Goal: Task Accomplishment & Management: Complete application form

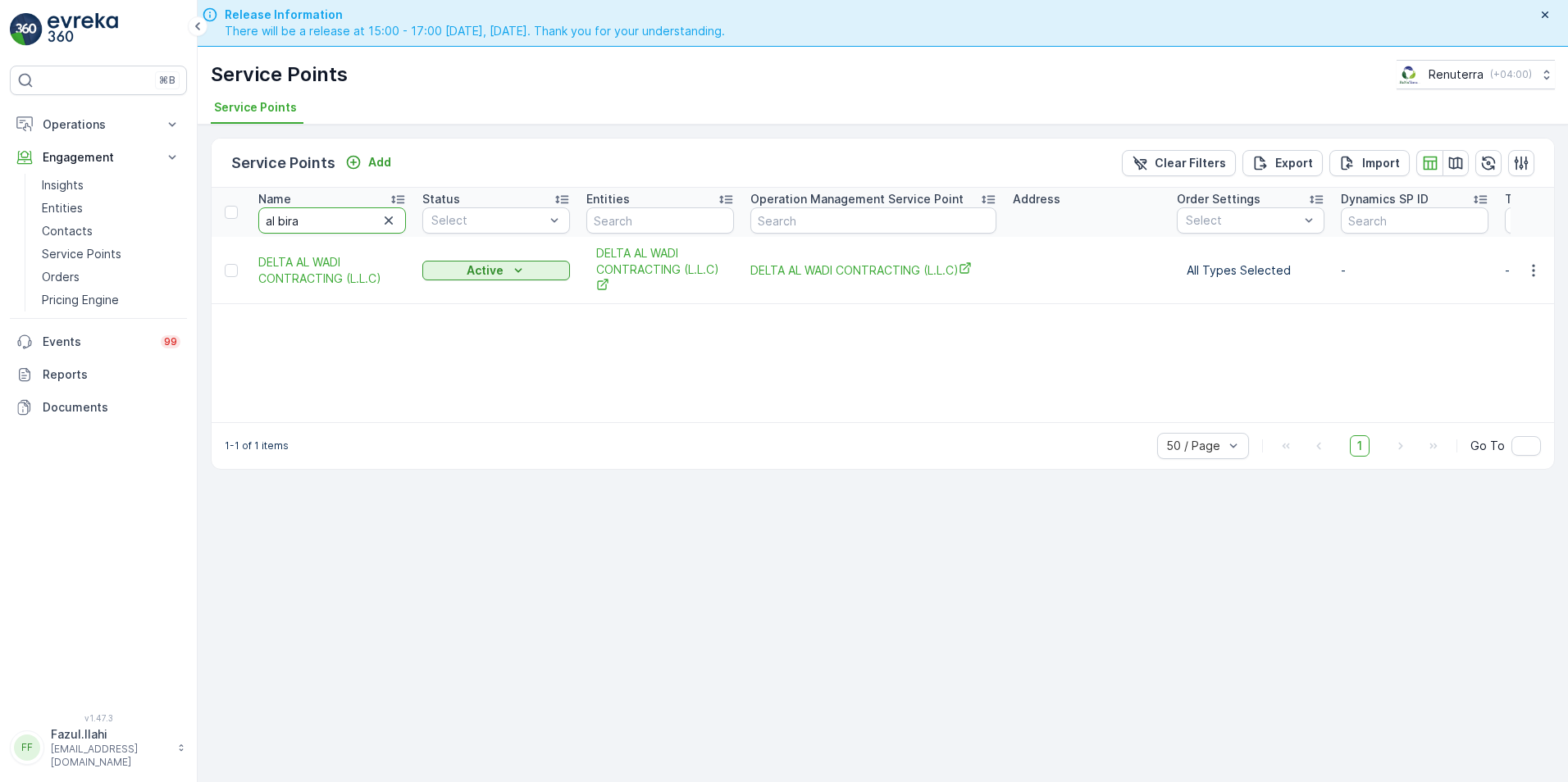
type input "al bira"
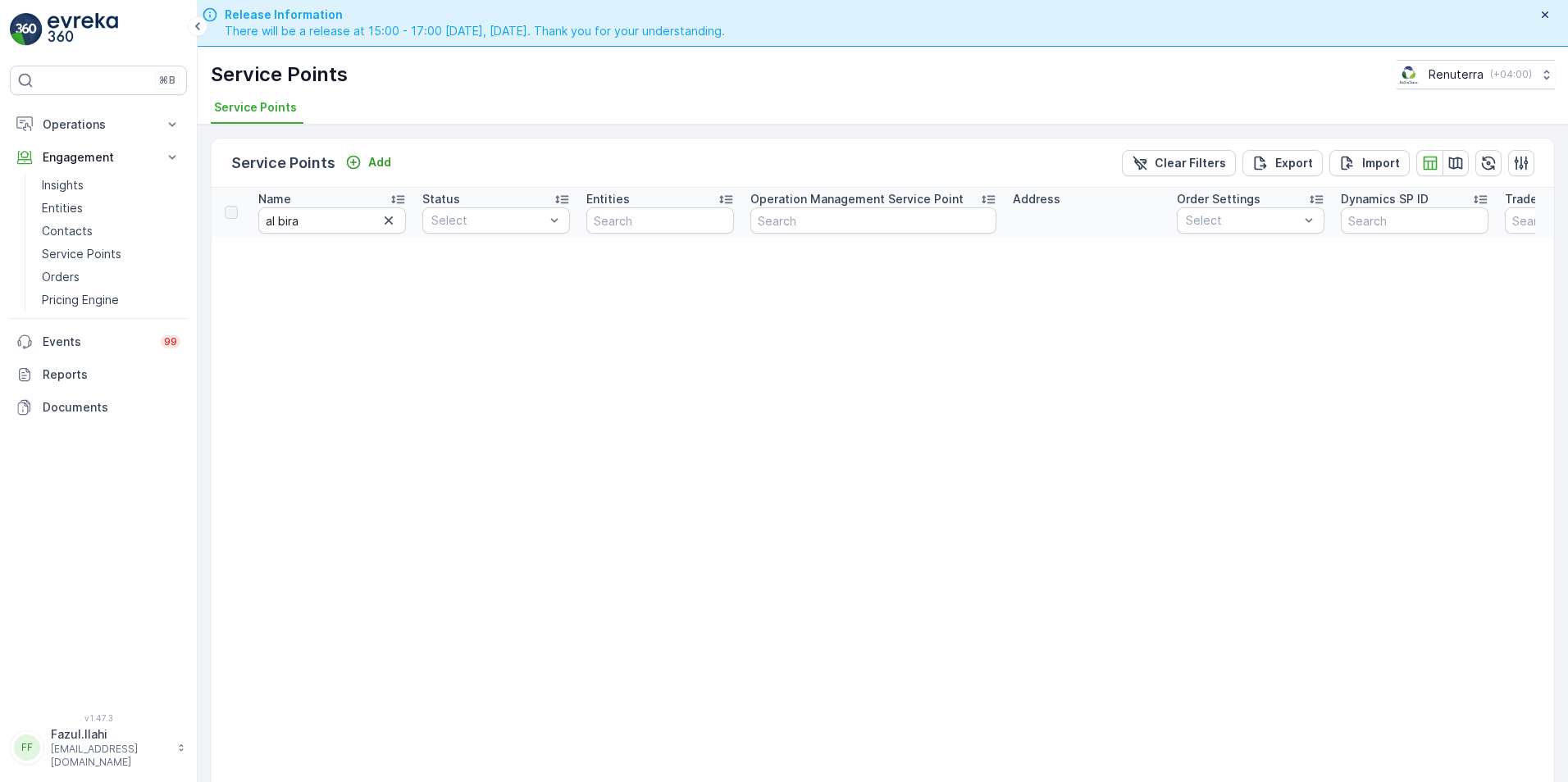
click at [334, 206] on div "Name" at bounding box center [332, 199] width 147 height 16
click at [326, 219] on input "al bira" at bounding box center [332, 220] width 147 height 27
type input "al bira a"
click at [326, 219] on input "al bira a" at bounding box center [332, 220] width 147 height 27
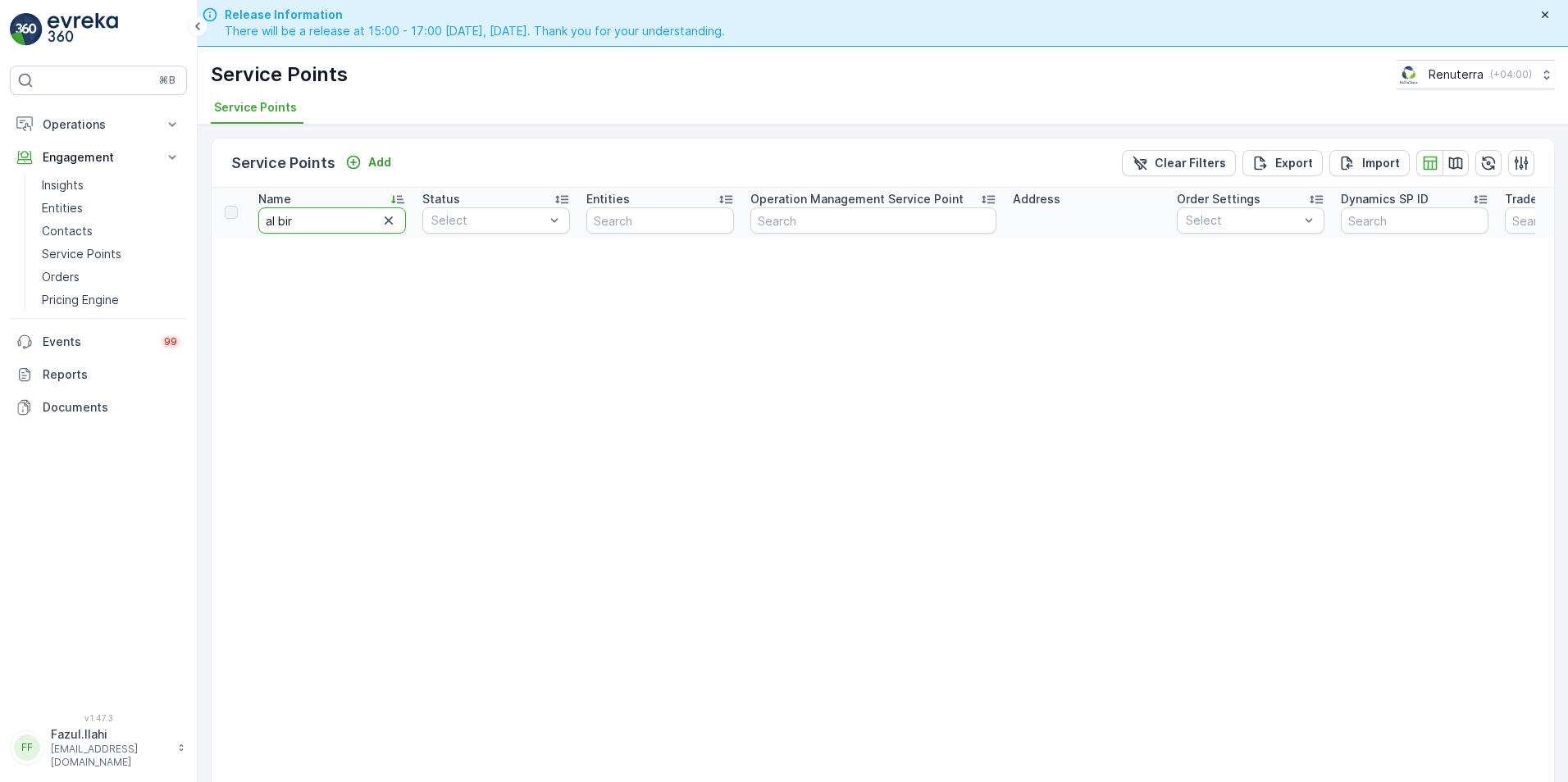
type input "al bi"
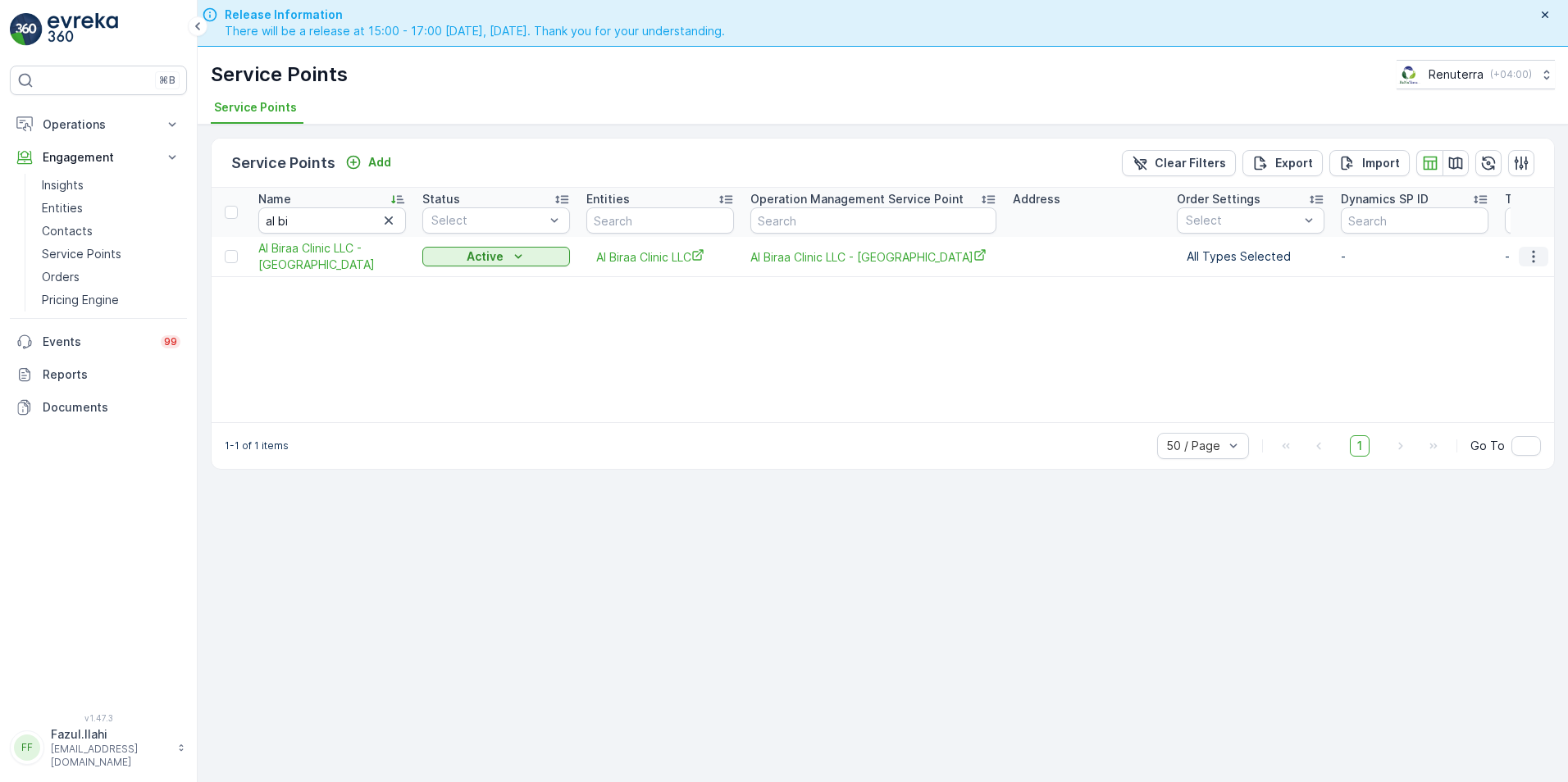
click at [1530, 252] on icon "button" at bounding box center [1533, 256] width 16 height 16
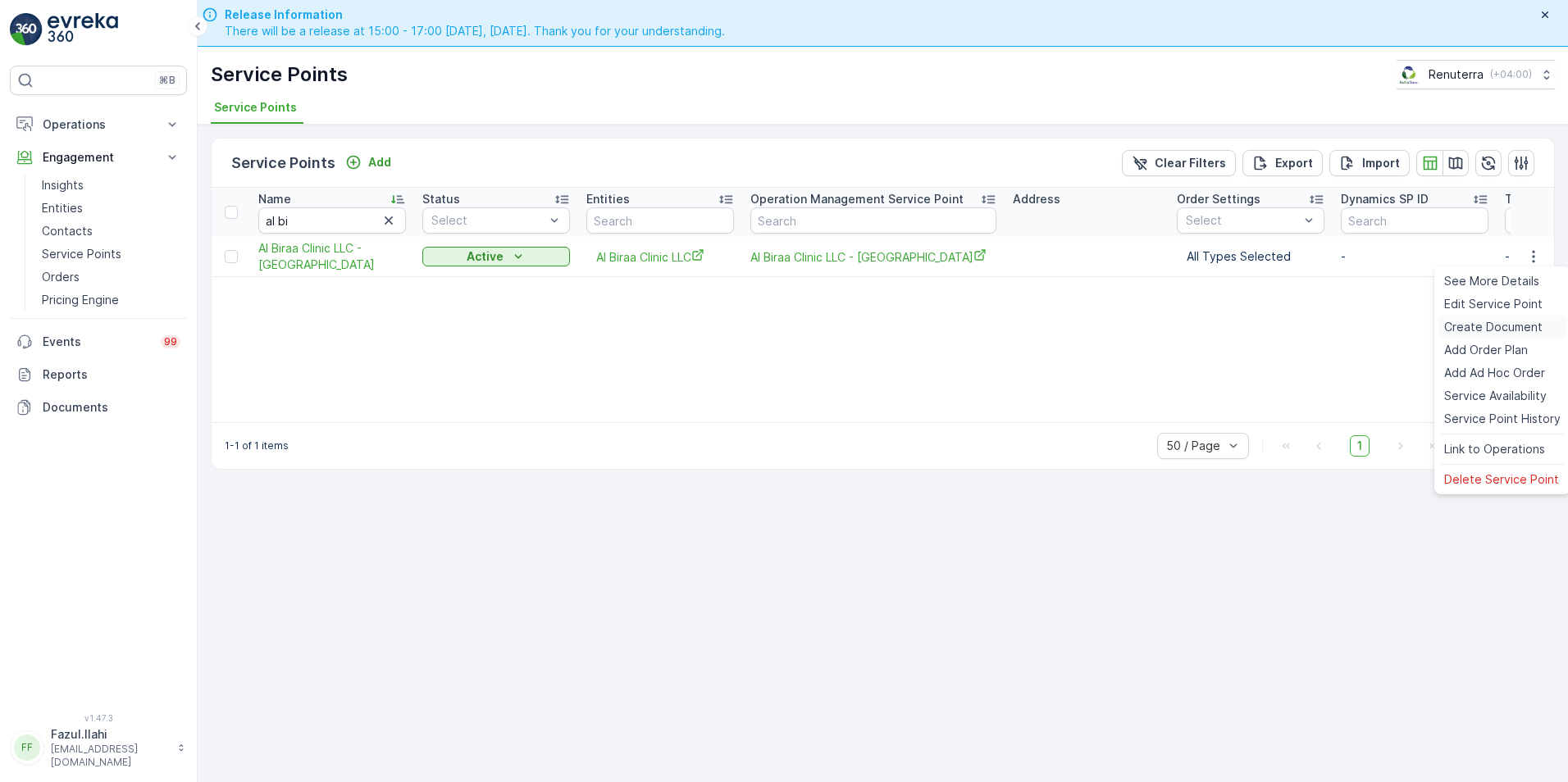
click at [1501, 327] on span "Create Document" at bounding box center [1494, 327] width 99 height 16
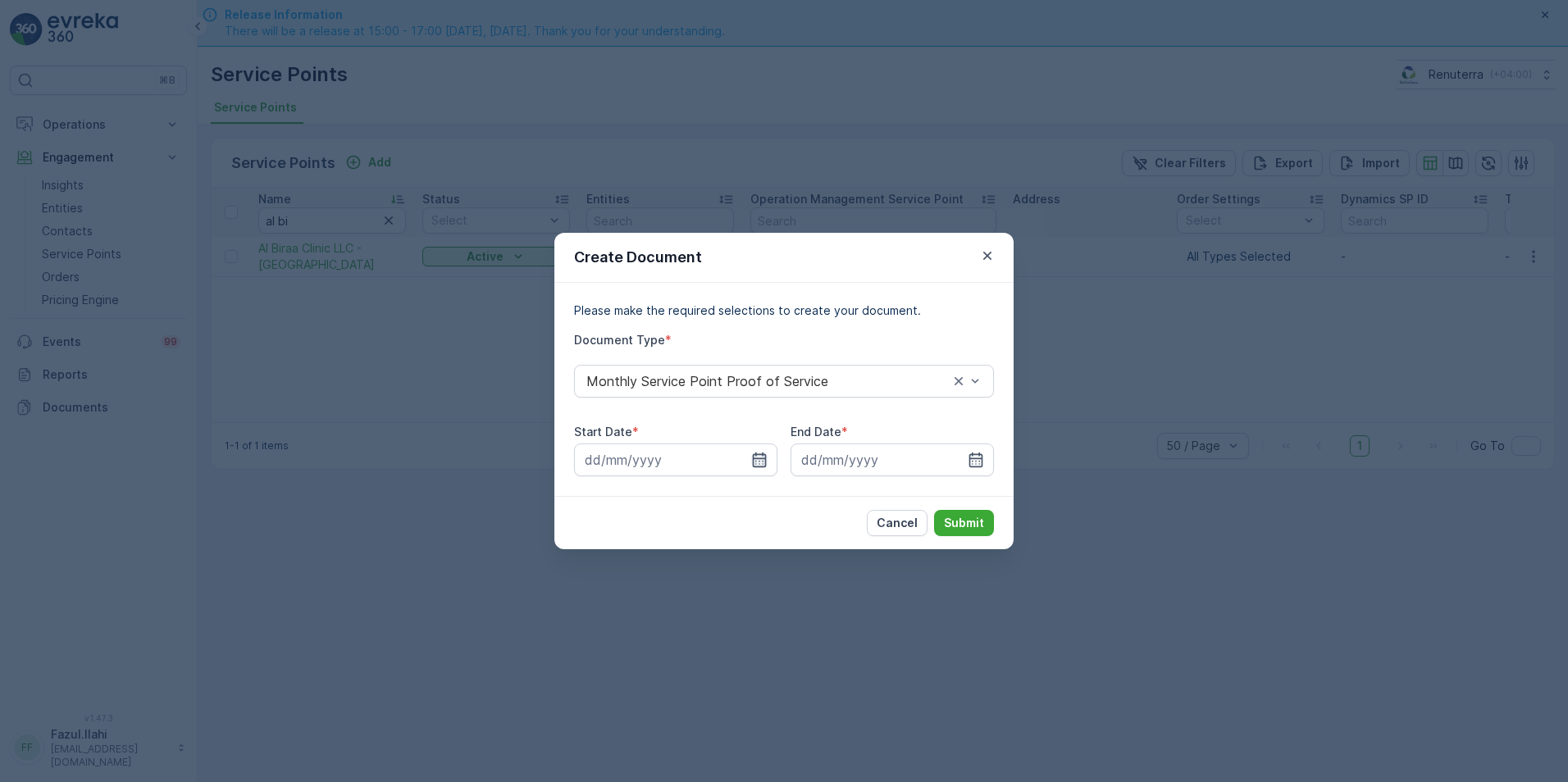
click at [767, 464] on icon "button" at bounding box center [758, 459] width 16 height 16
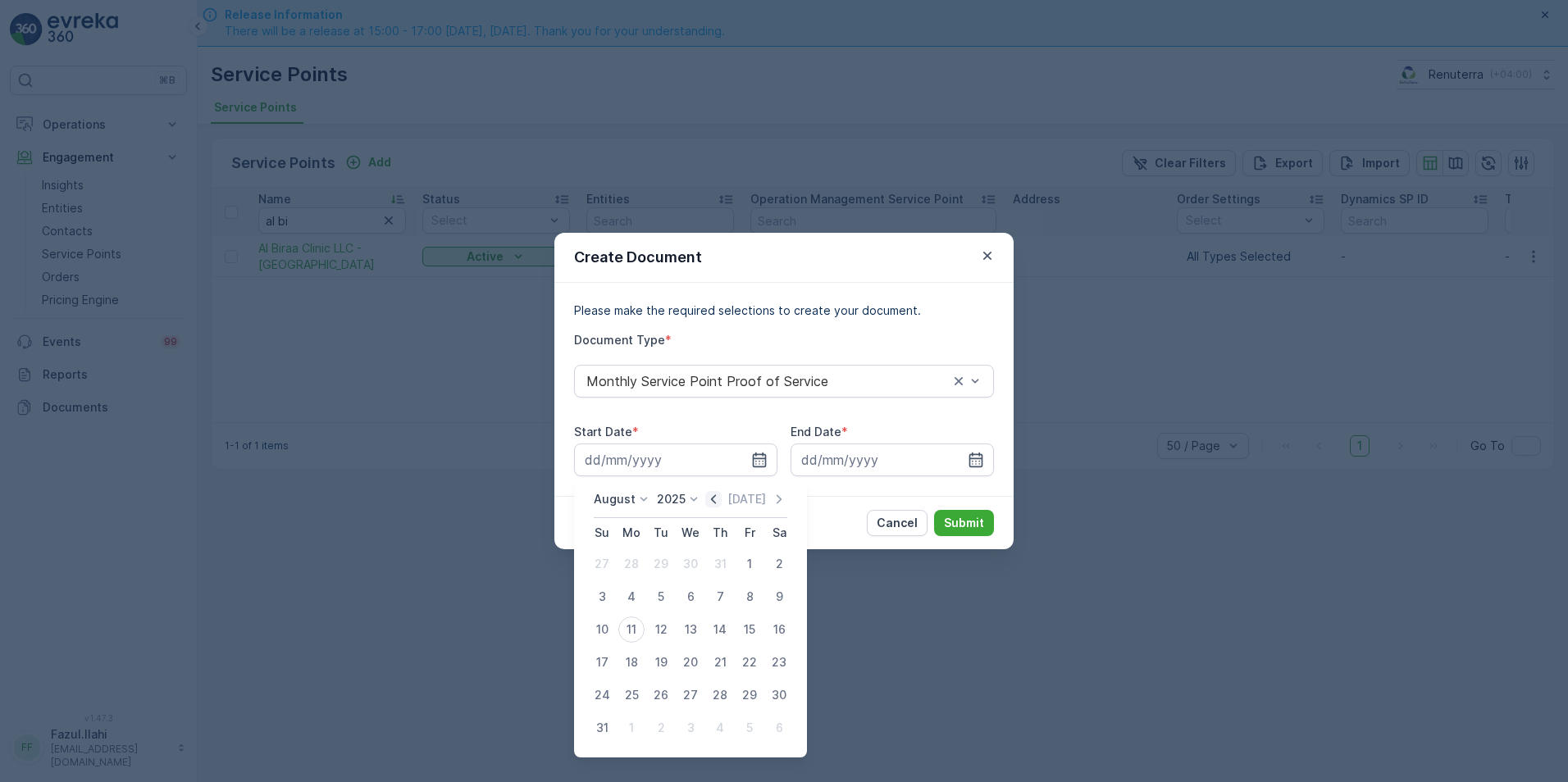
click at [721, 501] on icon "button" at bounding box center [713, 499] width 16 height 16
click at [663, 560] on div "1" at bounding box center [661, 564] width 27 height 27
type input "01.07.2025"
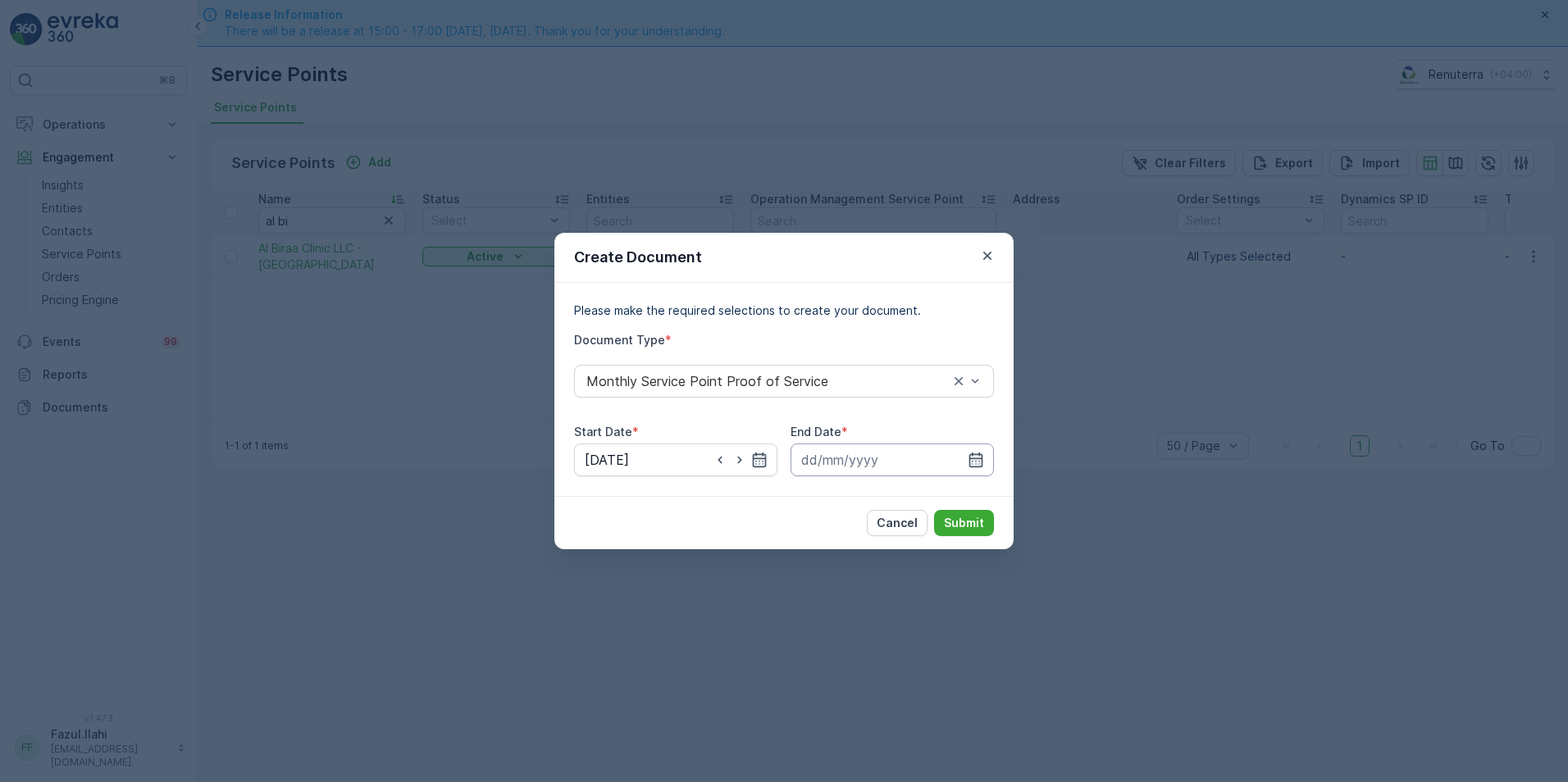
click at [985, 462] on input at bounding box center [892, 460] width 203 height 33
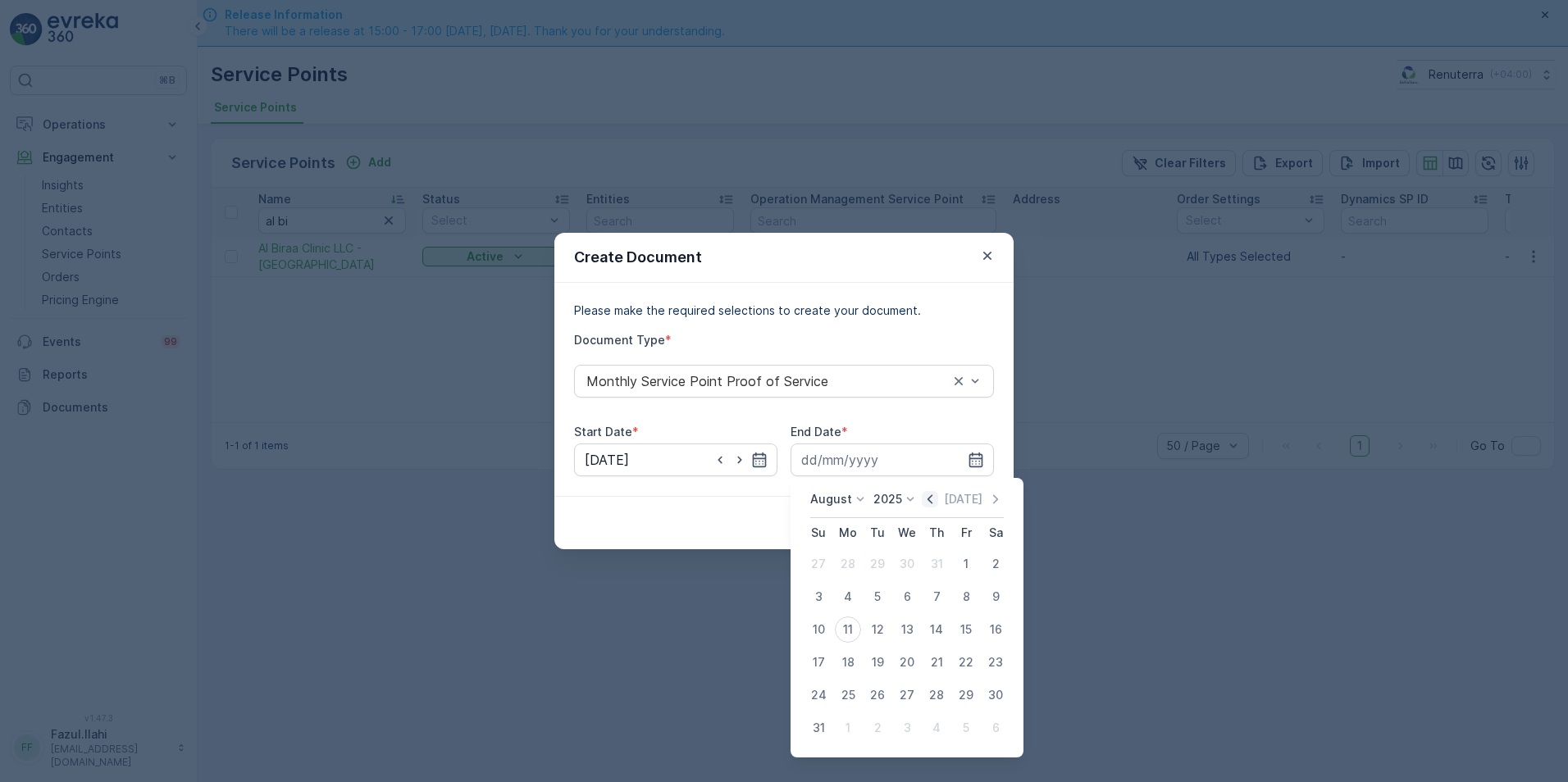
click at [932, 503] on icon "button" at bounding box center [929, 498] width 5 height 9
click at [939, 694] on div "31" at bounding box center [937, 696] width 27 height 27
type input "31.07.2025"
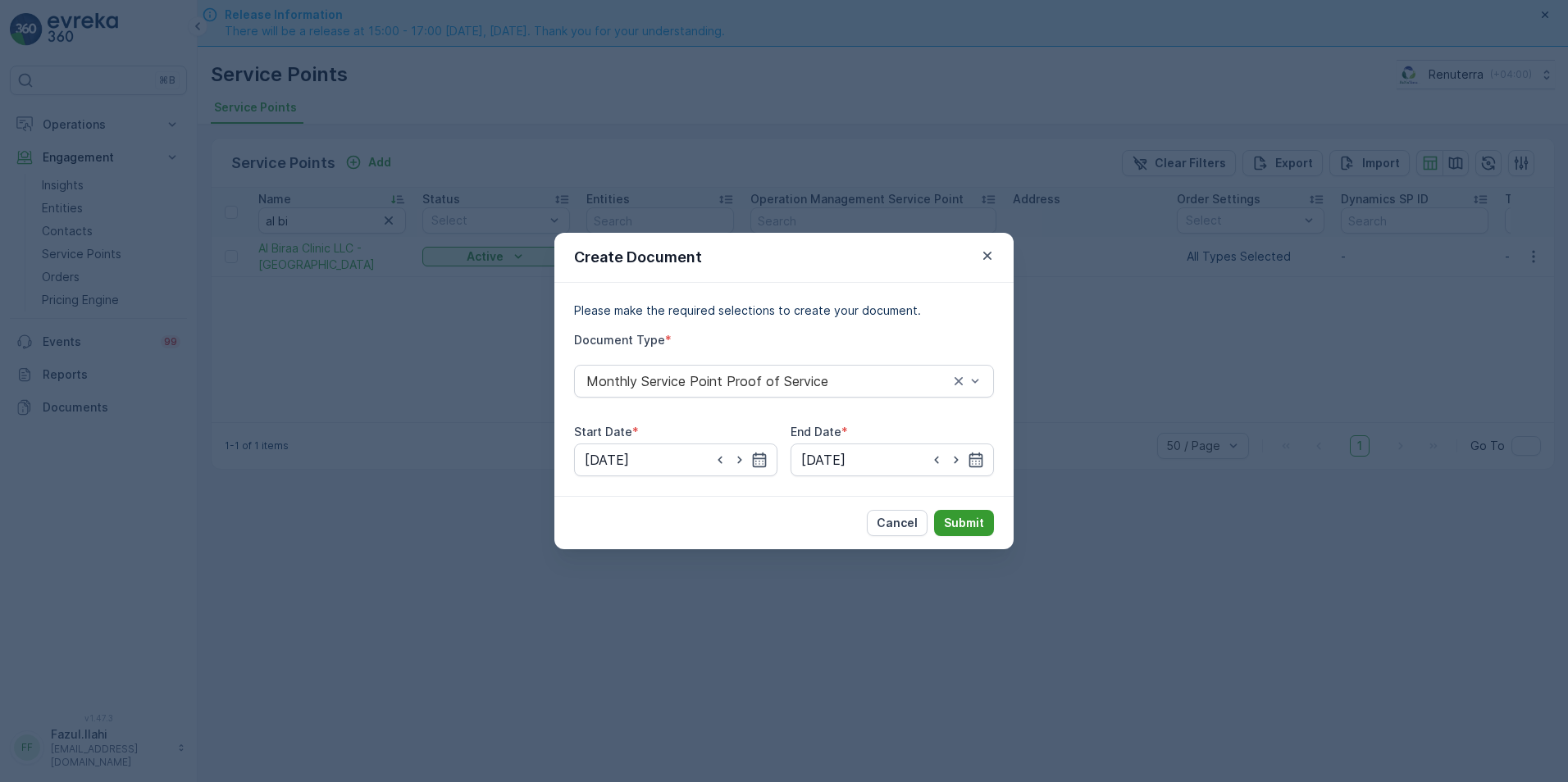
click at [957, 529] on p "Submit" at bounding box center [964, 523] width 40 height 16
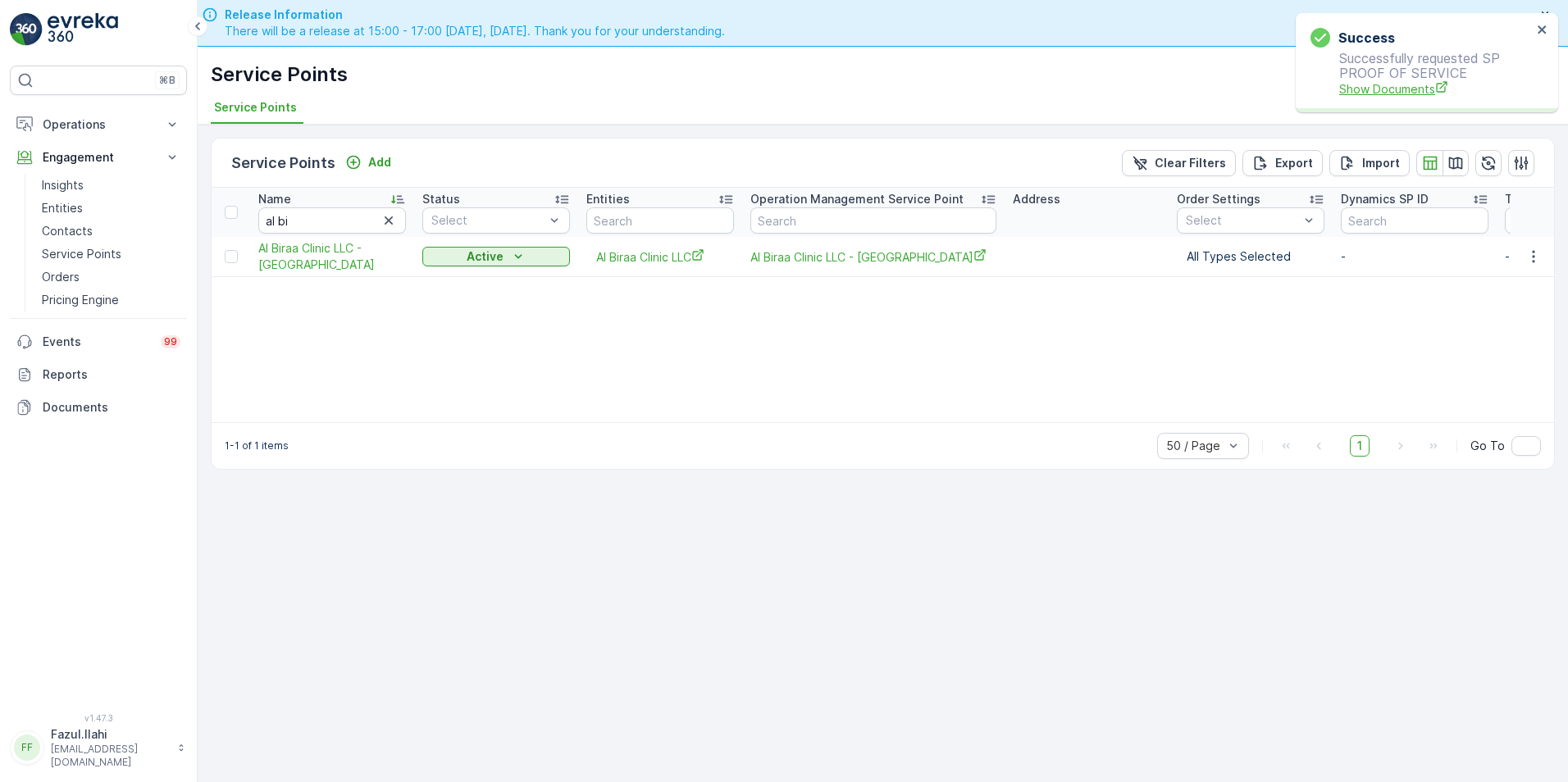
click at [1411, 91] on span "Show Documents" at bounding box center [1435, 89] width 193 height 17
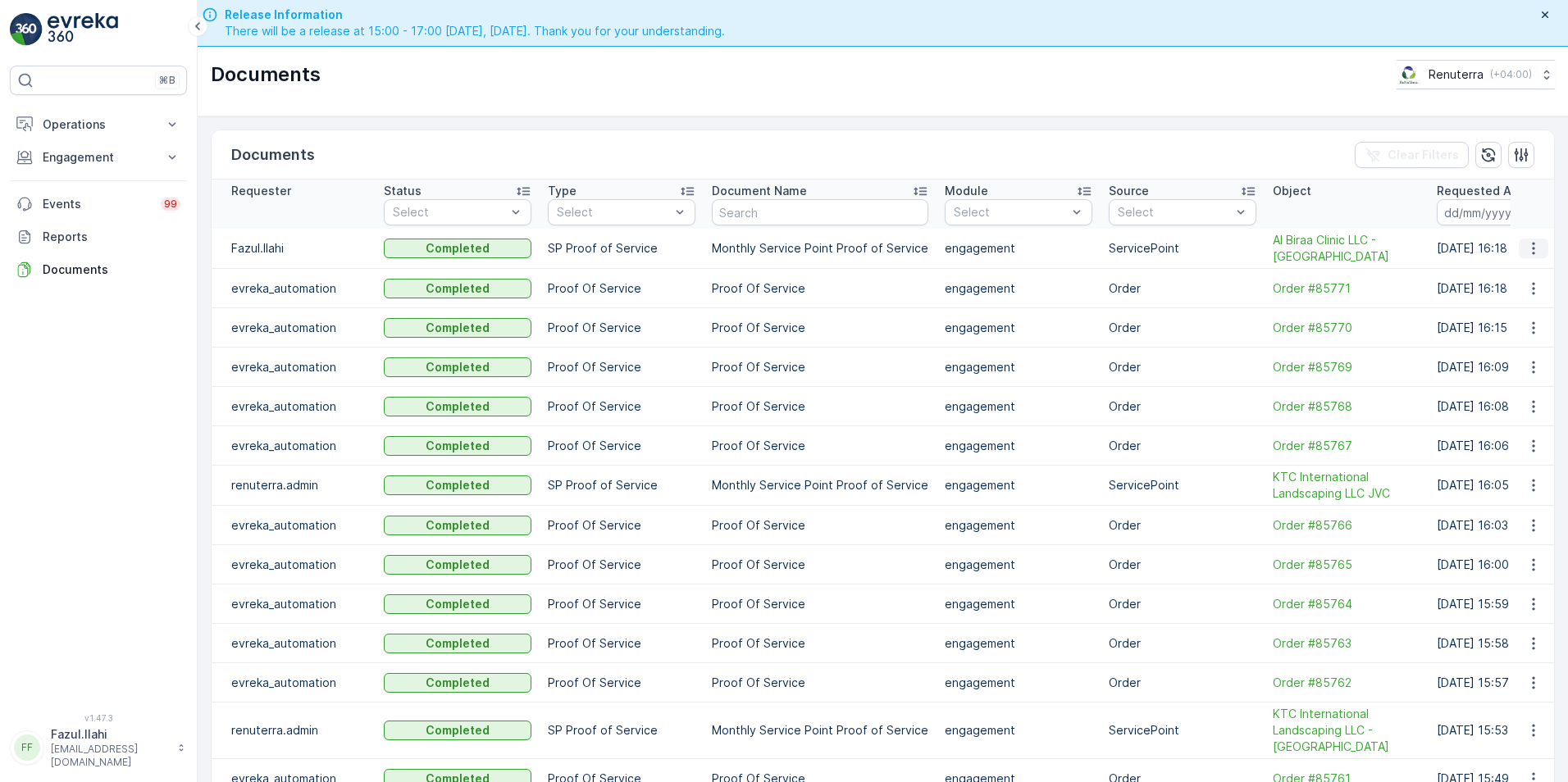
click at [1525, 250] on icon "button" at bounding box center [1533, 248] width 16 height 16
click at [1523, 282] on div "See Details" at bounding box center [1529, 273] width 76 height 23
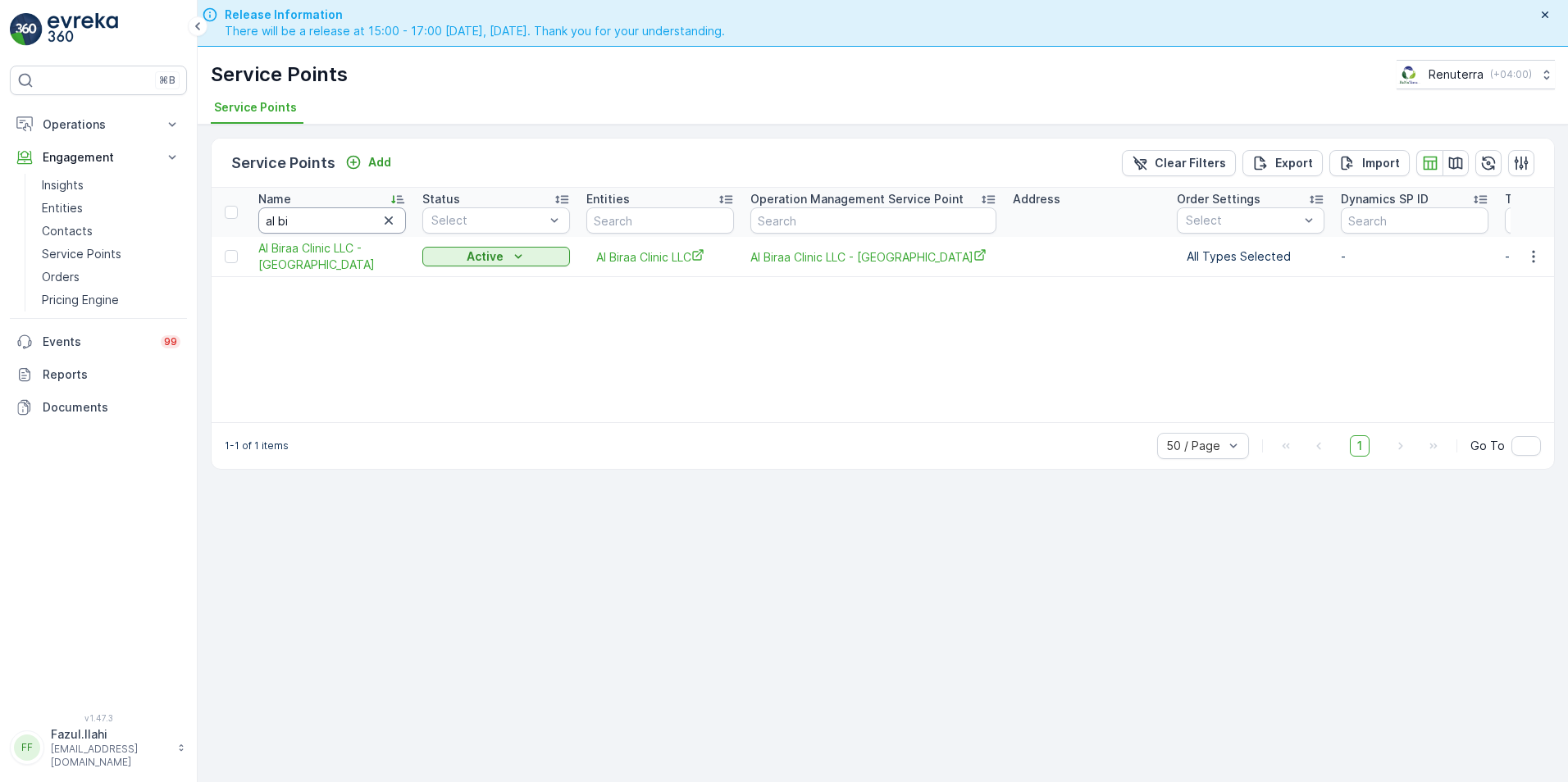
click at [337, 219] on input "al bi" at bounding box center [332, 220] width 147 height 27
type input "al fa"
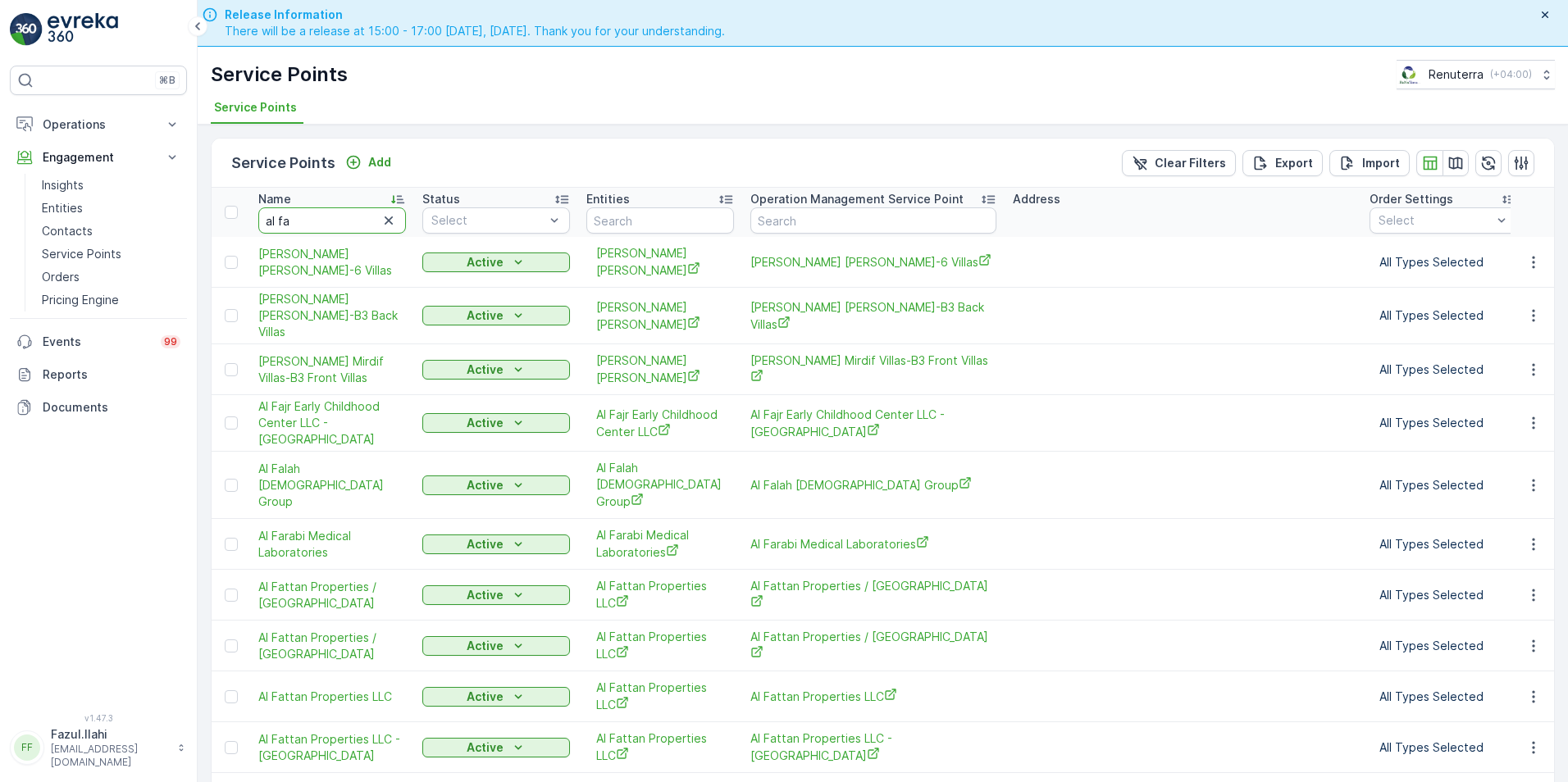
click at [337, 219] on input "al fa" at bounding box center [332, 220] width 147 height 27
type input "al fajr"
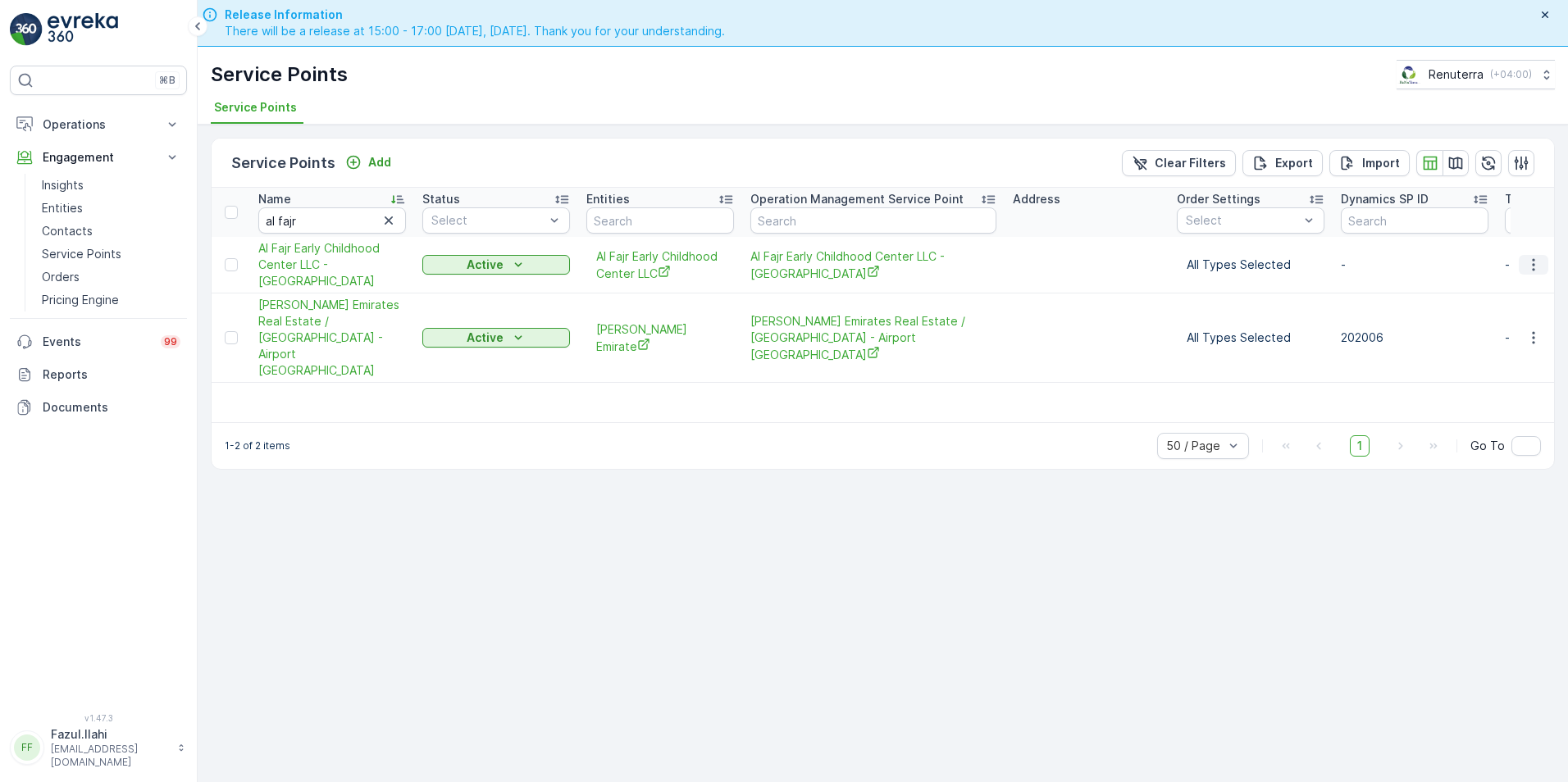
click at [1530, 258] on icon "button" at bounding box center [1533, 264] width 16 height 16
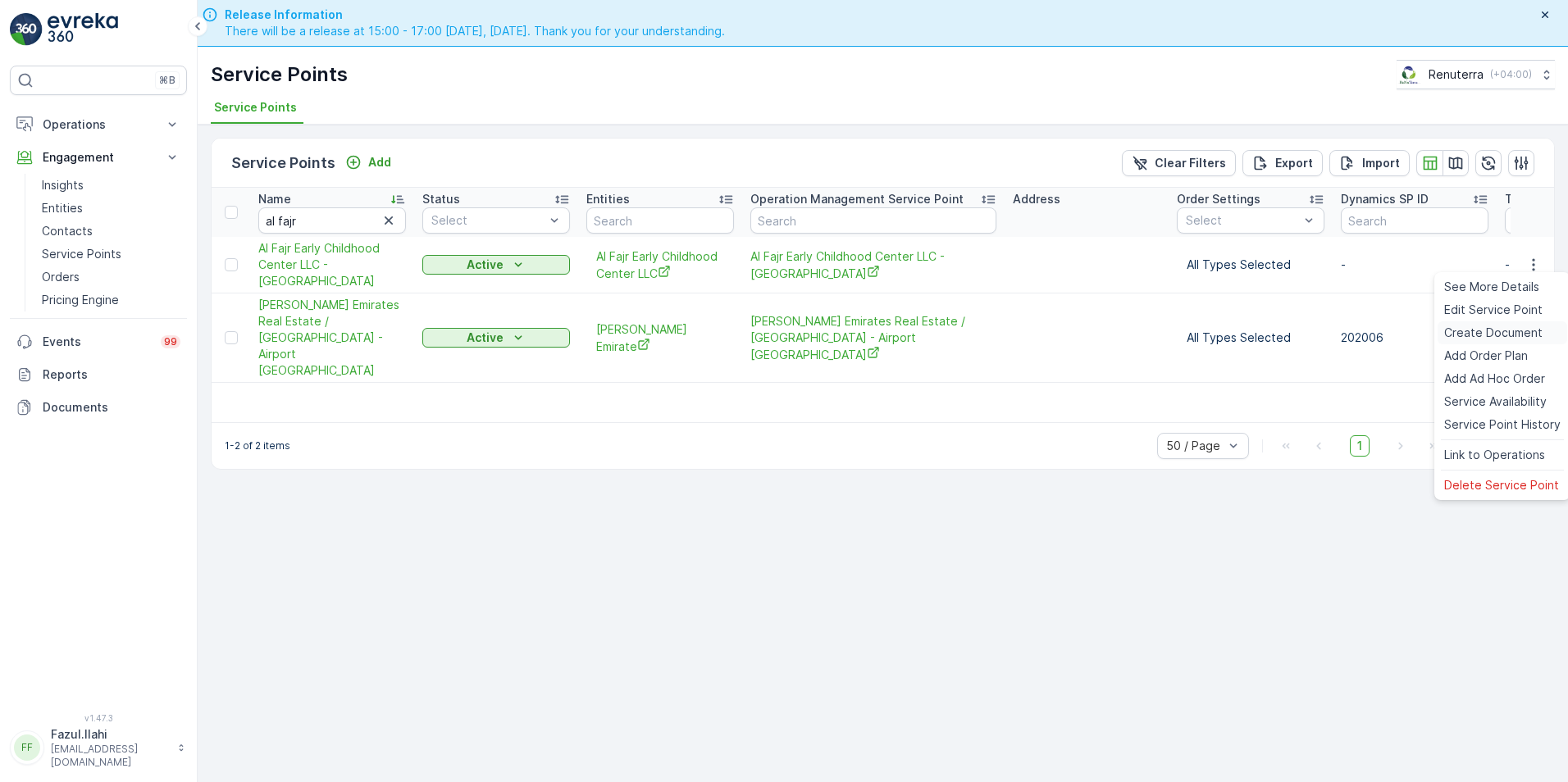
click at [1473, 337] on span "Create Document" at bounding box center [1494, 333] width 99 height 16
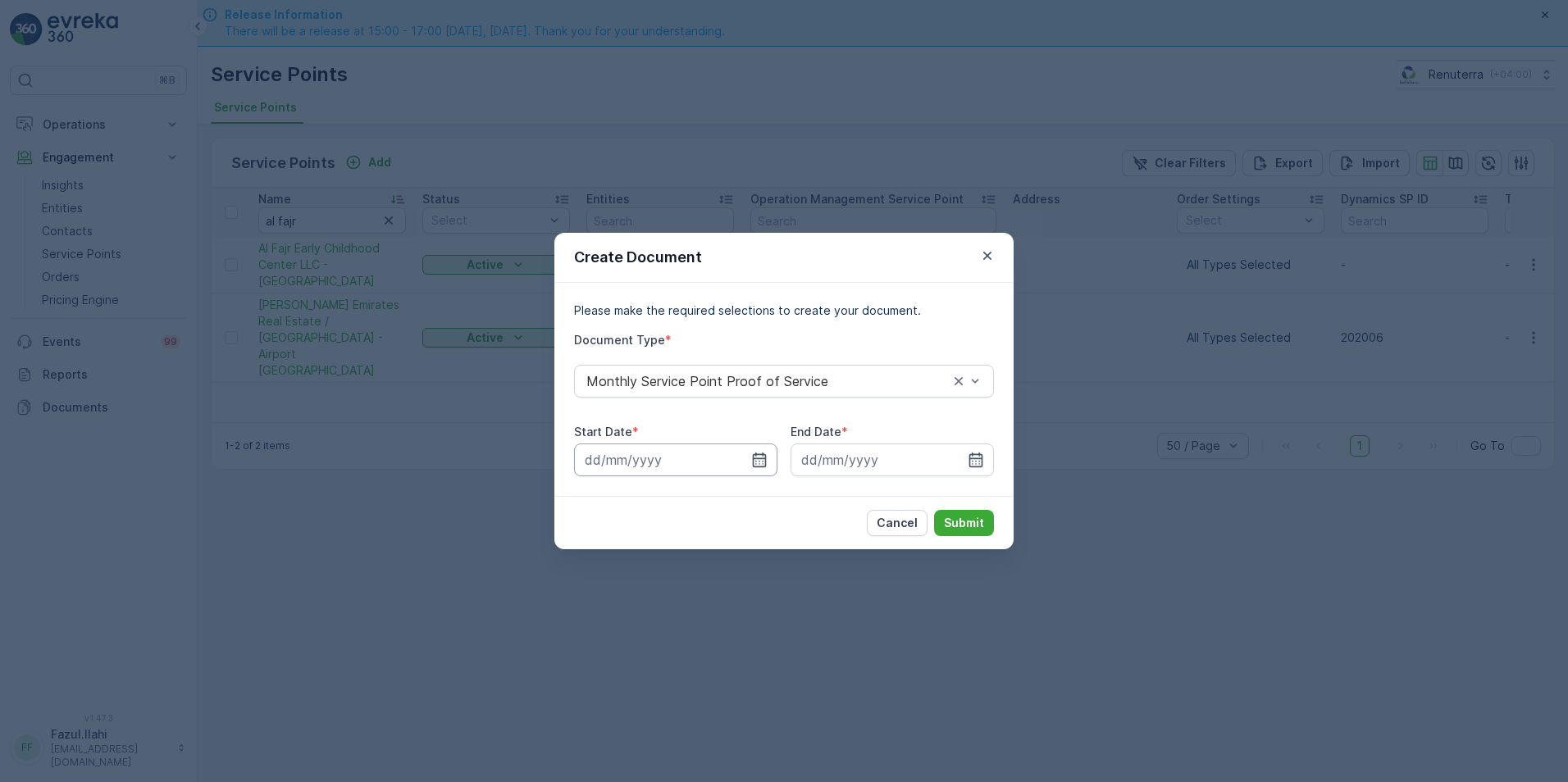
click at [747, 458] on input at bounding box center [676, 460] width 203 height 33
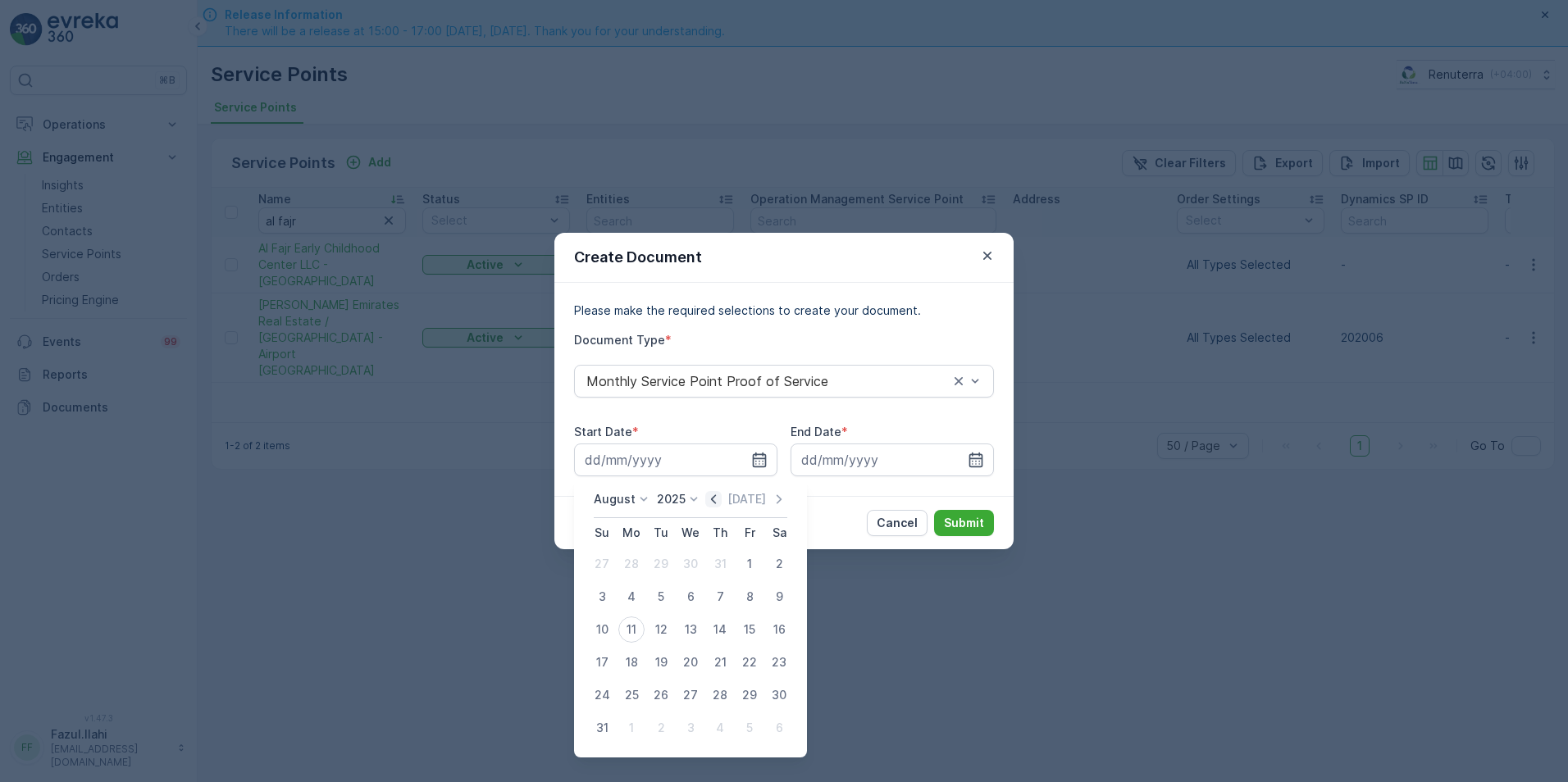
click at [718, 499] on icon "button" at bounding box center [713, 499] width 16 height 16
click at [660, 558] on div "1" at bounding box center [661, 564] width 27 height 27
type input "01.07.2025"
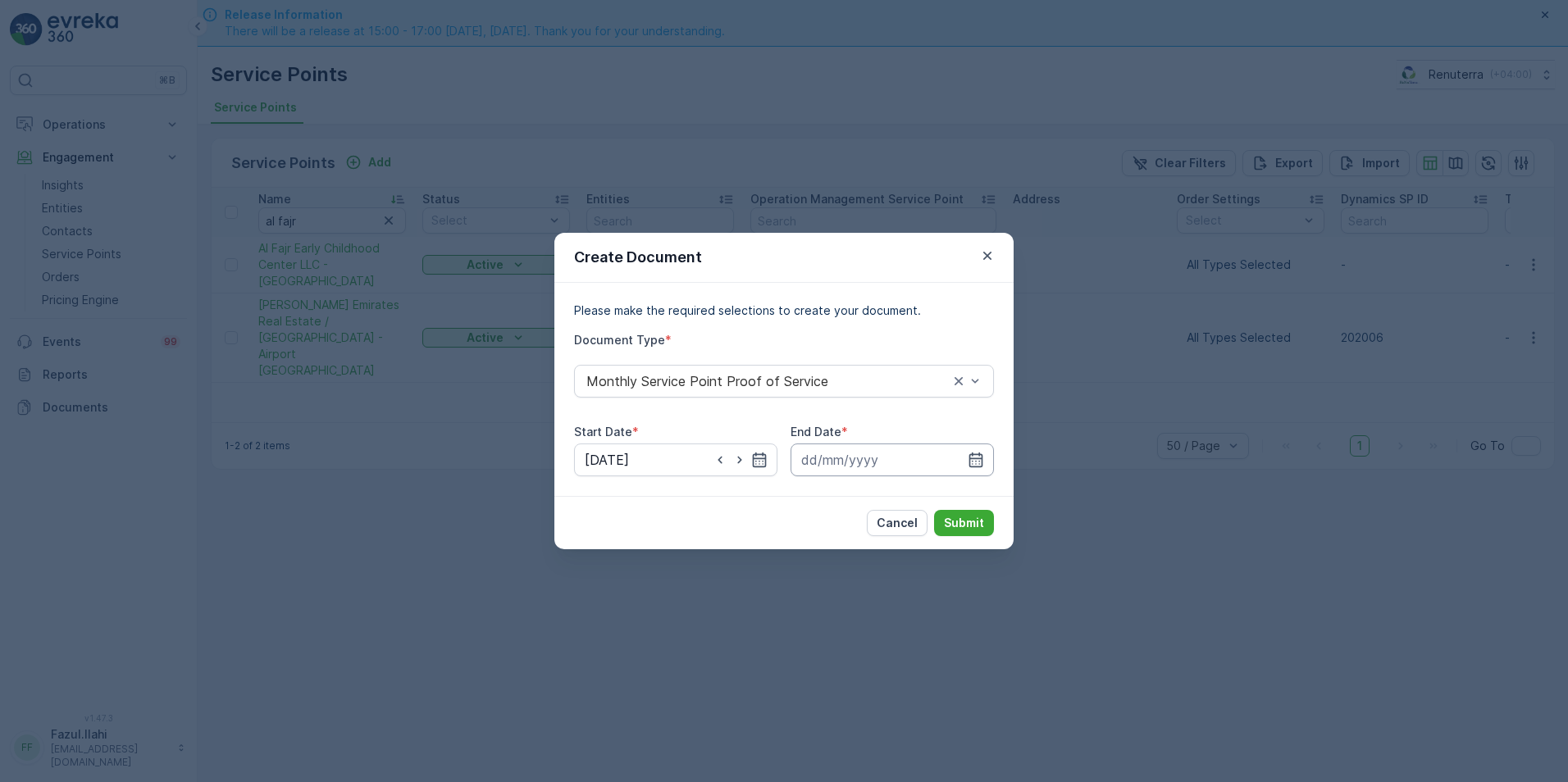
click at [985, 451] on input at bounding box center [892, 460] width 203 height 33
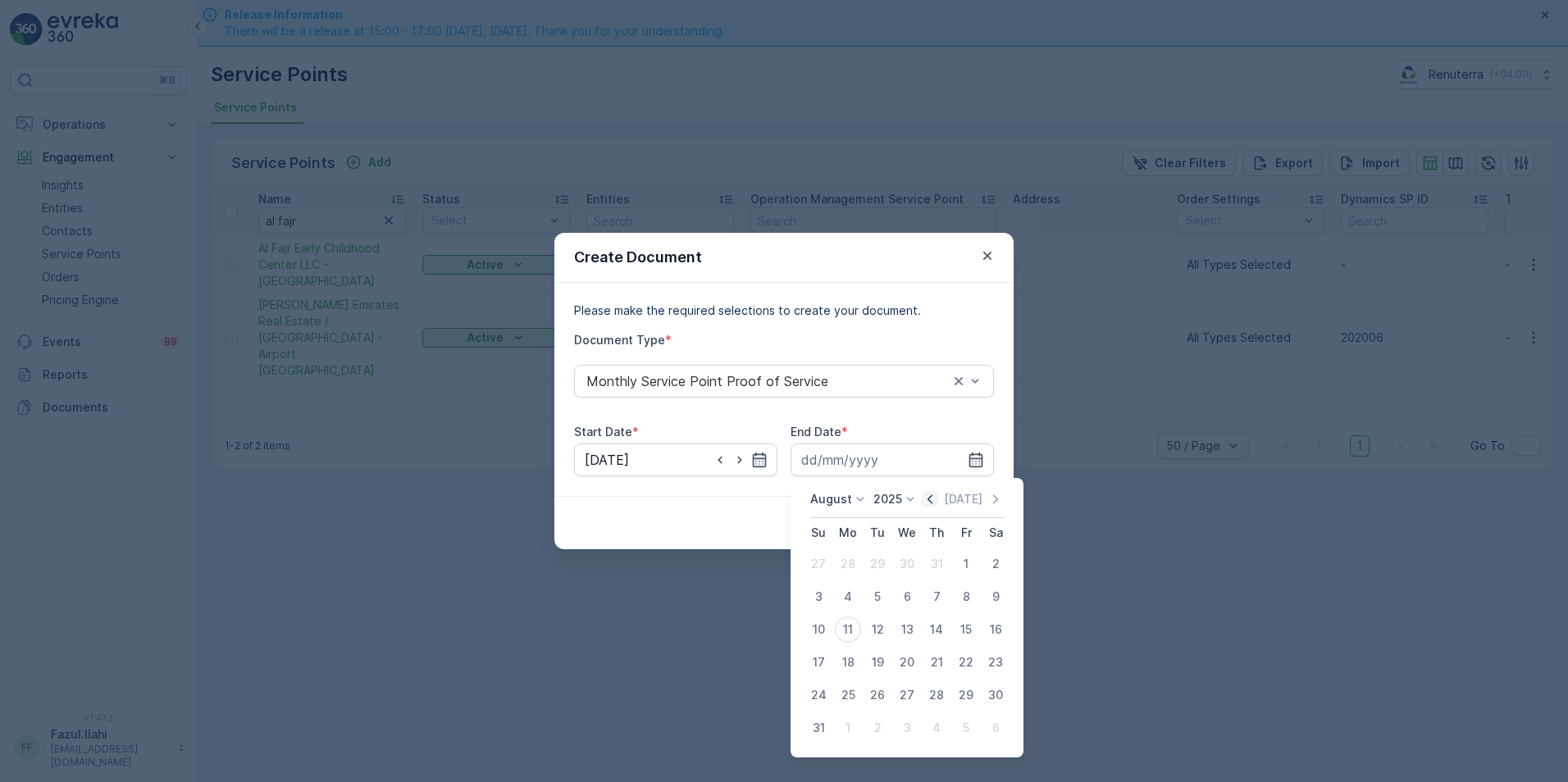
click at [931, 497] on icon "button" at bounding box center [929, 499] width 16 height 16
click at [941, 705] on div "31" at bounding box center [937, 696] width 27 height 27
type input "31.07.2025"
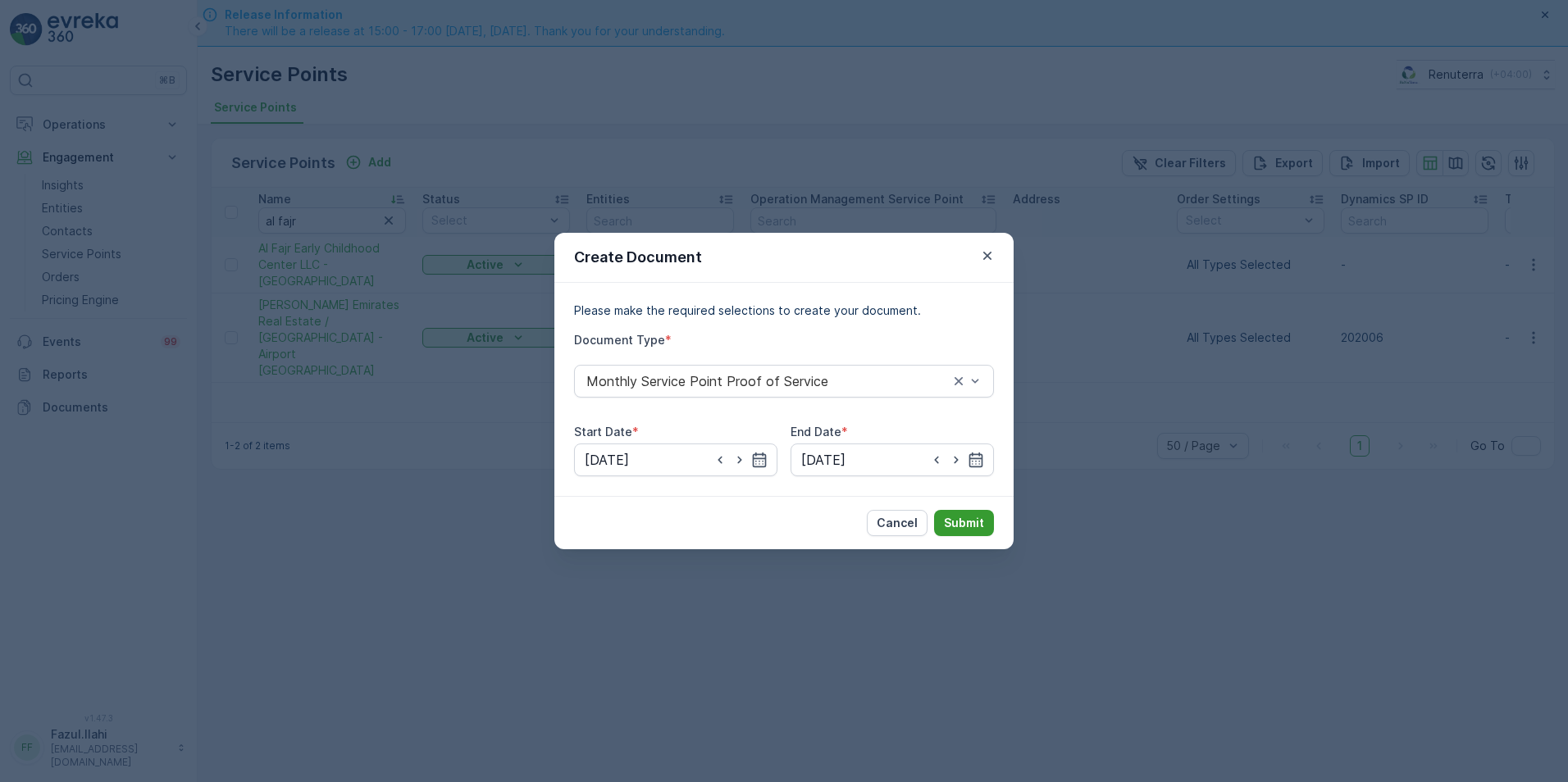
click at [954, 518] on p "Submit" at bounding box center [964, 523] width 40 height 16
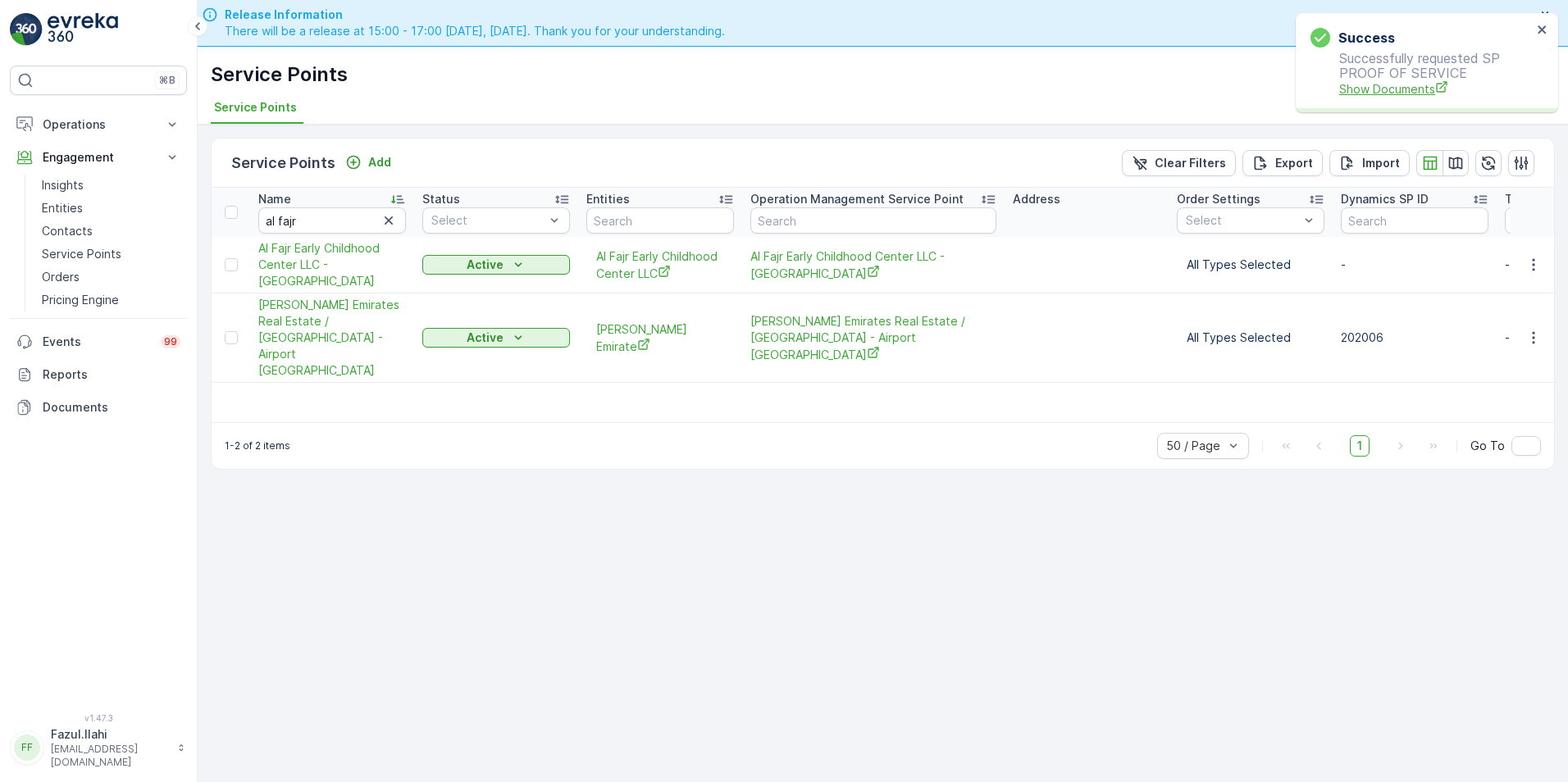
click at [1385, 93] on span "Show Documents" at bounding box center [1435, 89] width 193 height 17
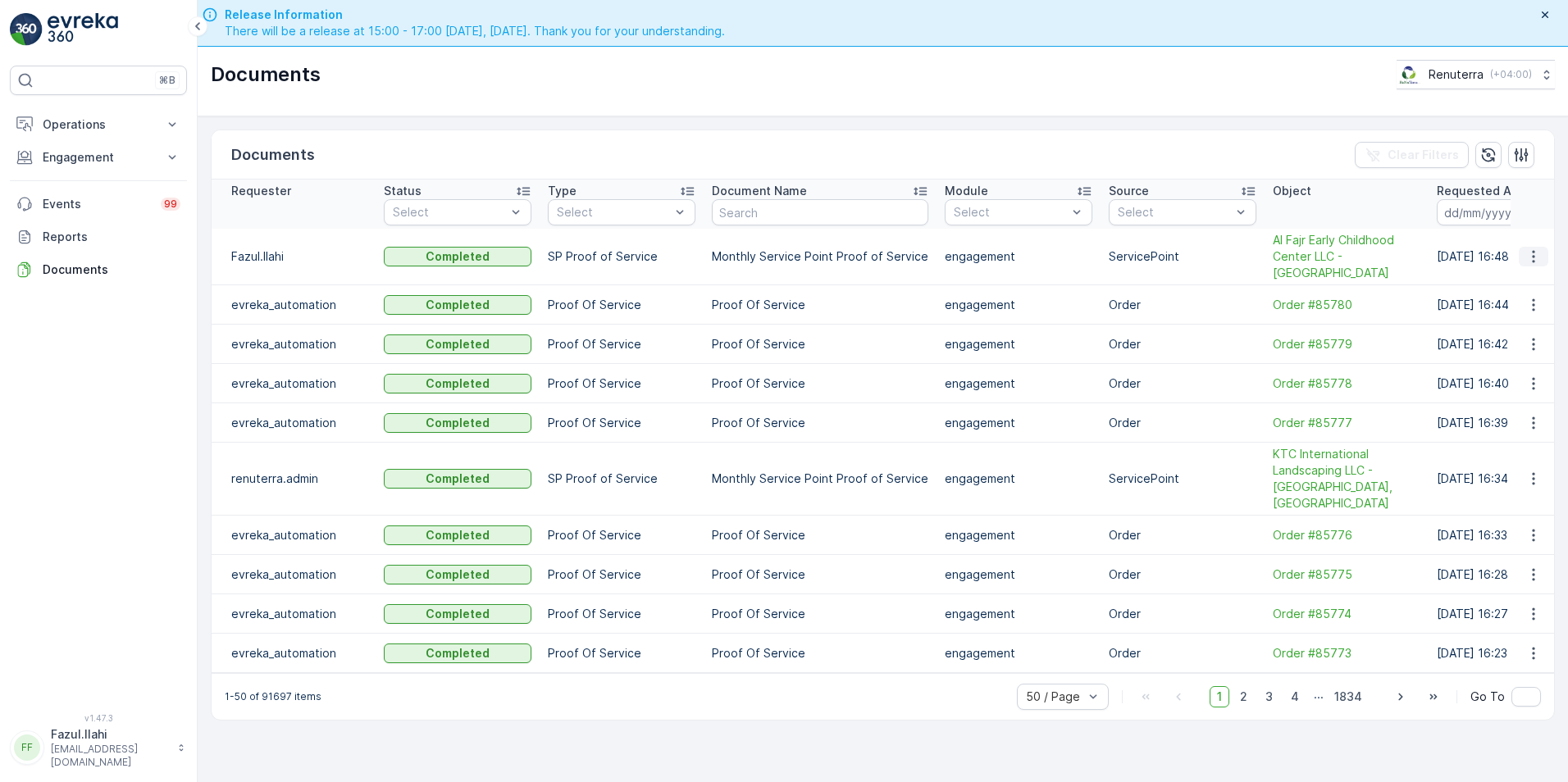
click at [1533, 251] on icon "button" at bounding box center [1533, 256] width 16 height 16
click at [1529, 275] on span "See Details" at bounding box center [1529, 273] width 63 height 16
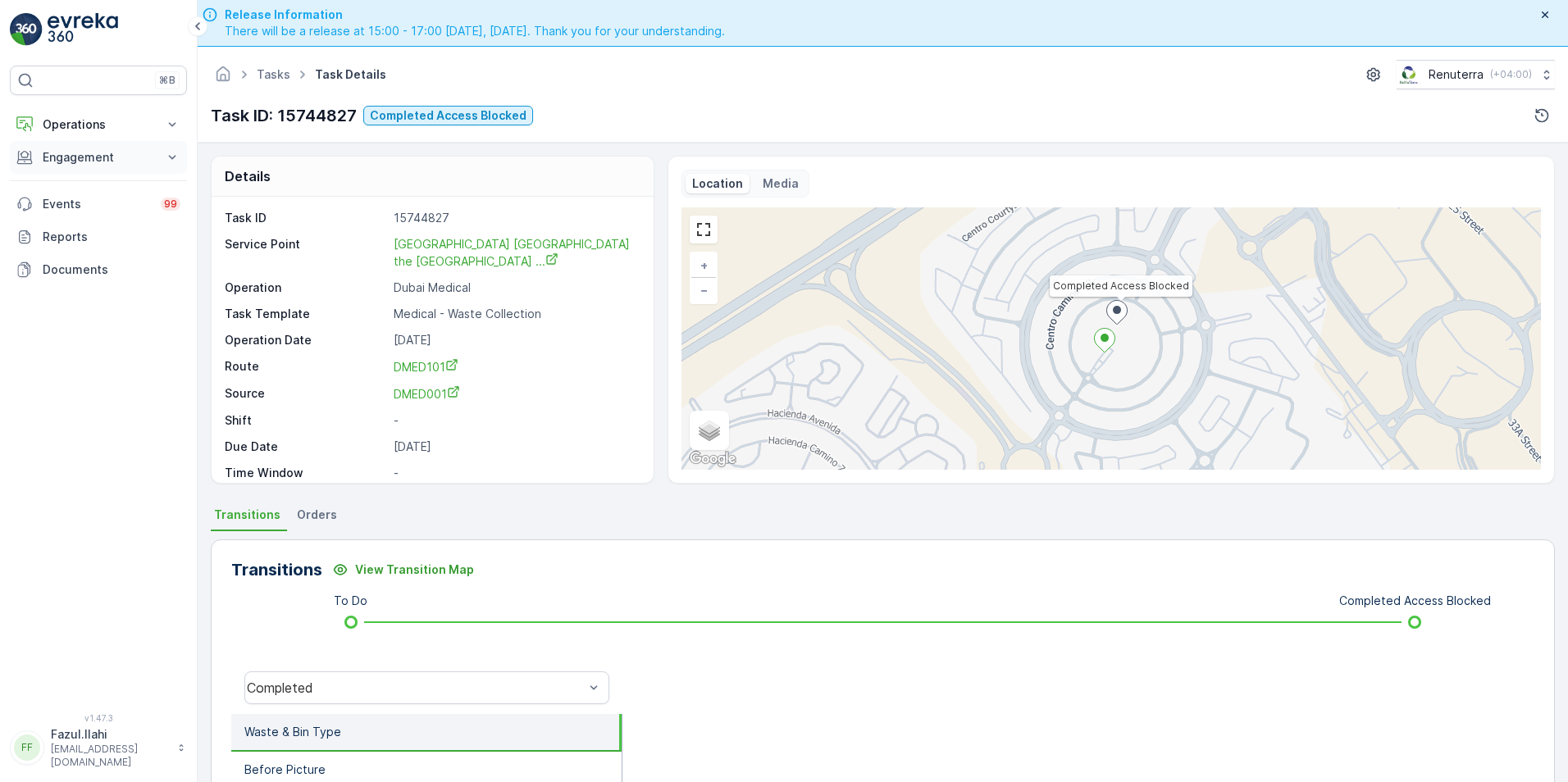
click at [111, 156] on p "Engagement" at bounding box center [98, 157] width 111 height 16
click at [82, 254] on p "Service Points" at bounding box center [82, 254] width 80 height 16
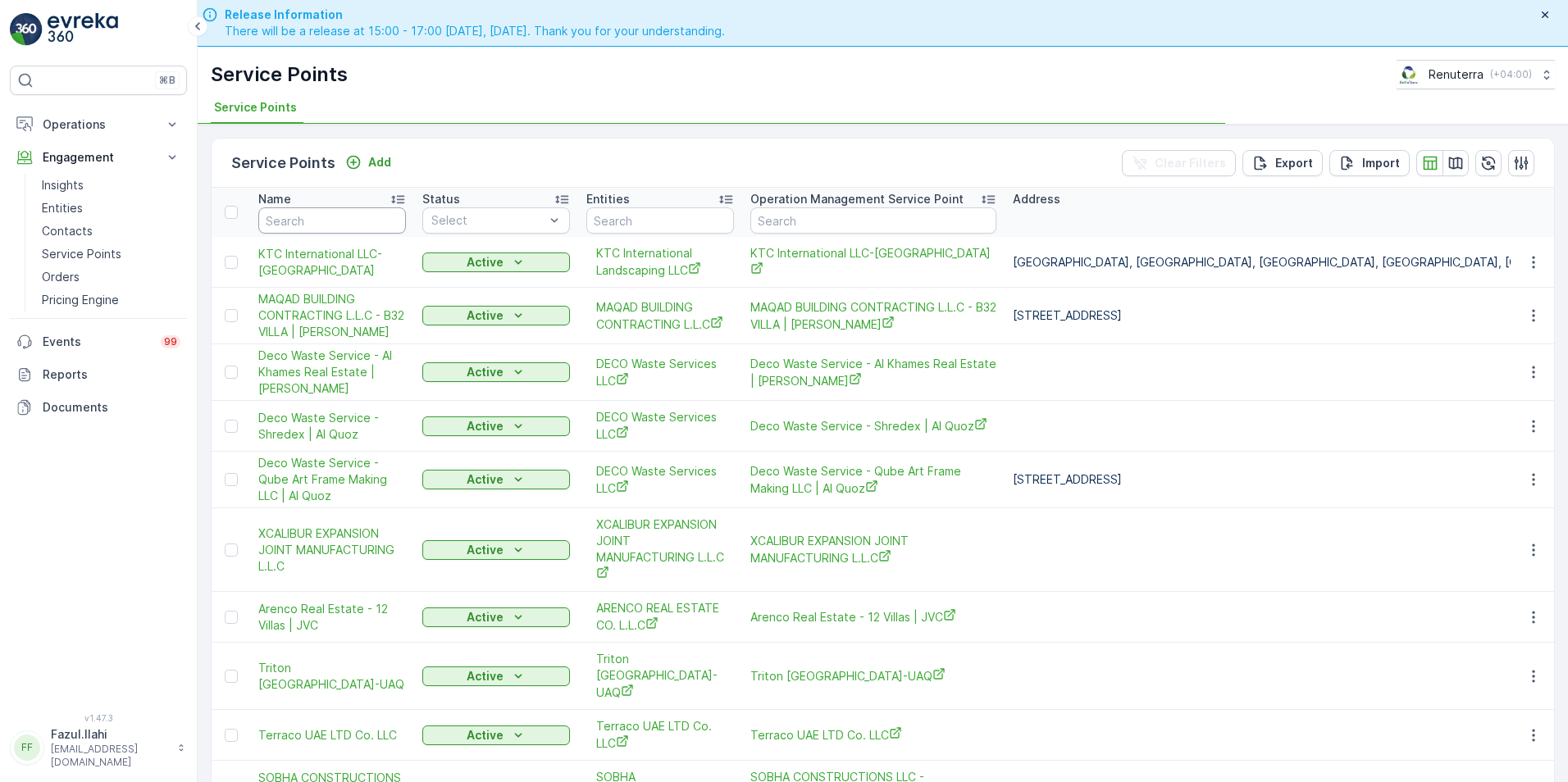
click at [317, 217] on input "text" at bounding box center [332, 220] width 147 height 27
type input "arif"
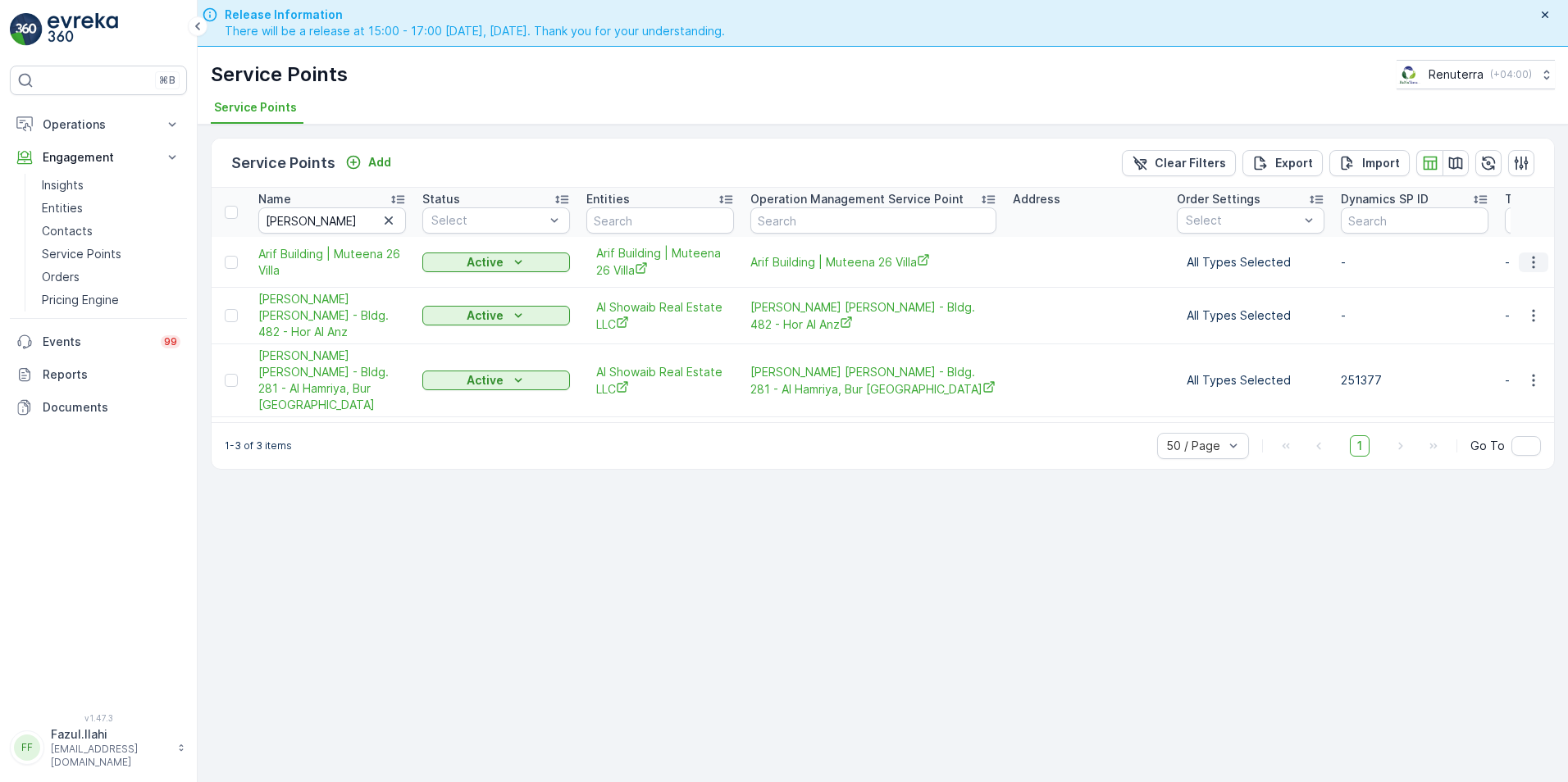
click at [1533, 255] on icon "button" at bounding box center [1533, 261] width 16 height 16
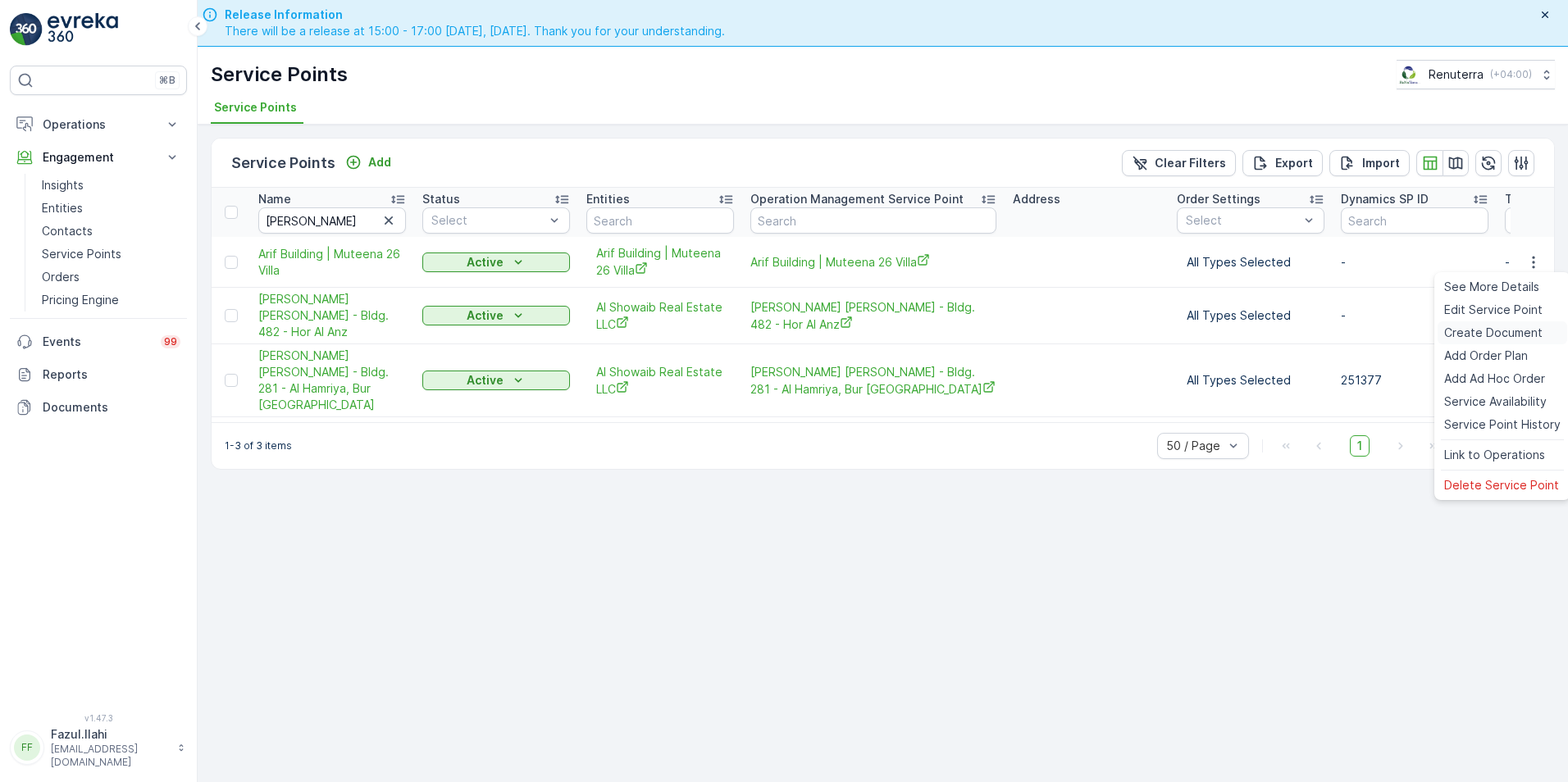
click at [1444, 330] on span "Create Document" at bounding box center [1494, 333] width 99 height 16
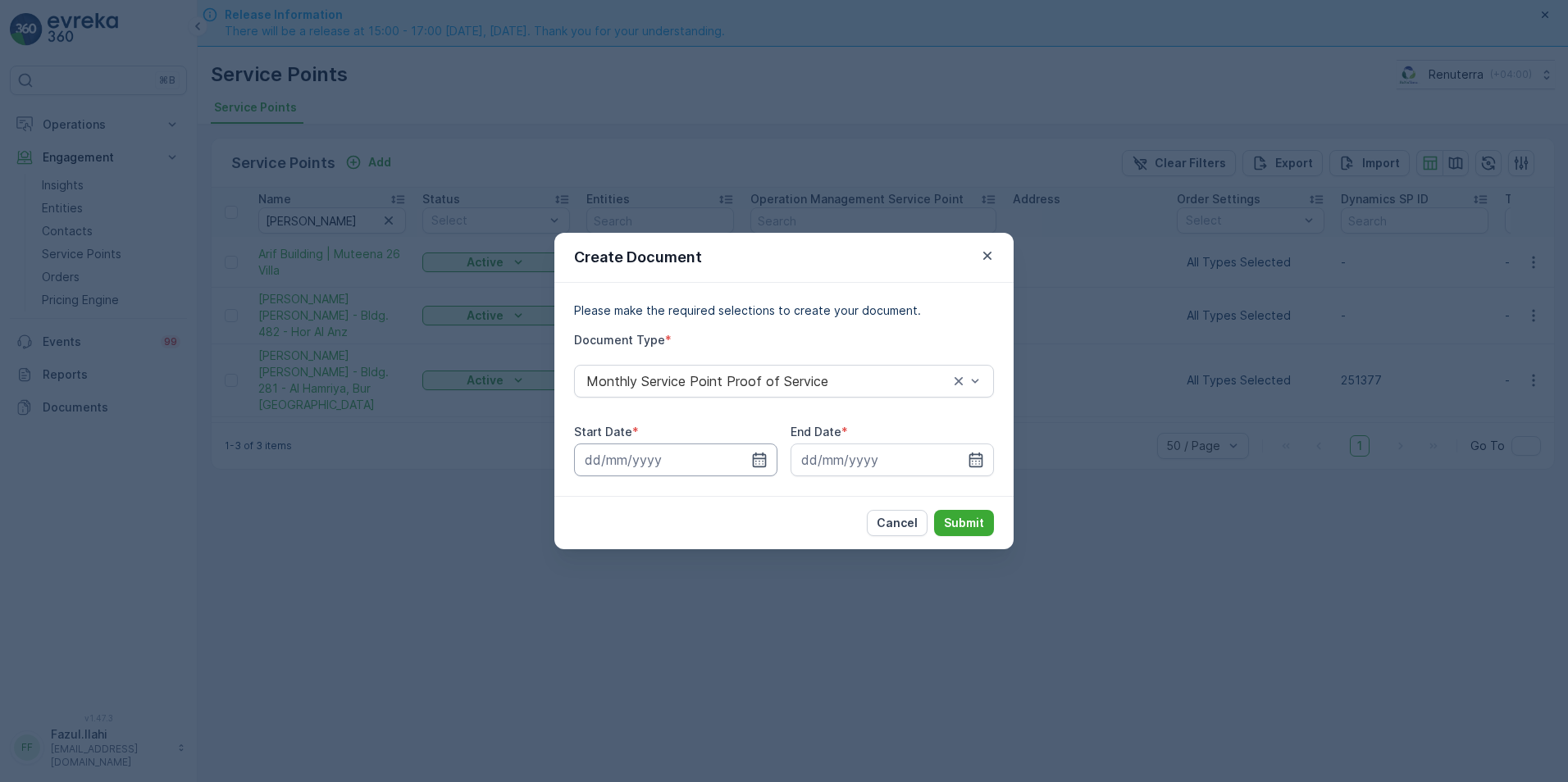
click at [759, 451] on div at bounding box center [676, 460] width 203 height 33
click at [762, 466] on icon "button" at bounding box center [758, 459] width 16 height 16
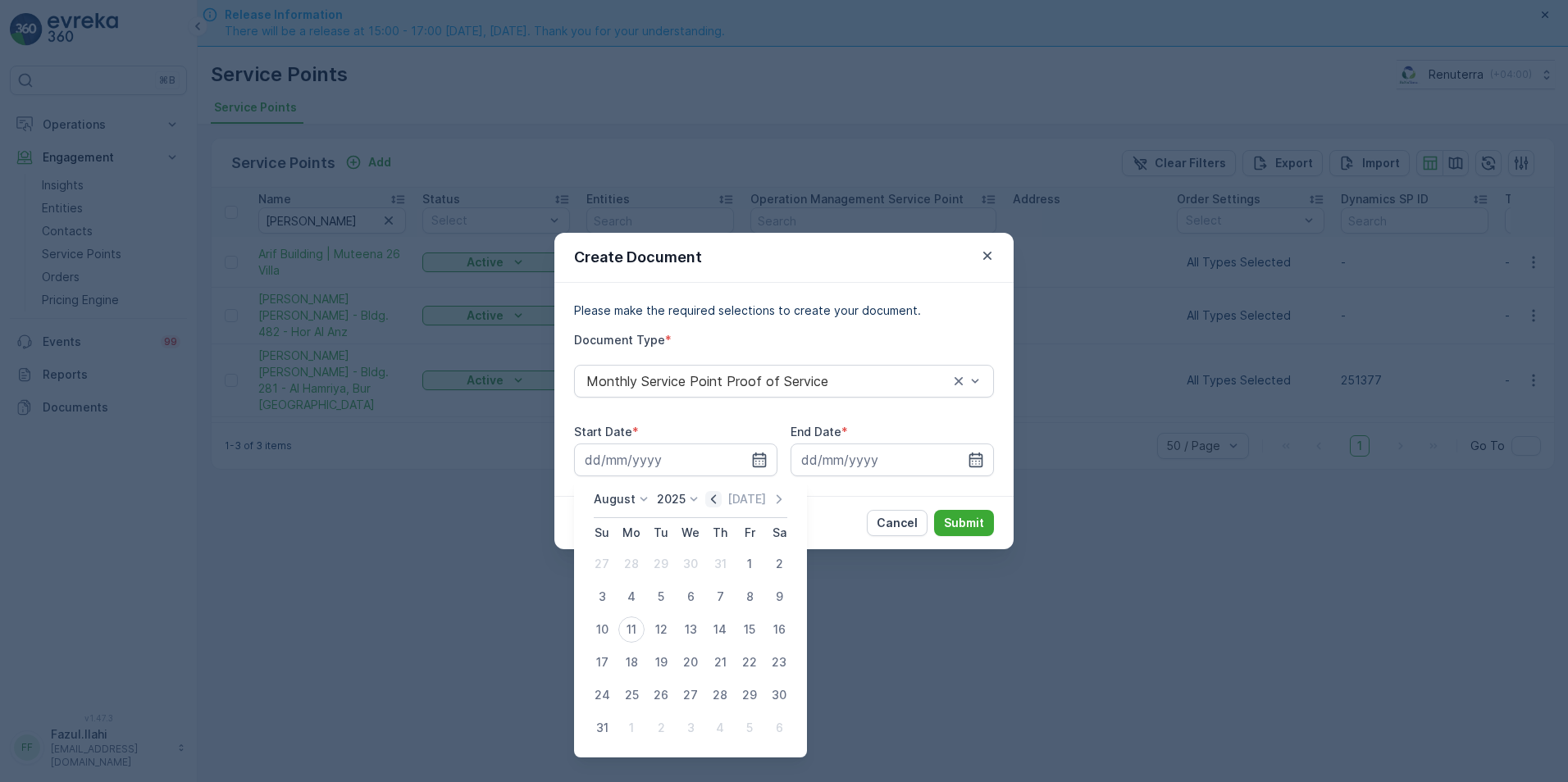
click at [713, 499] on icon "button" at bounding box center [713, 499] width 16 height 16
click at [660, 560] on div "1" at bounding box center [661, 564] width 27 height 27
type input "01.07.2025"
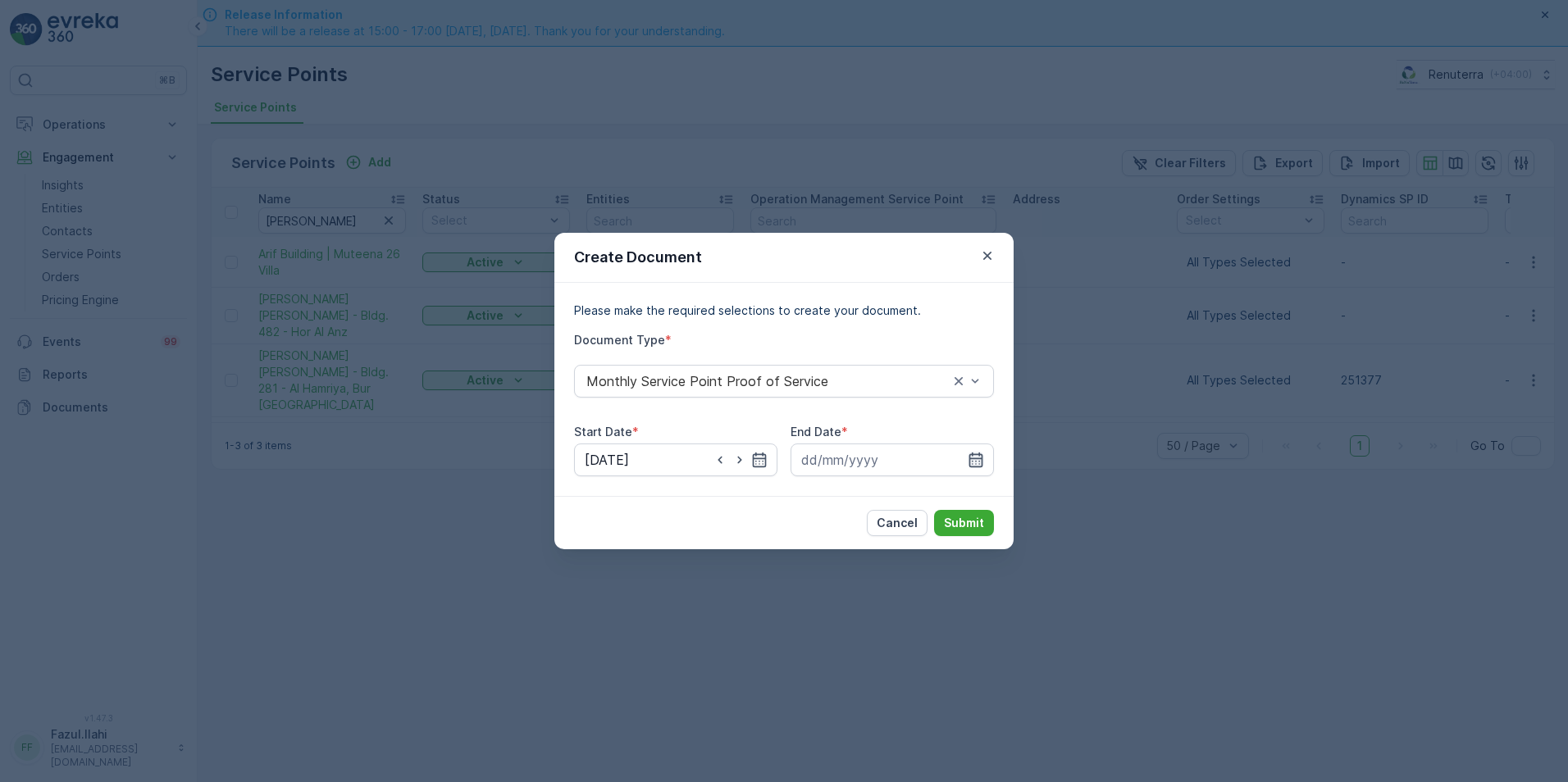
click at [981, 462] on icon "button" at bounding box center [975, 459] width 16 height 16
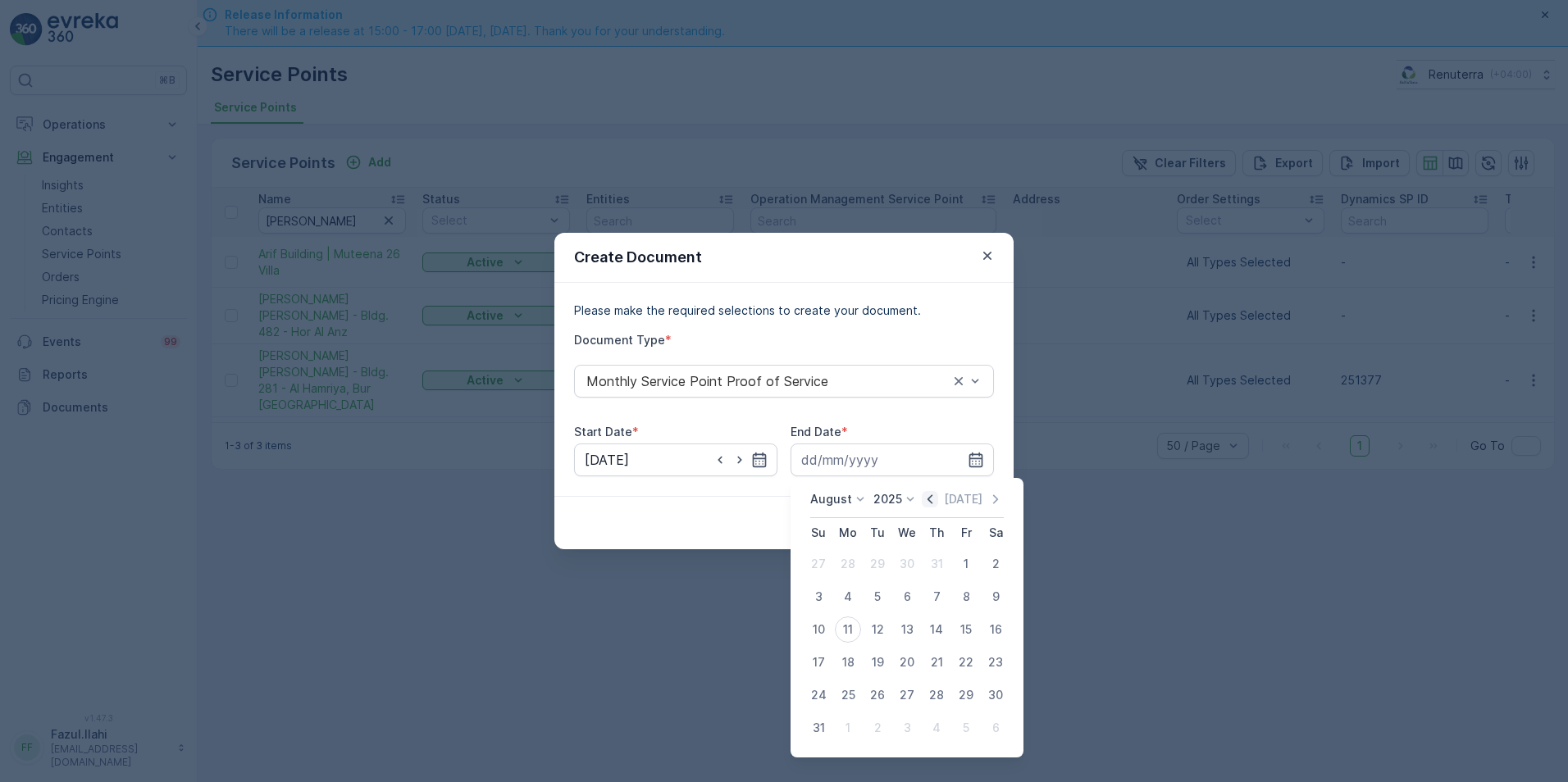
click at [932, 496] on icon "button" at bounding box center [929, 498] width 5 height 9
click at [932, 696] on div "31" at bounding box center [937, 696] width 27 height 27
type input "31.07.2025"
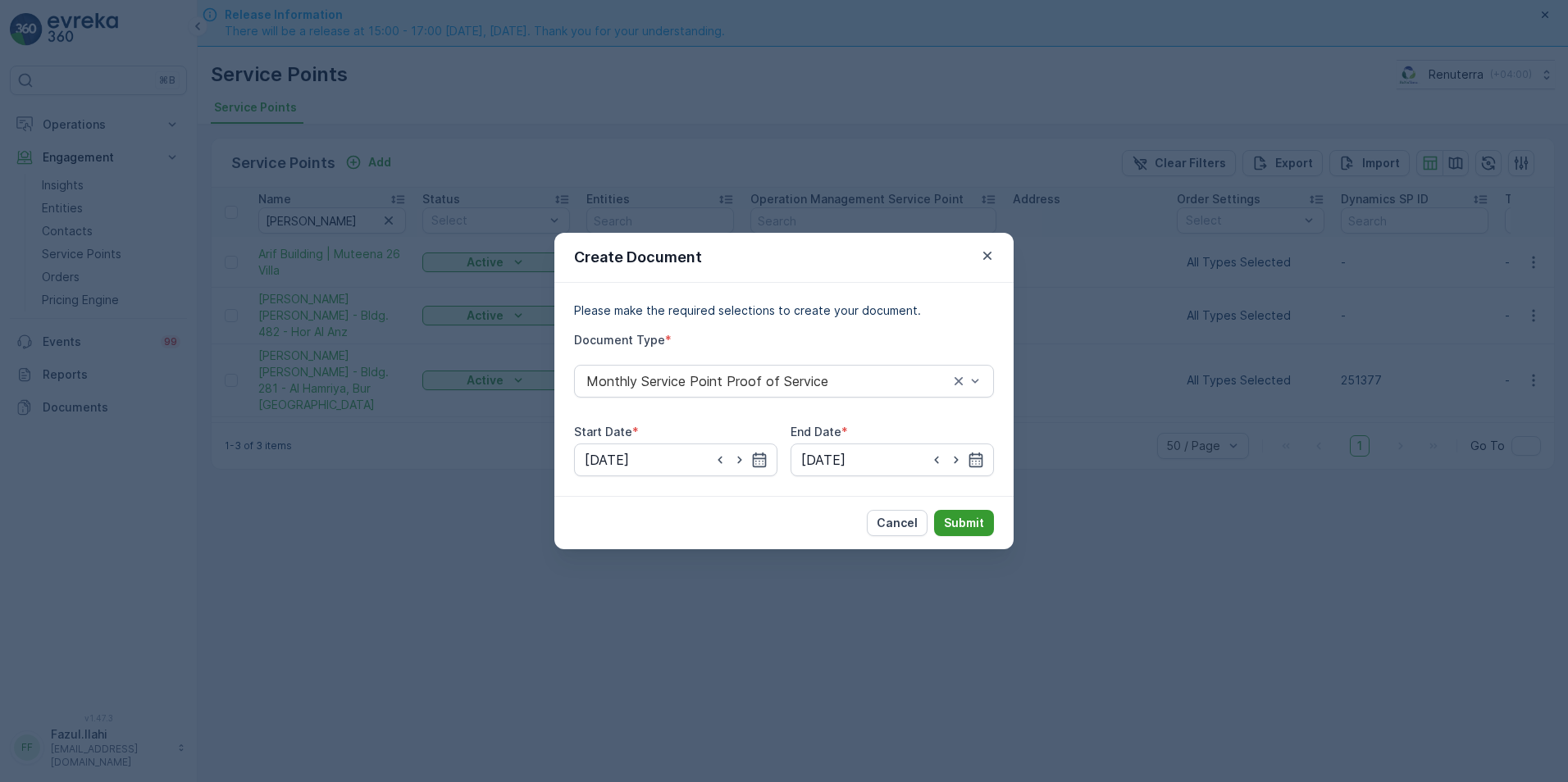
click at [958, 534] on div "Cancel Submit" at bounding box center [783, 523] width 459 height 53
click at [961, 528] on p "Submit" at bounding box center [964, 523] width 40 height 16
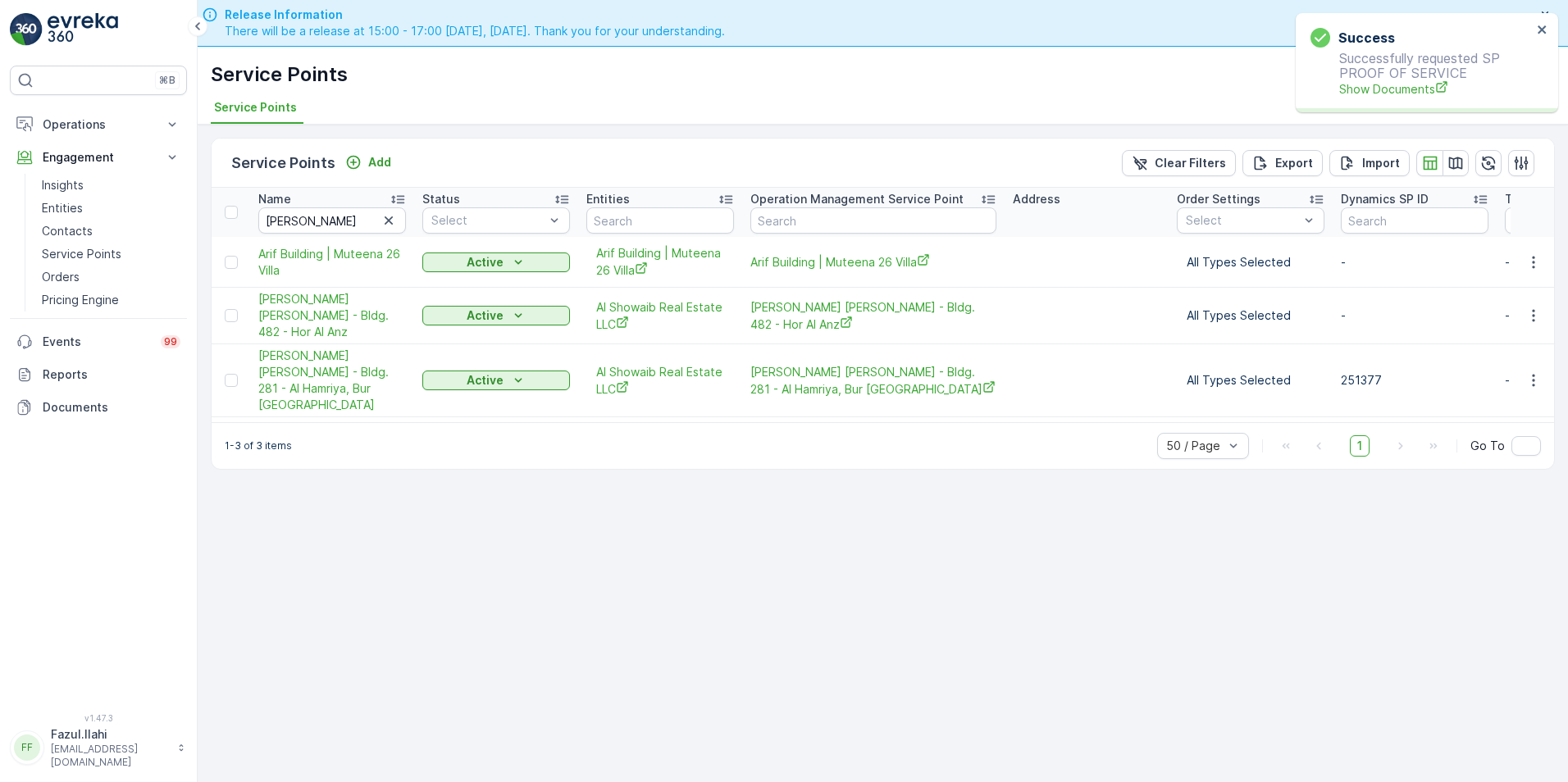
click at [1425, 106] on div "Success Successfully requested SP PROOF OF SERVICE Show Documents" at bounding box center [1426, 63] width 262 height 99
click at [1417, 82] on span "Show Documents" at bounding box center [1435, 89] width 193 height 17
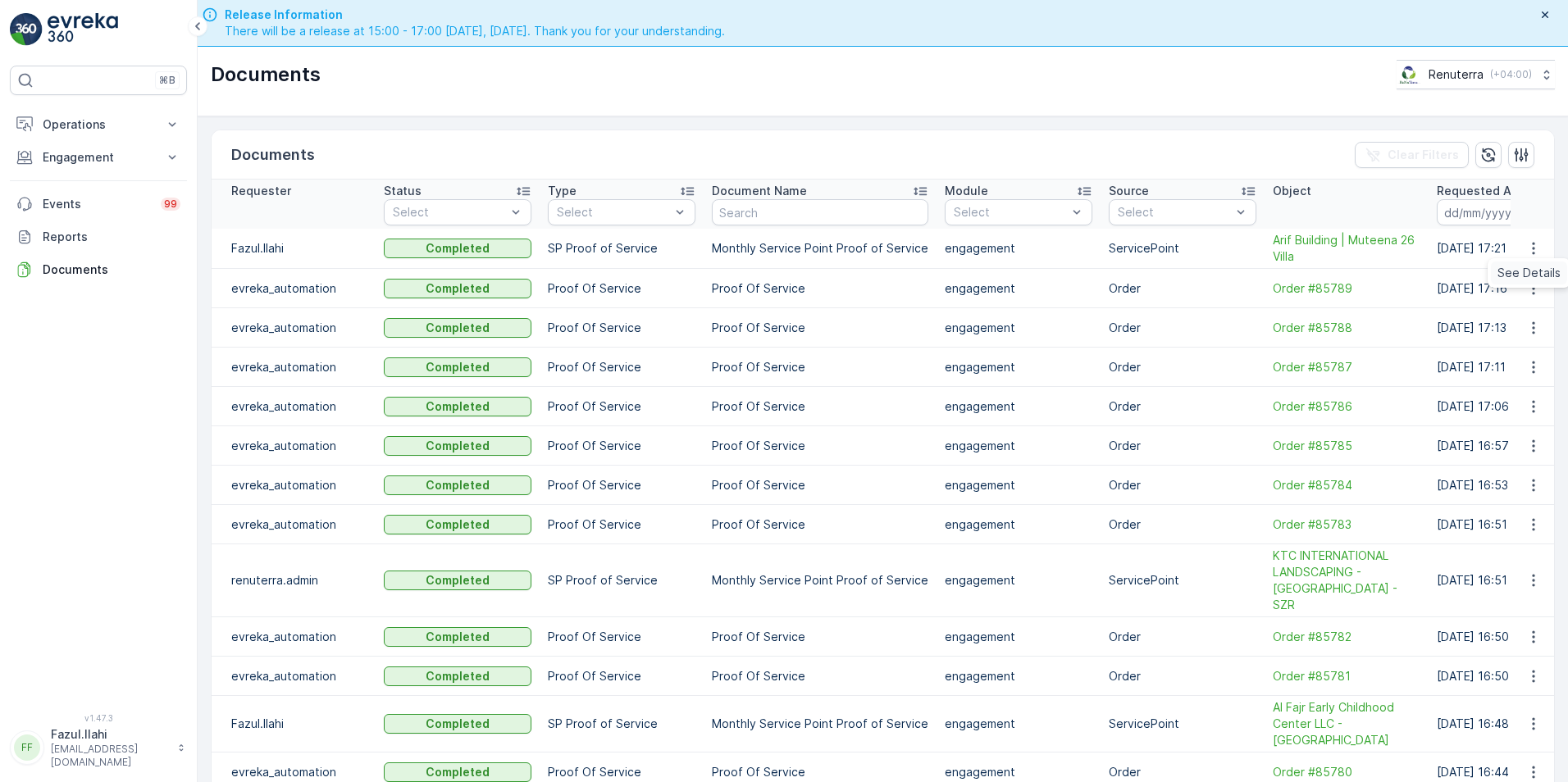
click at [1521, 271] on span "See Details" at bounding box center [1529, 273] width 63 height 16
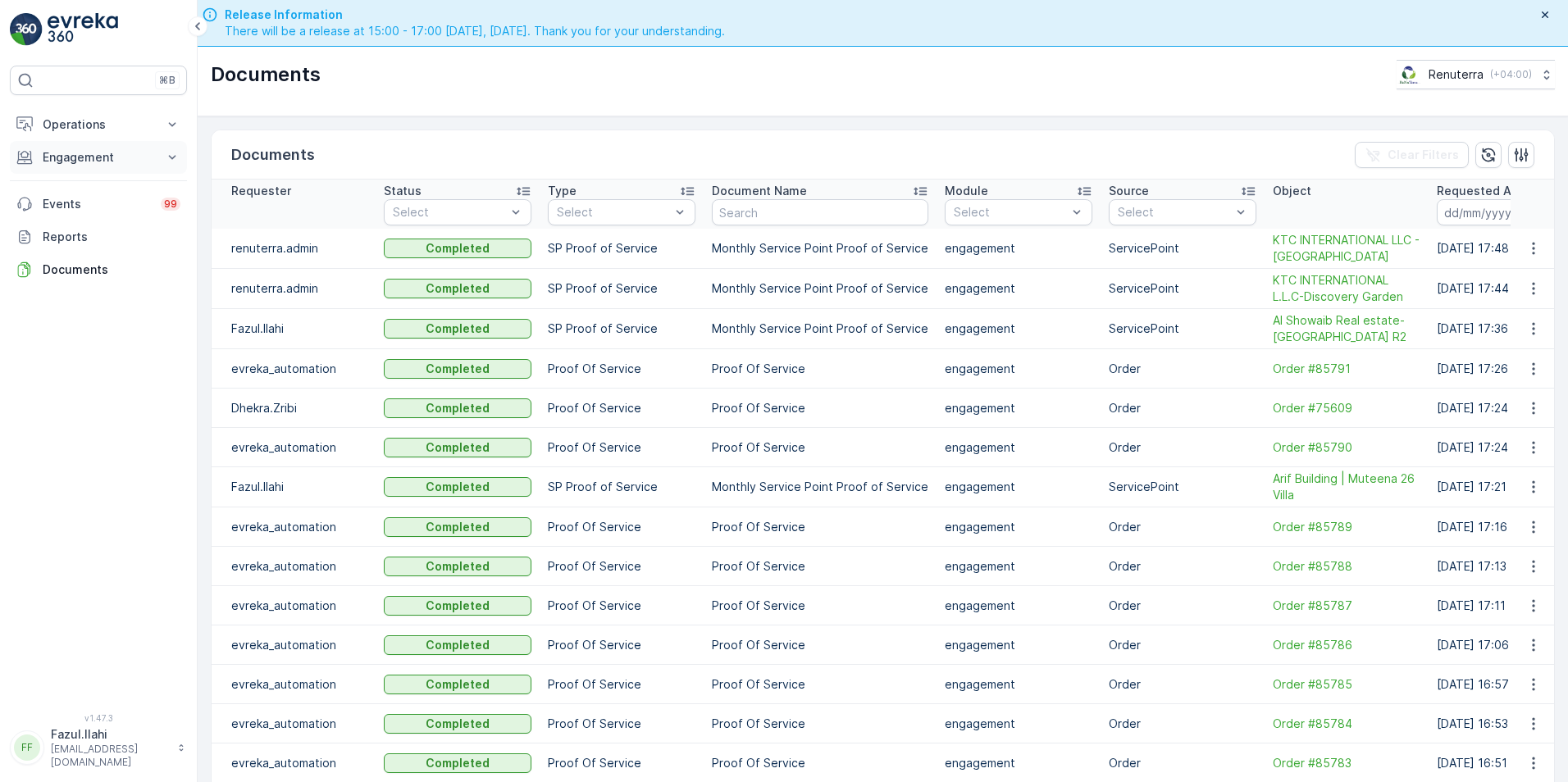
click at [83, 156] on p "Engagement" at bounding box center [98, 157] width 111 height 16
click at [83, 250] on p "Service Points" at bounding box center [82, 254] width 80 height 16
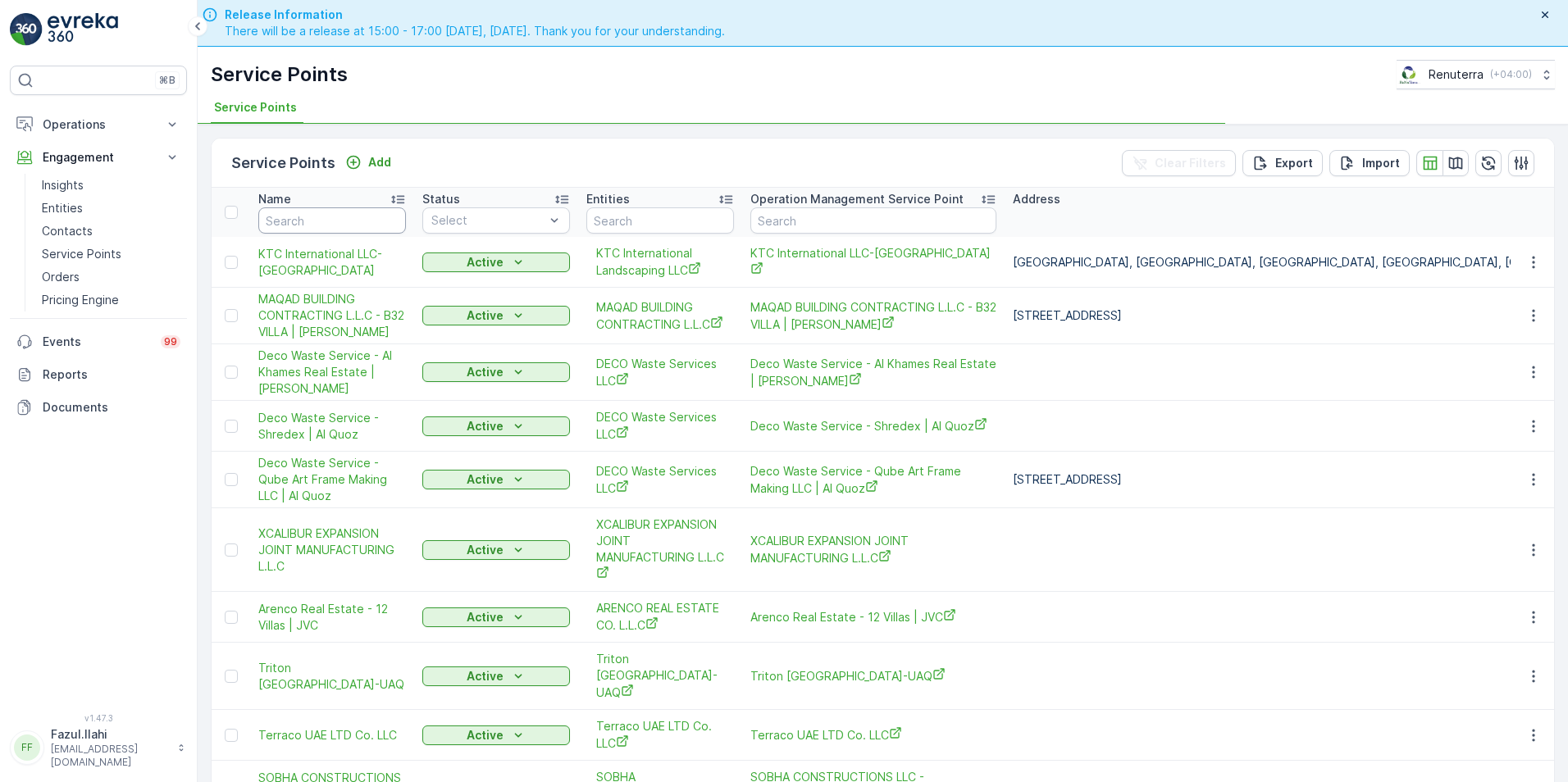
click at [335, 215] on input "text" at bounding box center [332, 220] width 147 height 27
click at [306, 219] on input "text" at bounding box center [332, 220] width 147 height 27
type input "ser"
click at [306, 219] on input "ser" at bounding box center [332, 220] width 147 height 27
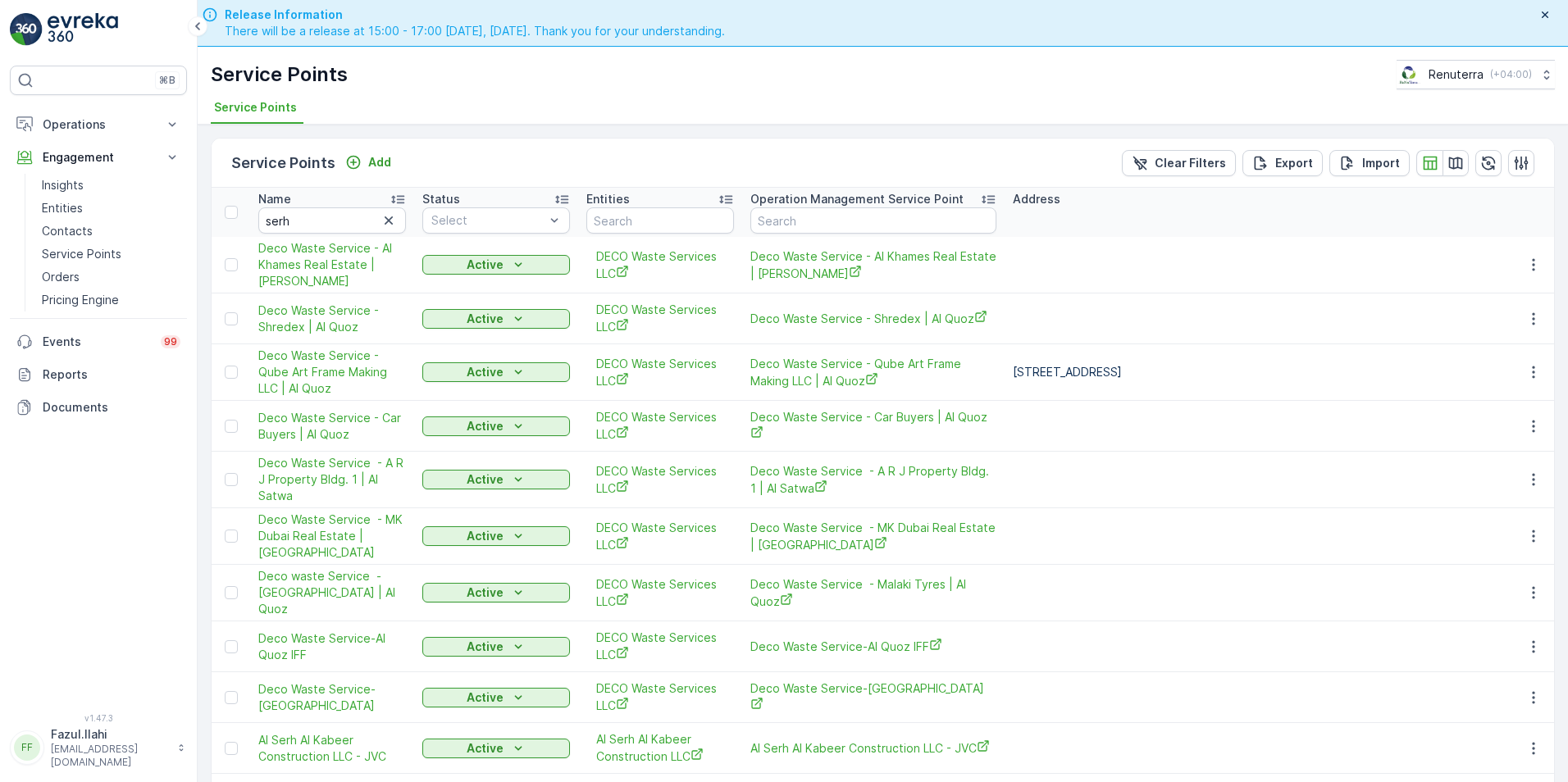
type input "ser"
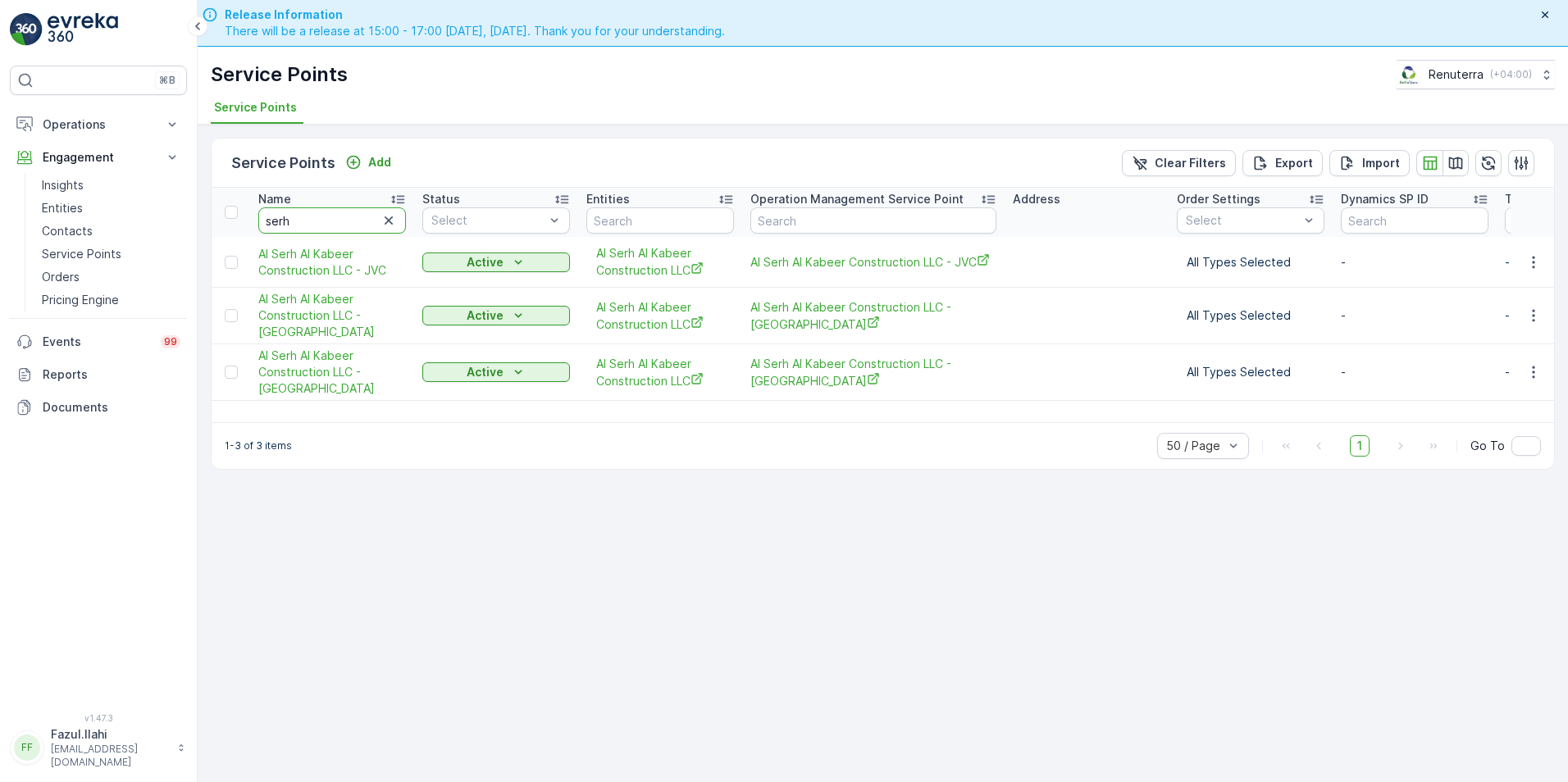
click at [306, 219] on input "serh" at bounding box center [332, 220] width 147 height 27
click at [1530, 260] on icon "button" at bounding box center [1533, 261] width 16 height 16
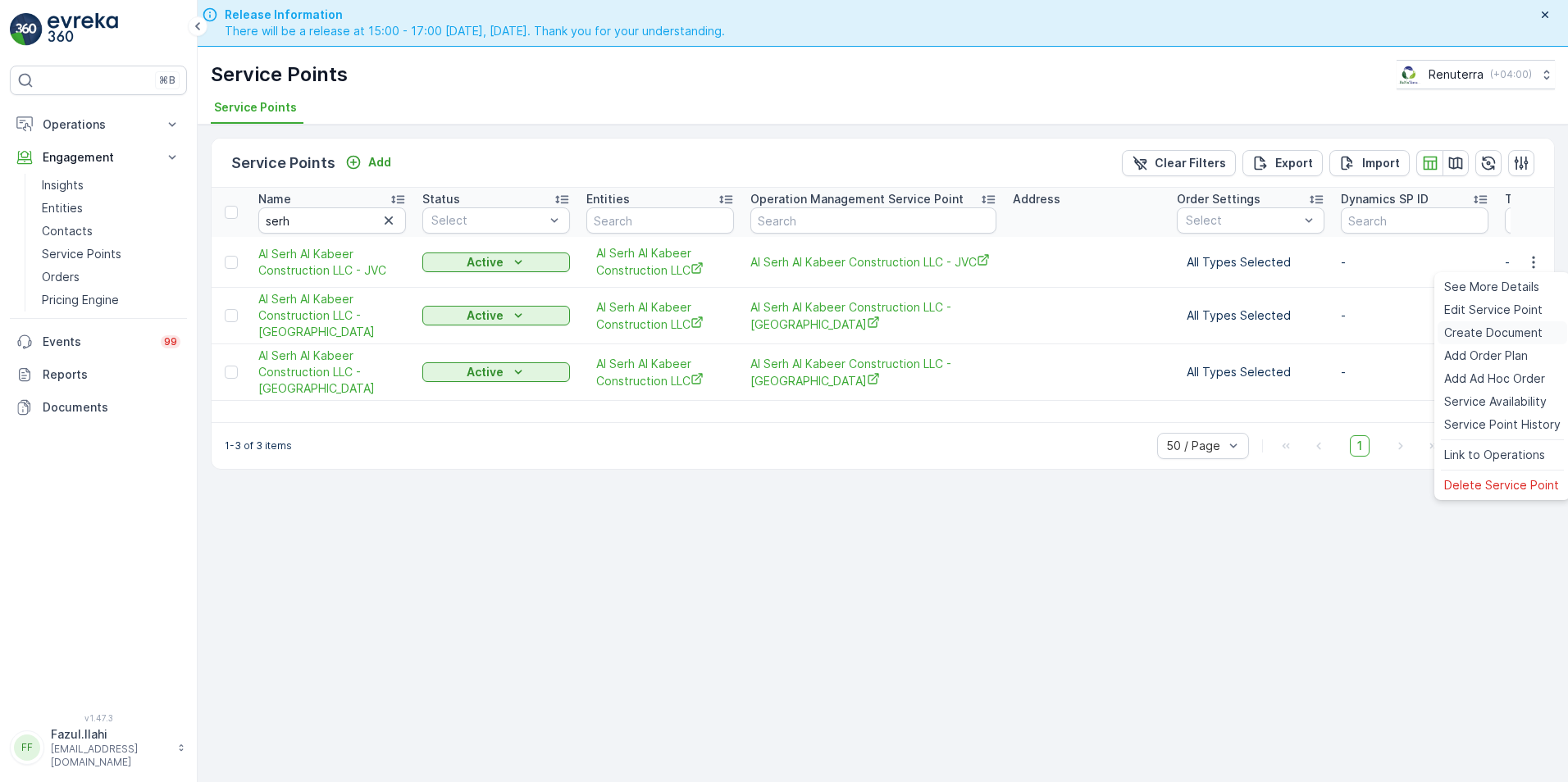
click at [1477, 337] on span "Create Document" at bounding box center [1494, 333] width 99 height 16
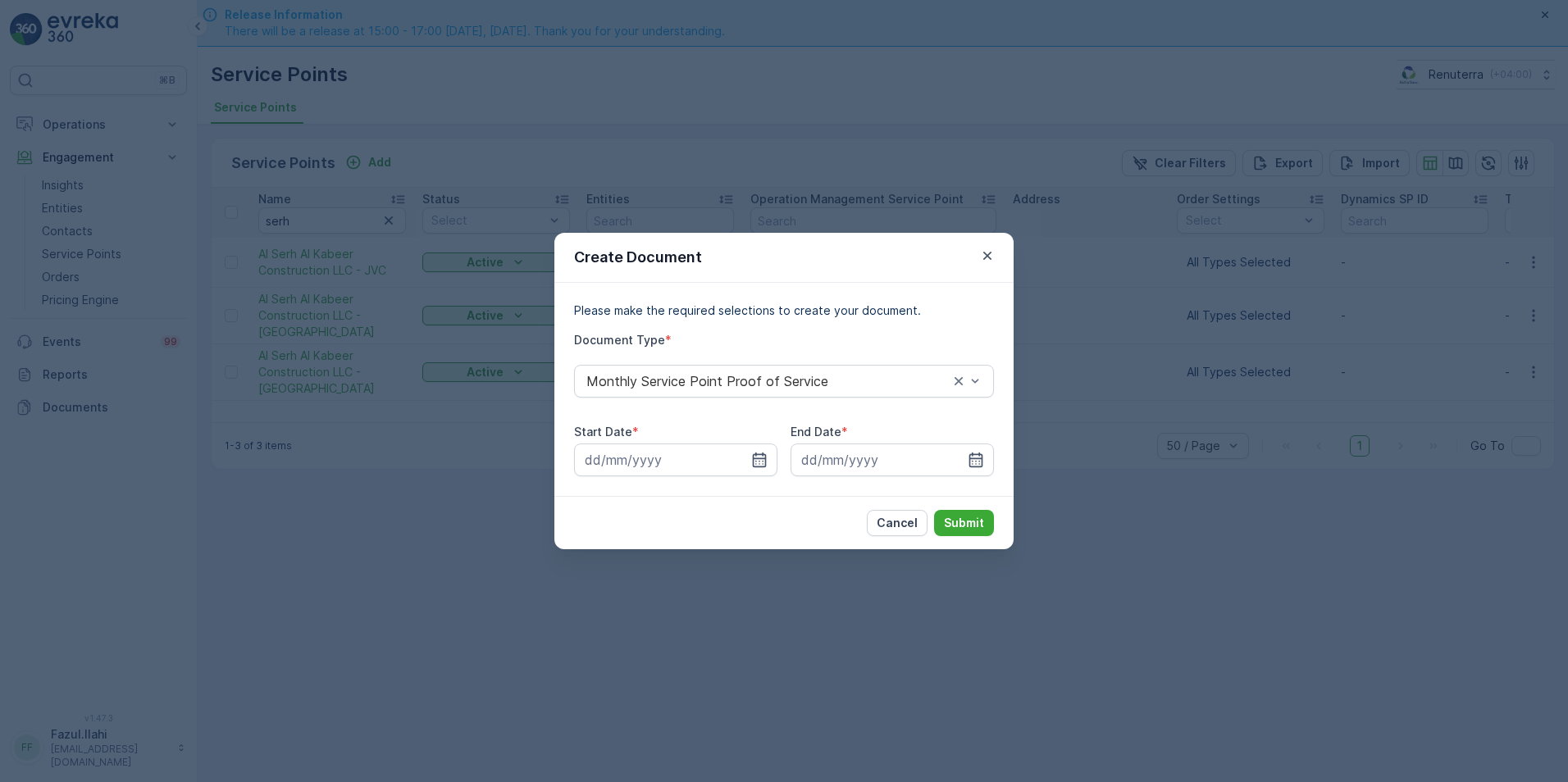
click at [758, 451] on icon "button" at bounding box center [758, 459] width 16 height 16
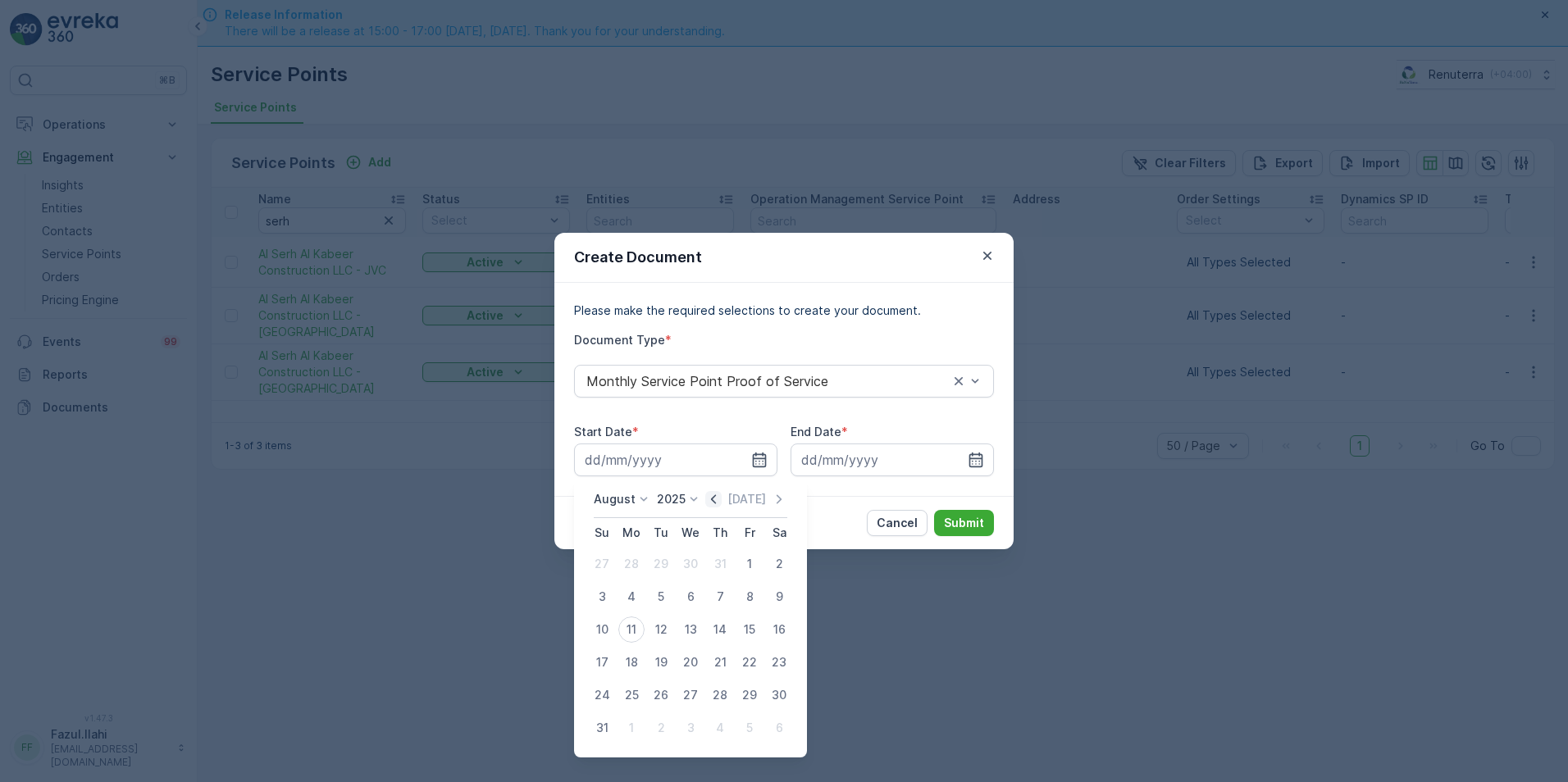
click at [713, 501] on icon "button" at bounding box center [713, 499] width 16 height 16
click at [658, 563] on div "1" at bounding box center [661, 564] width 27 height 27
type input "01.07.2025"
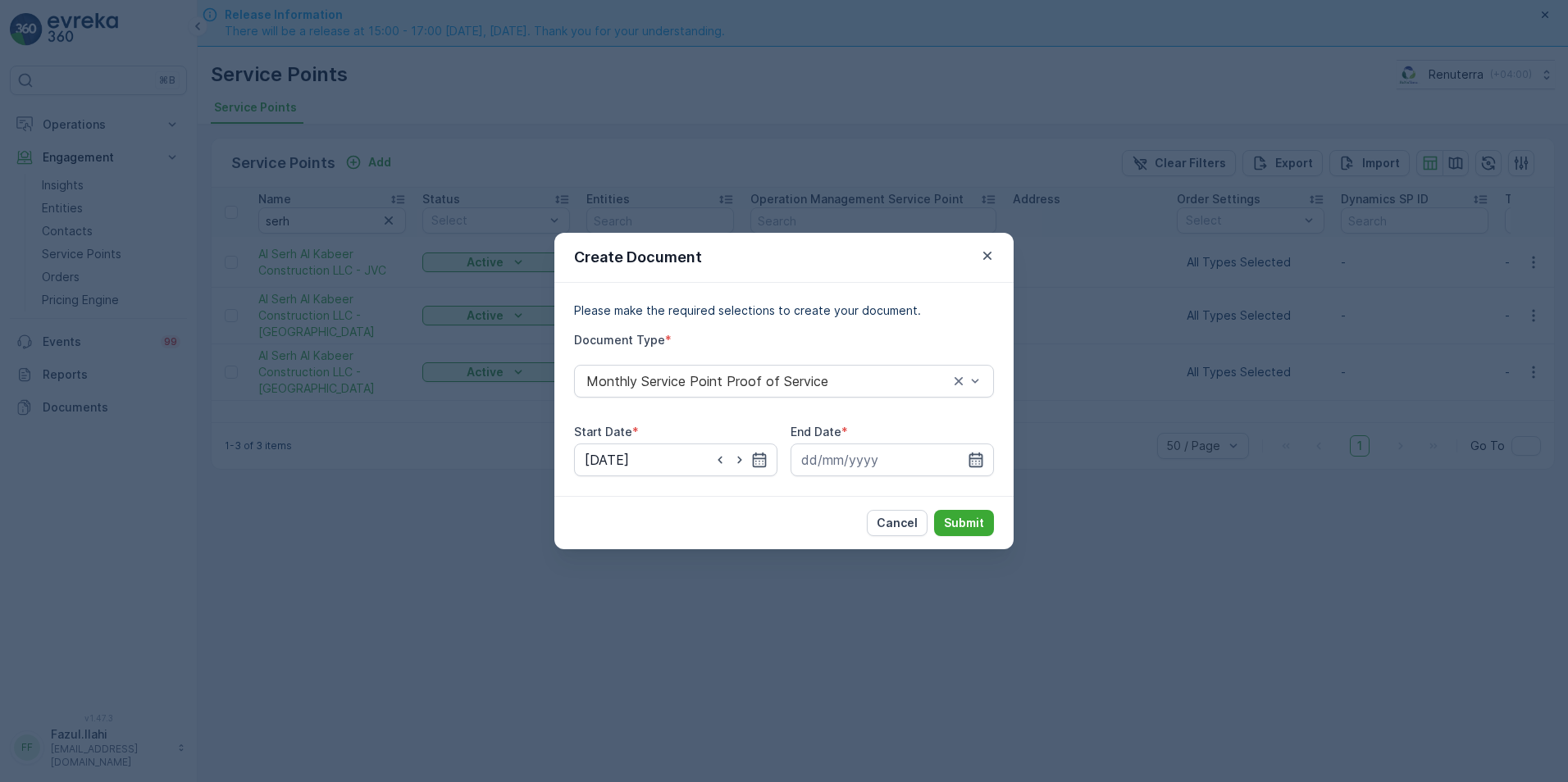
click at [971, 457] on icon "button" at bounding box center [975, 459] width 16 height 16
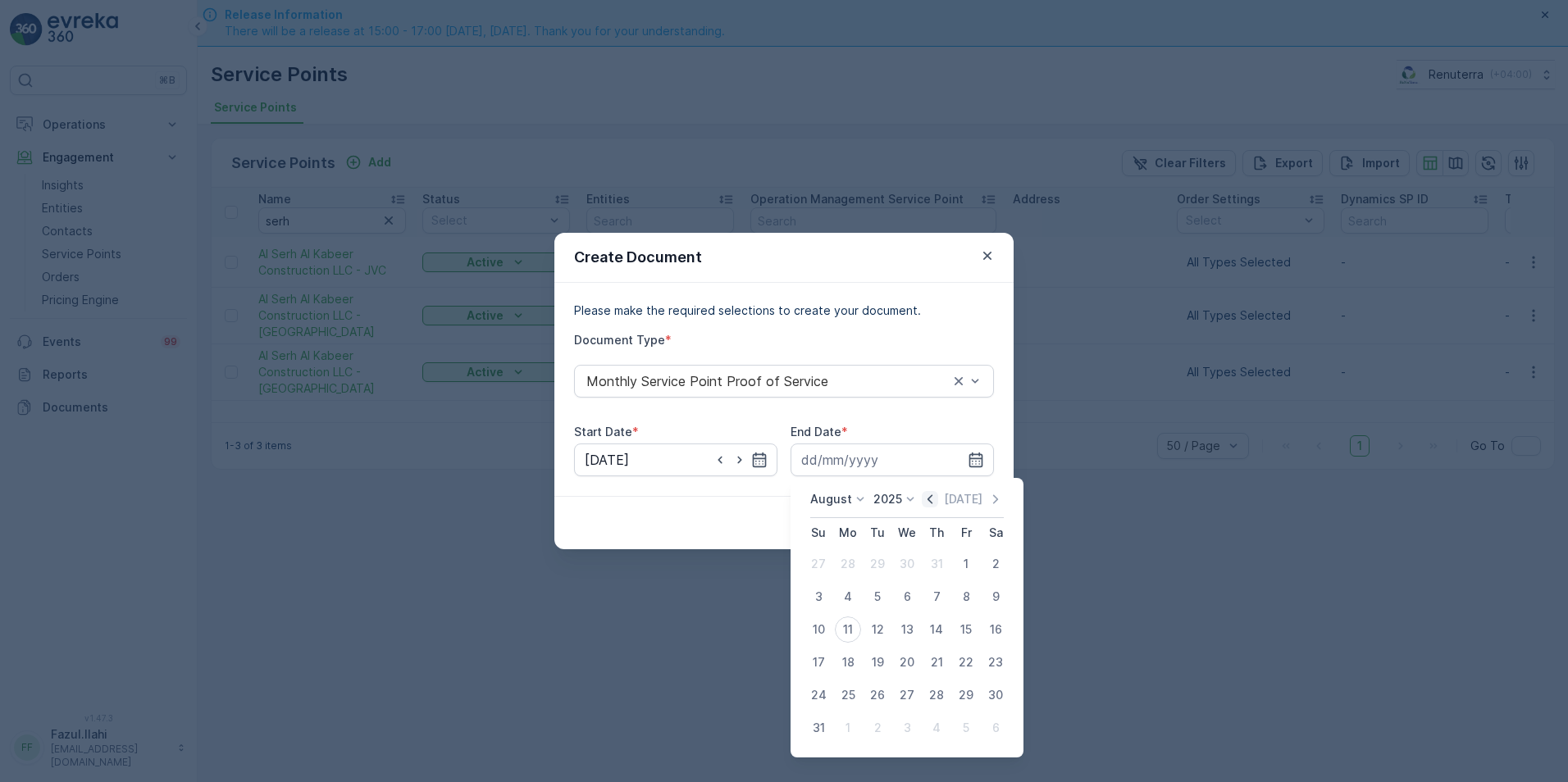
click at [932, 498] on icon "button" at bounding box center [929, 498] width 5 height 9
click at [934, 696] on div "31" at bounding box center [937, 696] width 27 height 27
type input "31.07.2025"
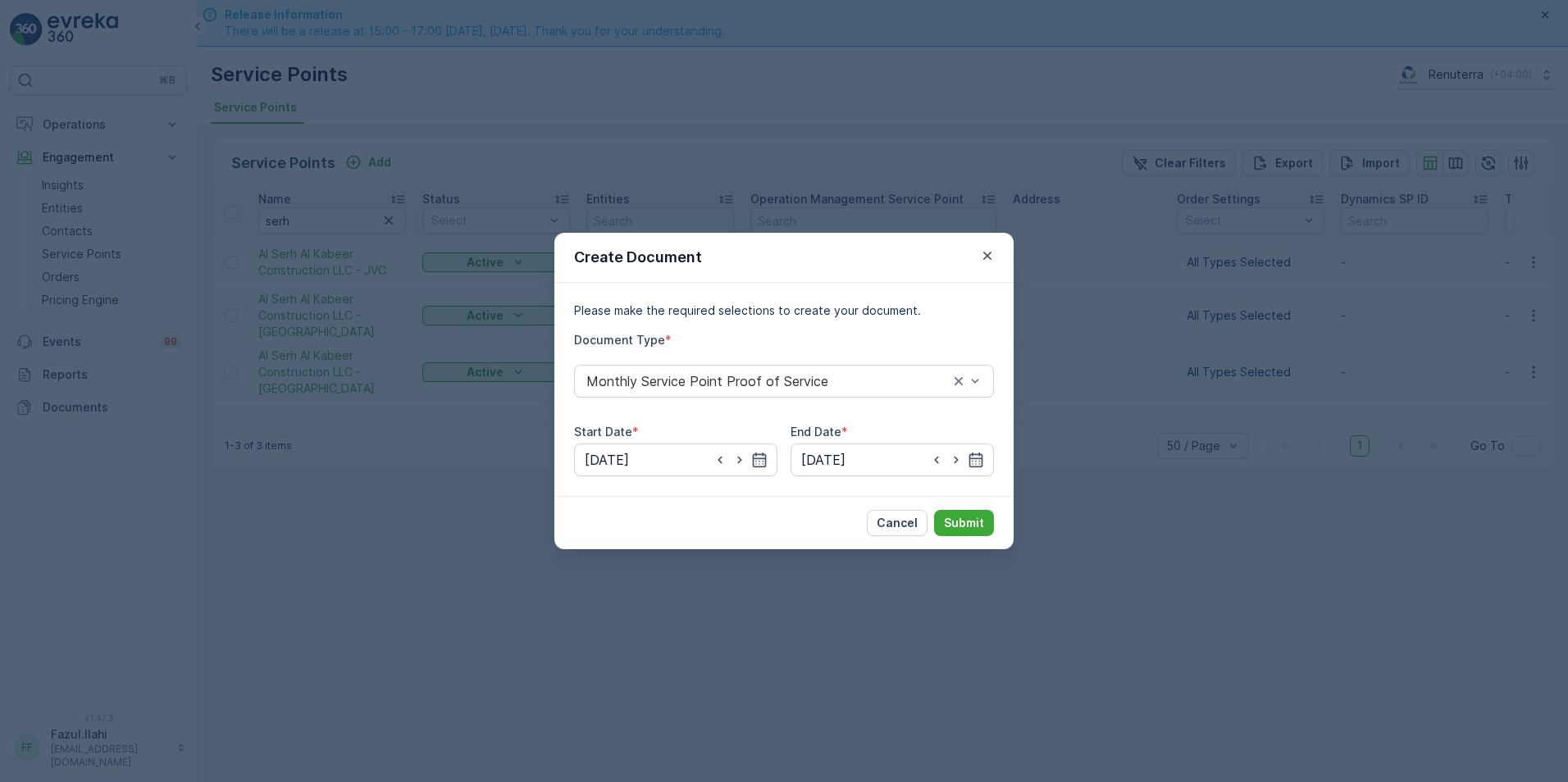
click at [960, 508] on div "Cancel Submit" at bounding box center [783, 523] width 459 height 53
click at [960, 521] on p "Submit" at bounding box center [964, 523] width 40 height 16
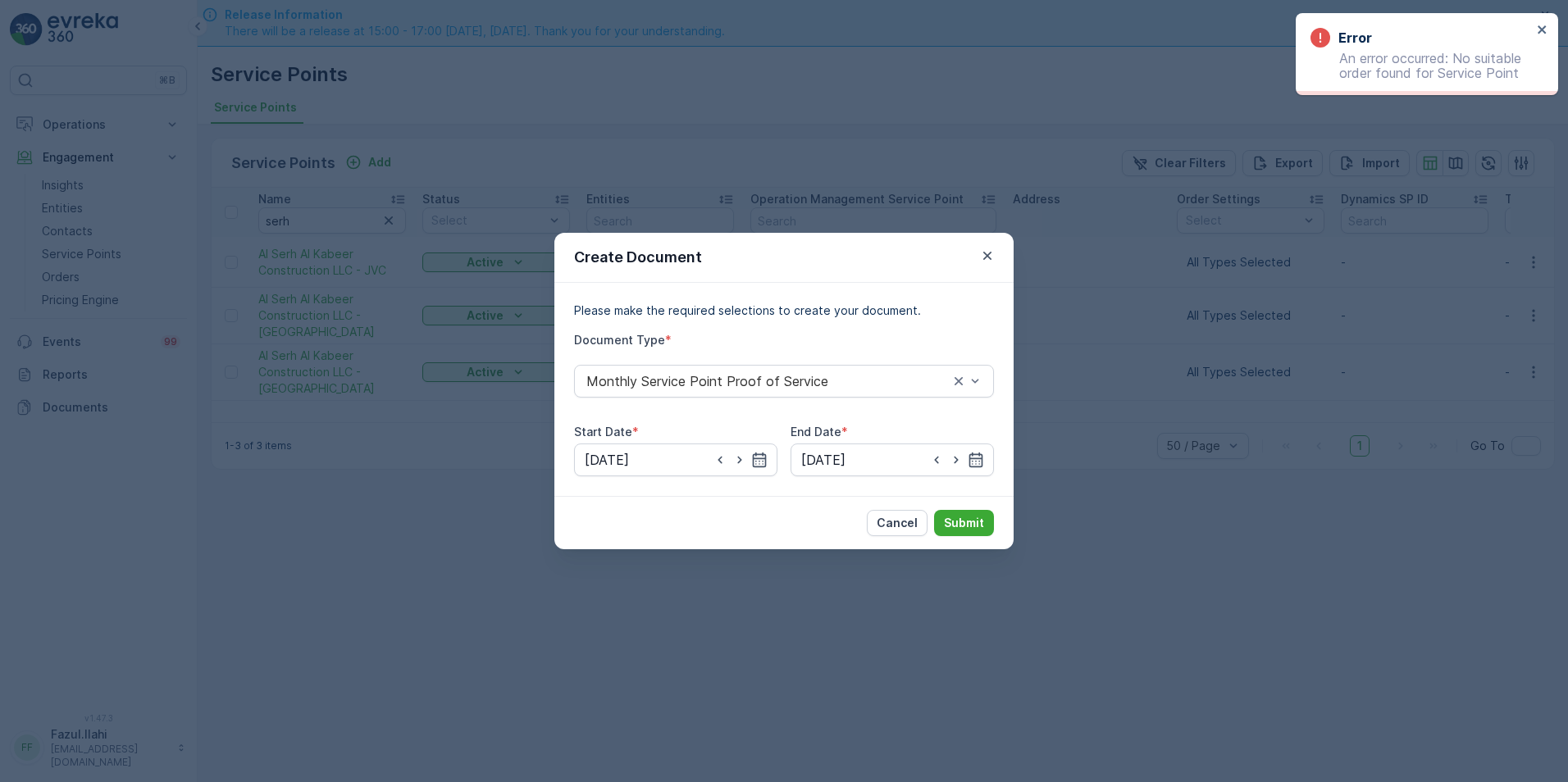
click at [1536, 33] on div "Error An error occurred: No suitable order found for Service Point" at bounding box center [1421, 54] width 231 height 63
click at [1540, 27] on icon "close" at bounding box center [1542, 29] width 11 height 13
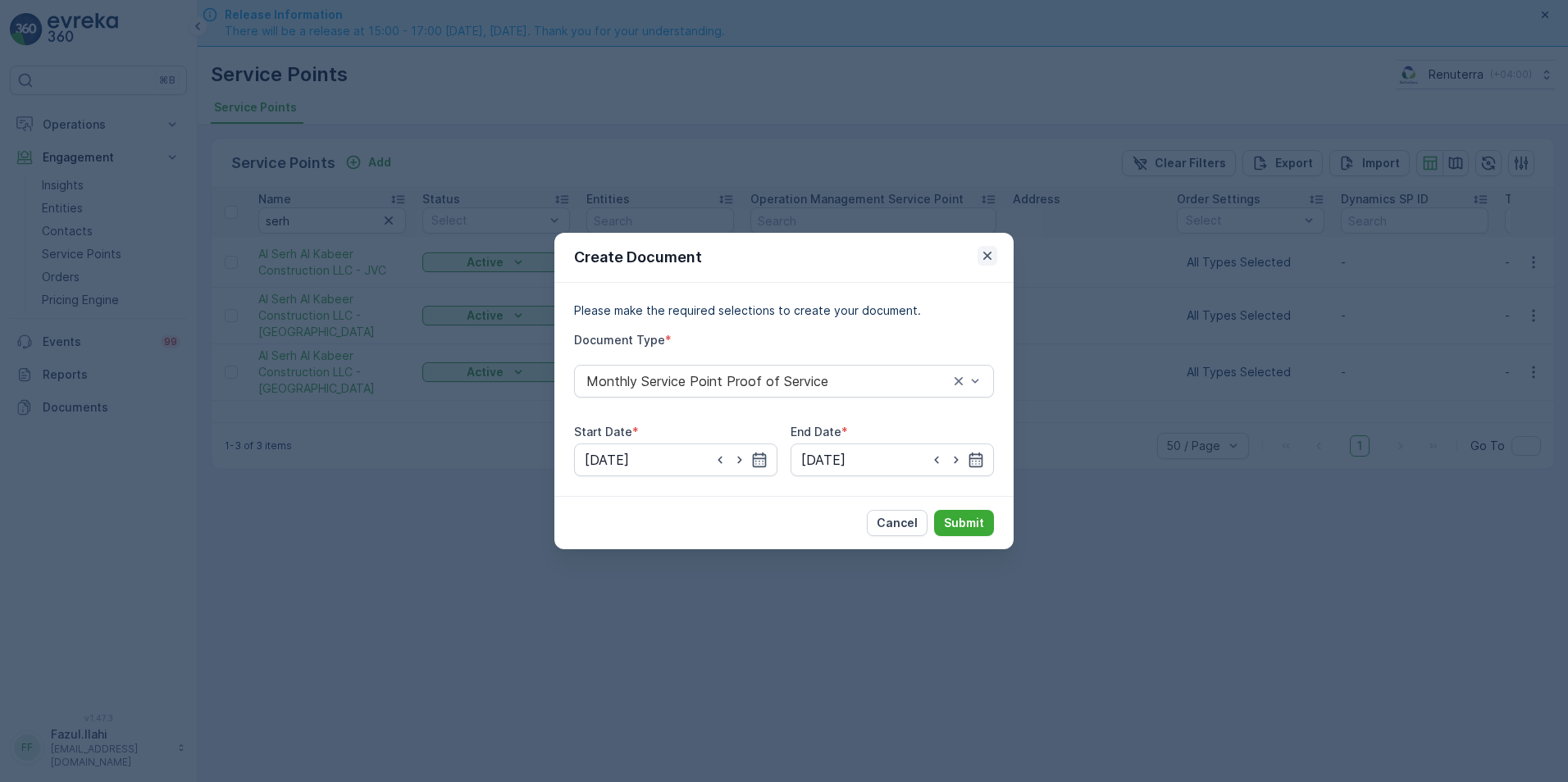
click at [989, 251] on icon "button" at bounding box center [986, 256] width 16 height 16
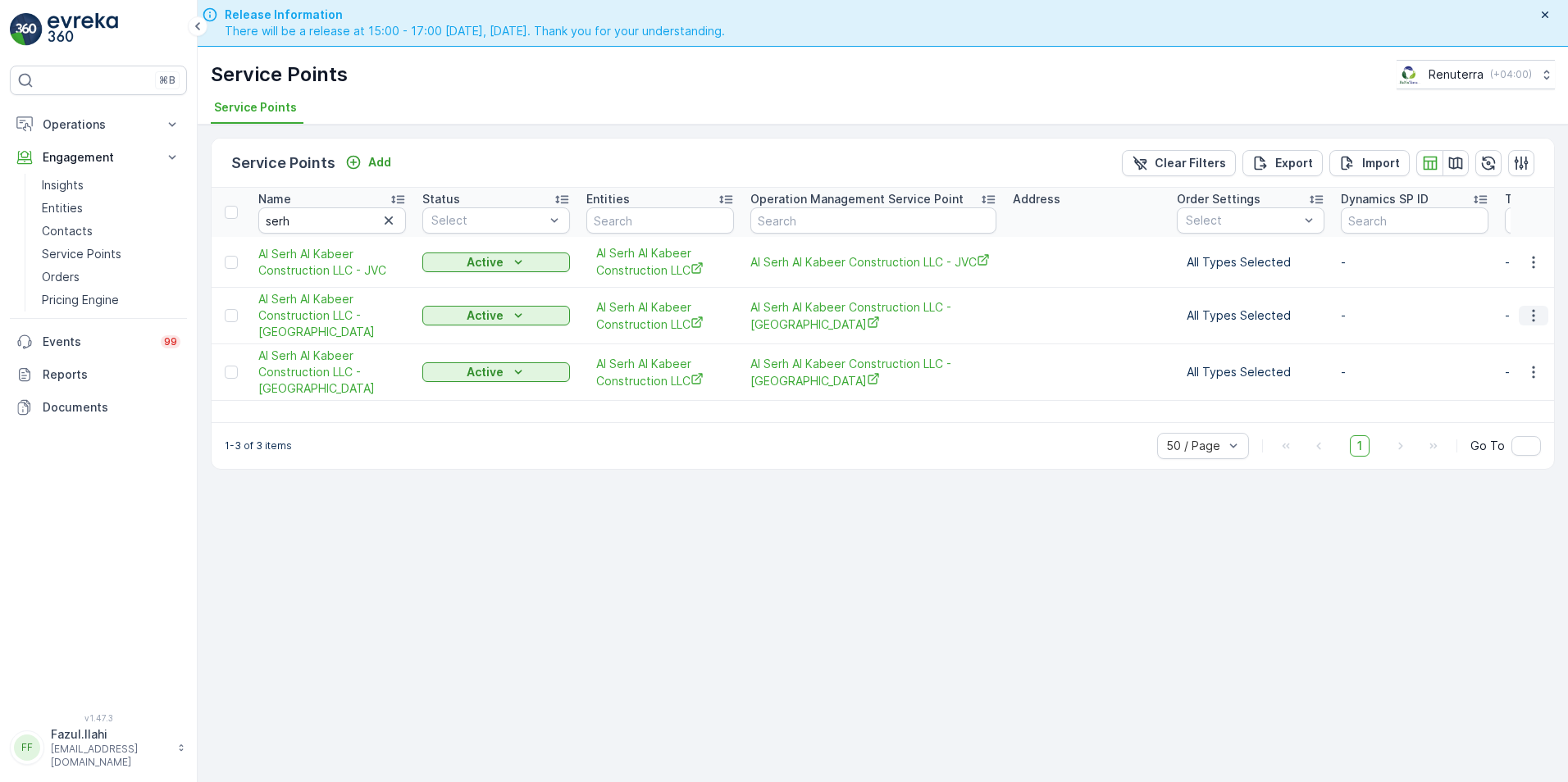
click at [1535, 312] on icon "button" at bounding box center [1533, 315] width 16 height 16
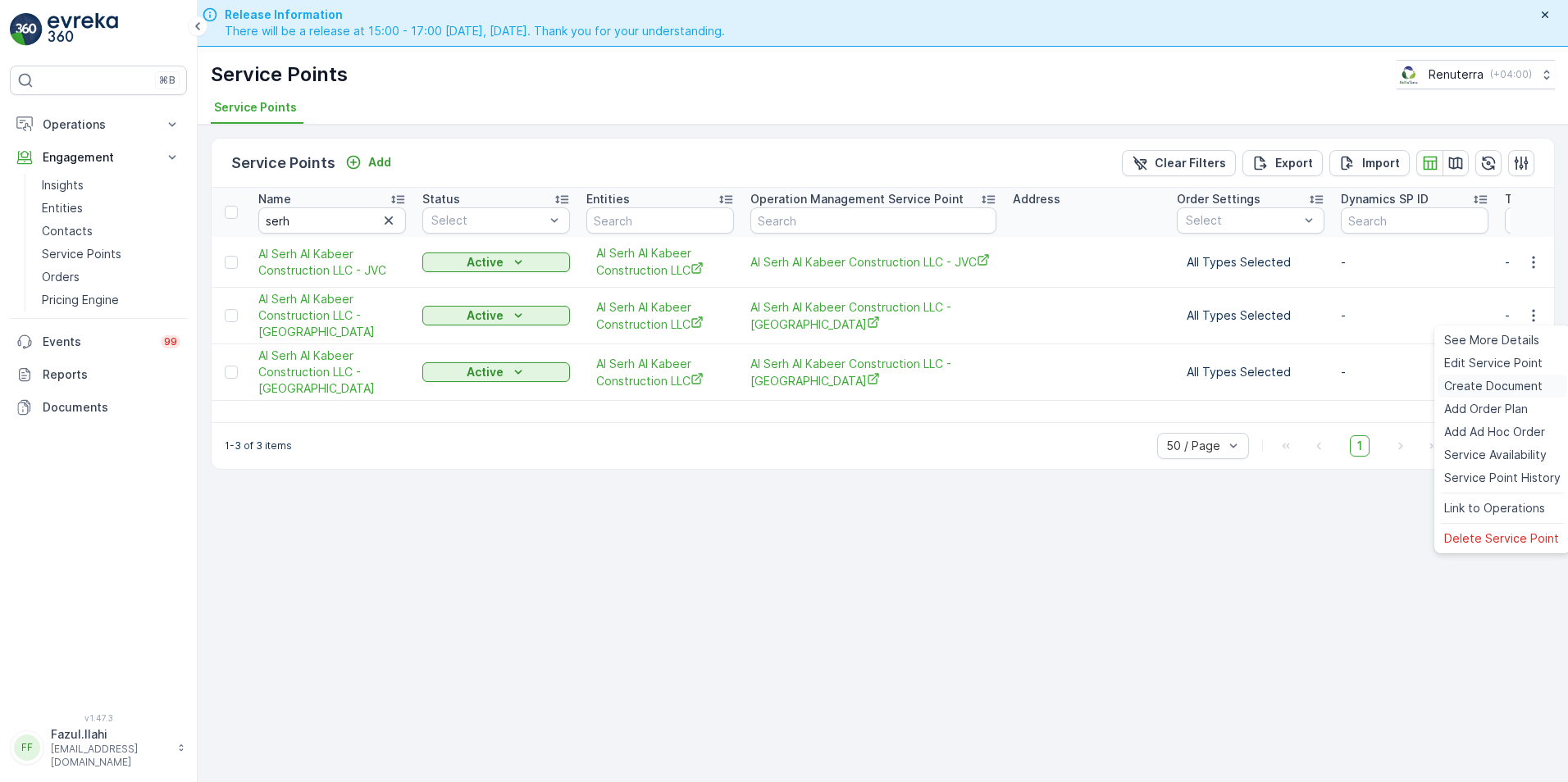
click at [1457, 384] on span "Create Document" at bounding box center [1494, 386] width 99 height 16
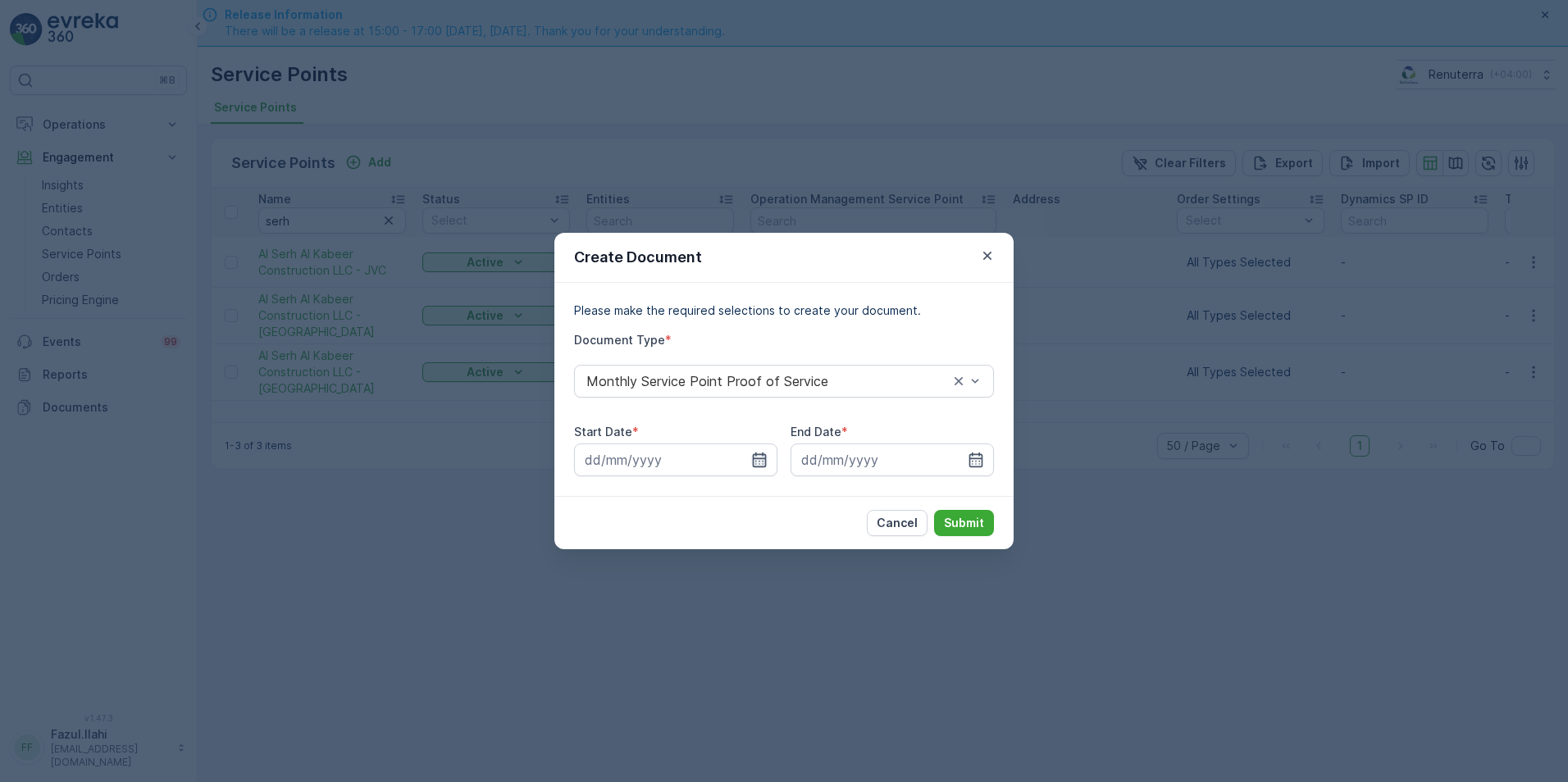
click at [757, 460] on icon "button" at bounding box center [758, 459] width 16 height 16
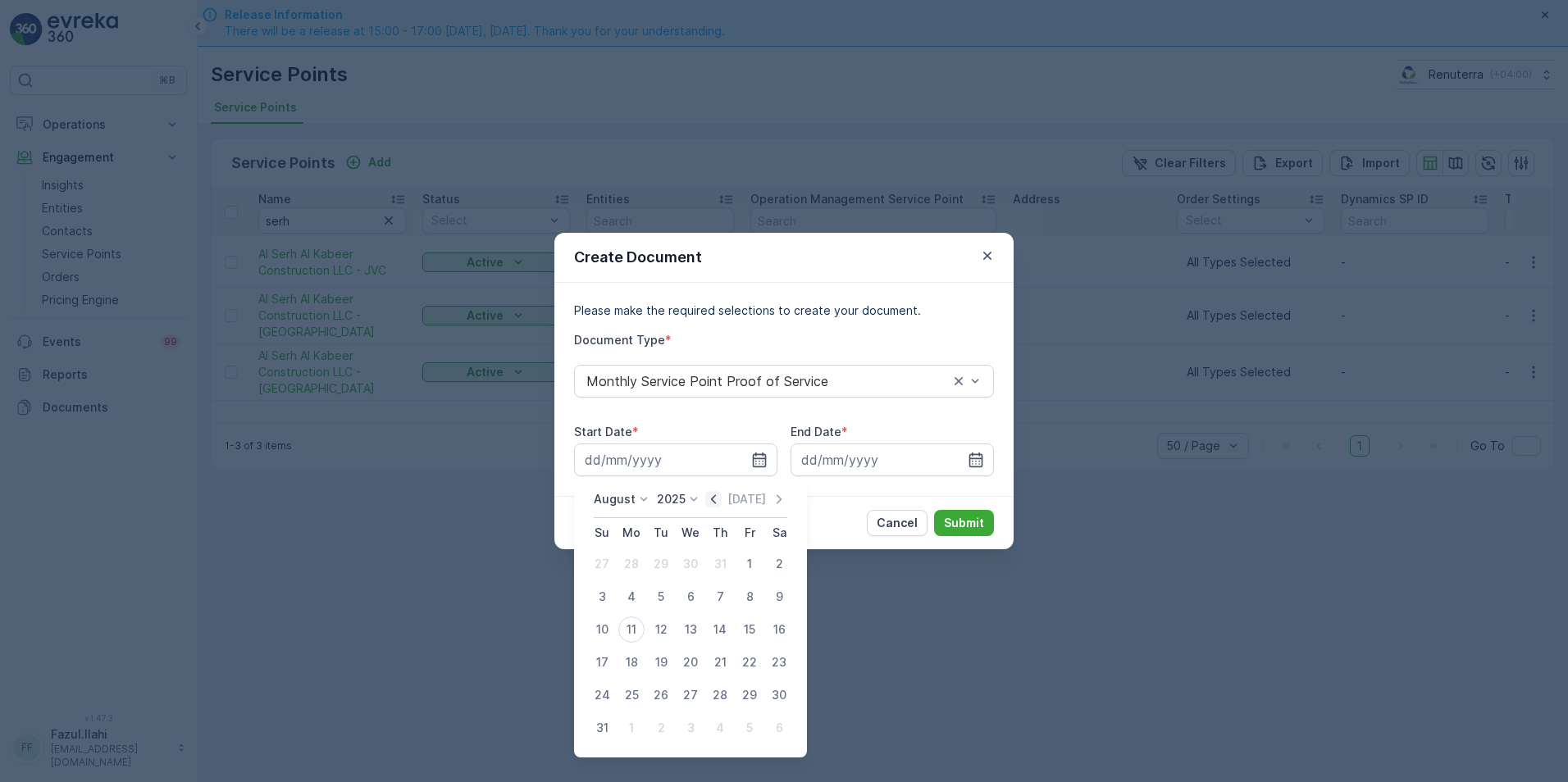
click at [716, 497] on icon "button" at bounding box center [713, 499] width 16 height 16
drag, startPoint x: 660, startPoint y: 558, endPoint x: 653, endPoint y: 559, distance: 7.1
click at [653, 559] on div "1" at bounding box center [661, 564] width 27 height 27
type input "01.07.2025"
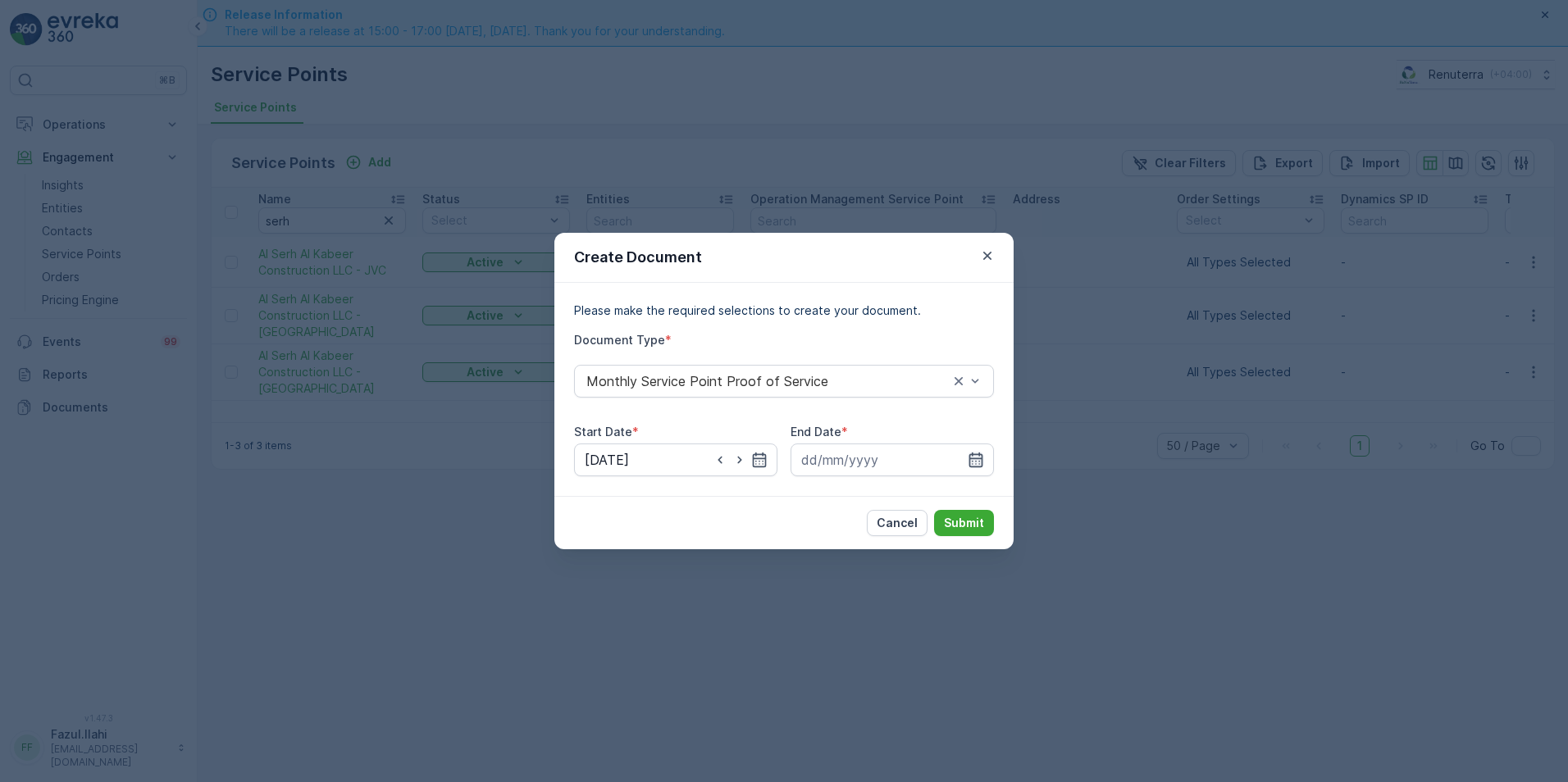
click at [984, 457] on icon "button" at bounding box center [975, 459] width 16 height 16
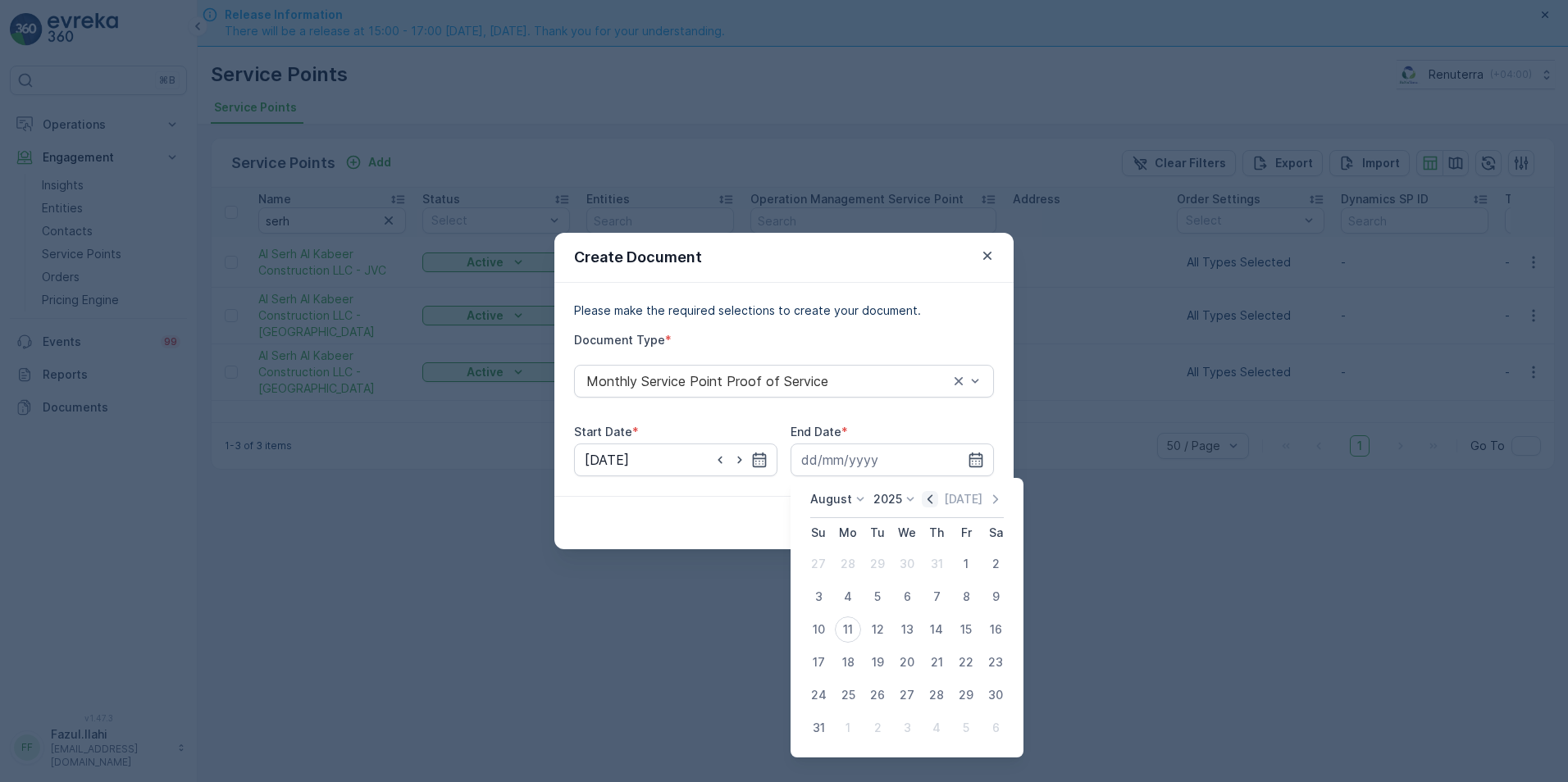
click at [938, 496] on icon "button" at bounding box center [929, 499] width 16 height 16
click at [934, 698] on div "31" at bounding box center [937, 696] width 27 height 27
type input "31.07.2025"
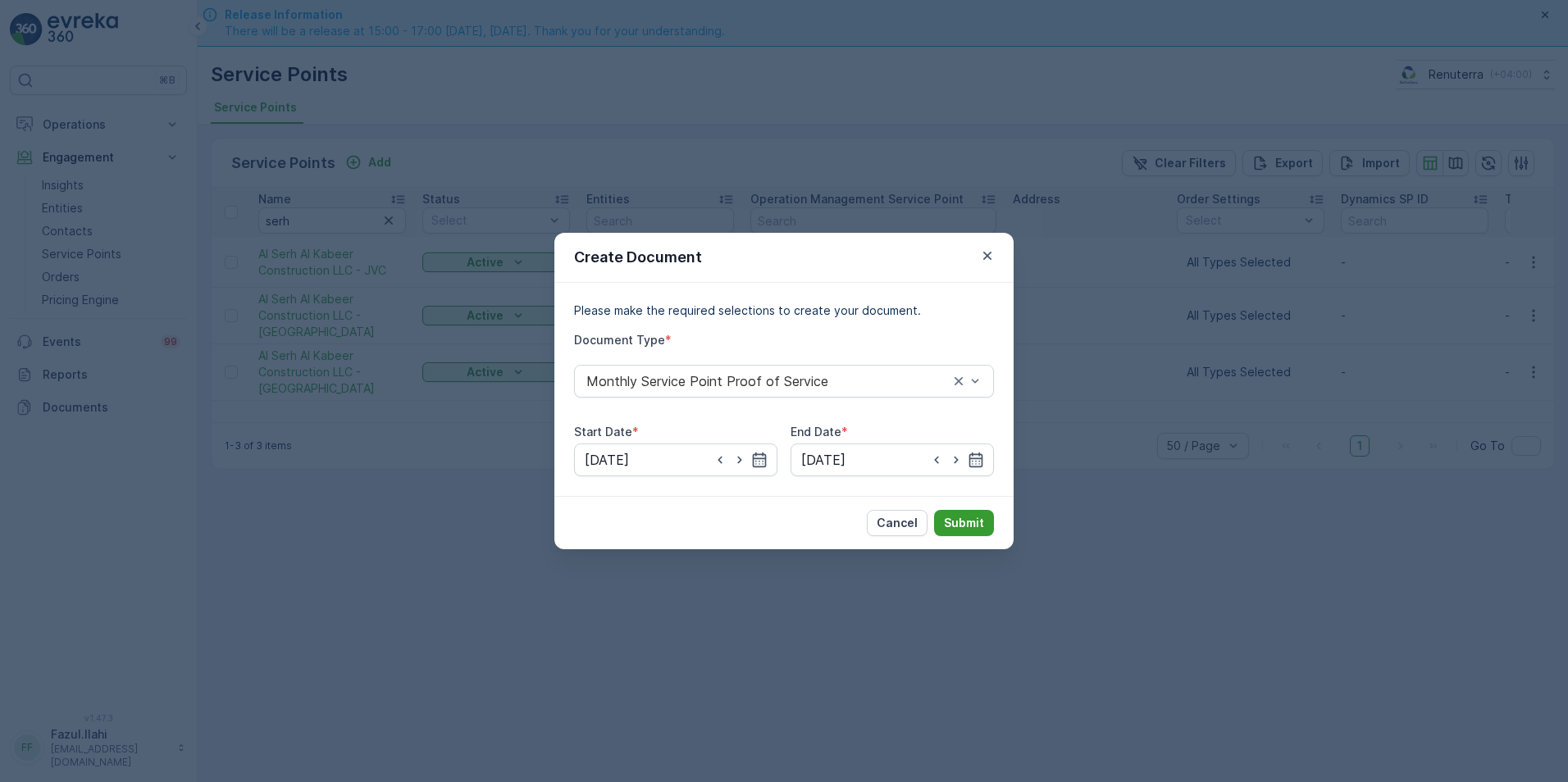
click at [967, 533] on button "Submit" at bounding box center [964, 524] width 60 height 27
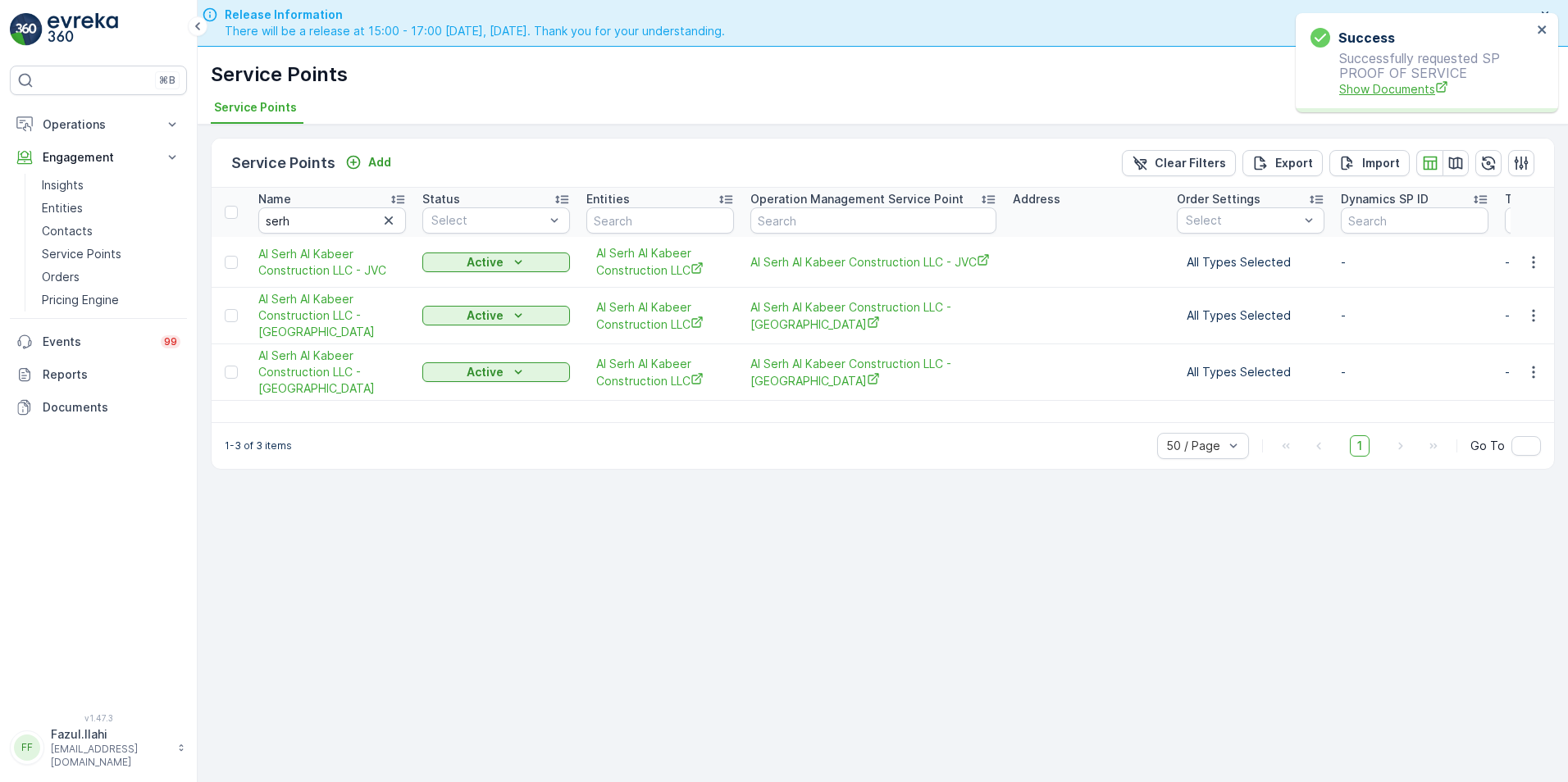
click at [1408, 93] on span "Show Documents" at bounding box center [1435, 89] width 193 height 17
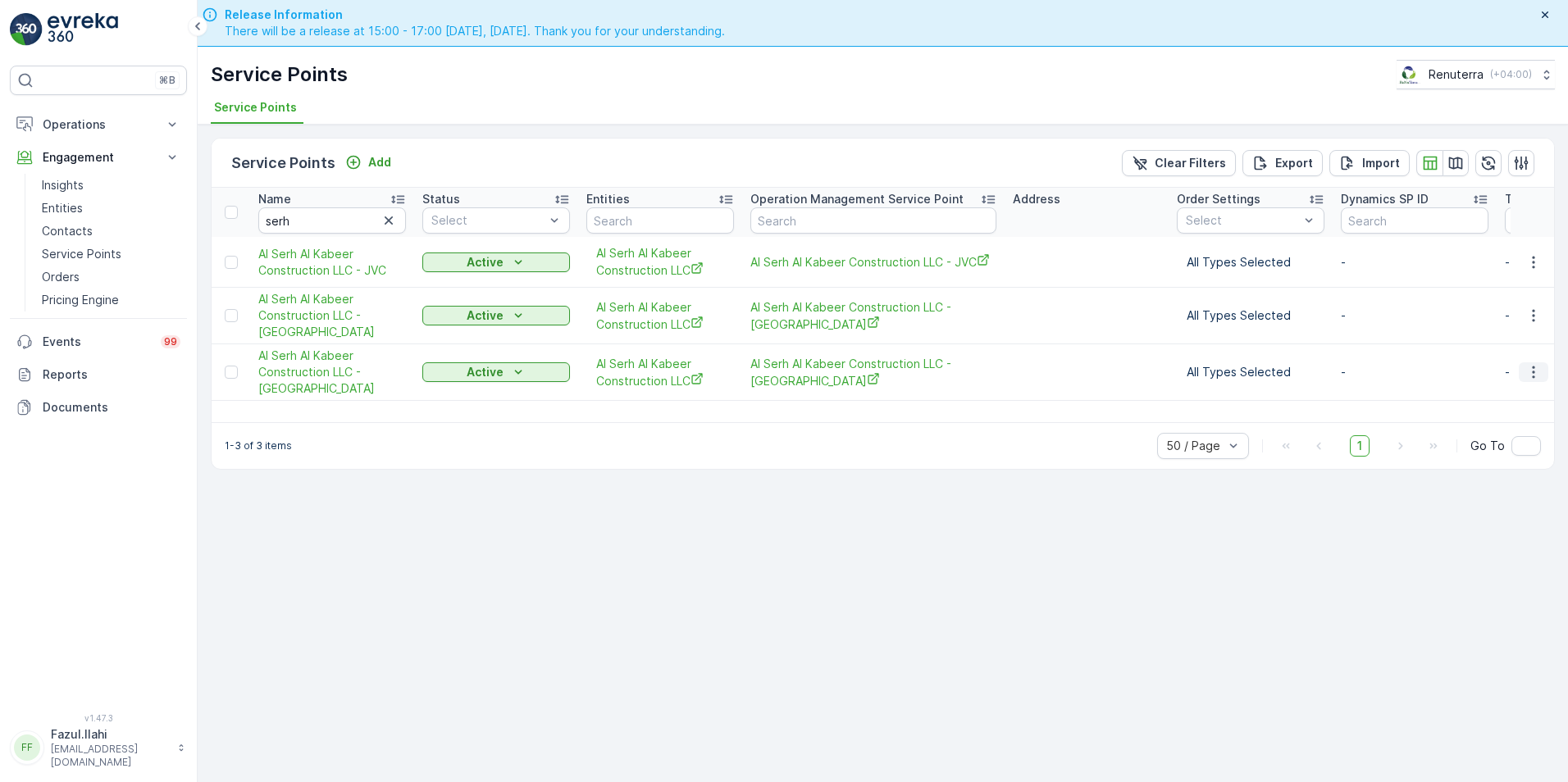
click at [1536, 373] on icon "button" at bounding box center [1533, 372] width 16 height 16
click at [1479, 444] on span "Create Document" at bounding box center [1494, 442] width 99 height 16
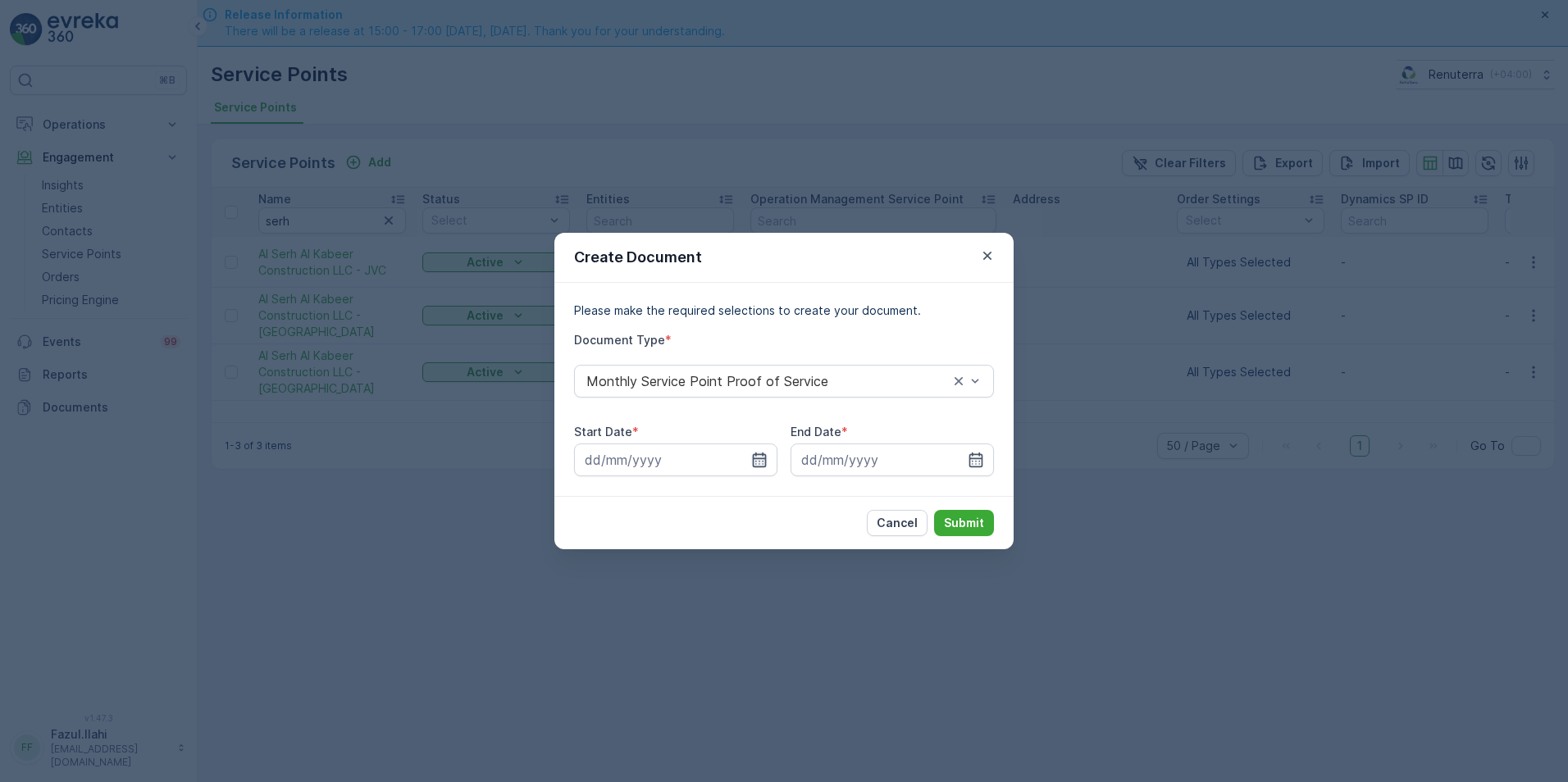
click at [753, 457] on icon "button" at bounding box center [759, 460] width 14 height 15
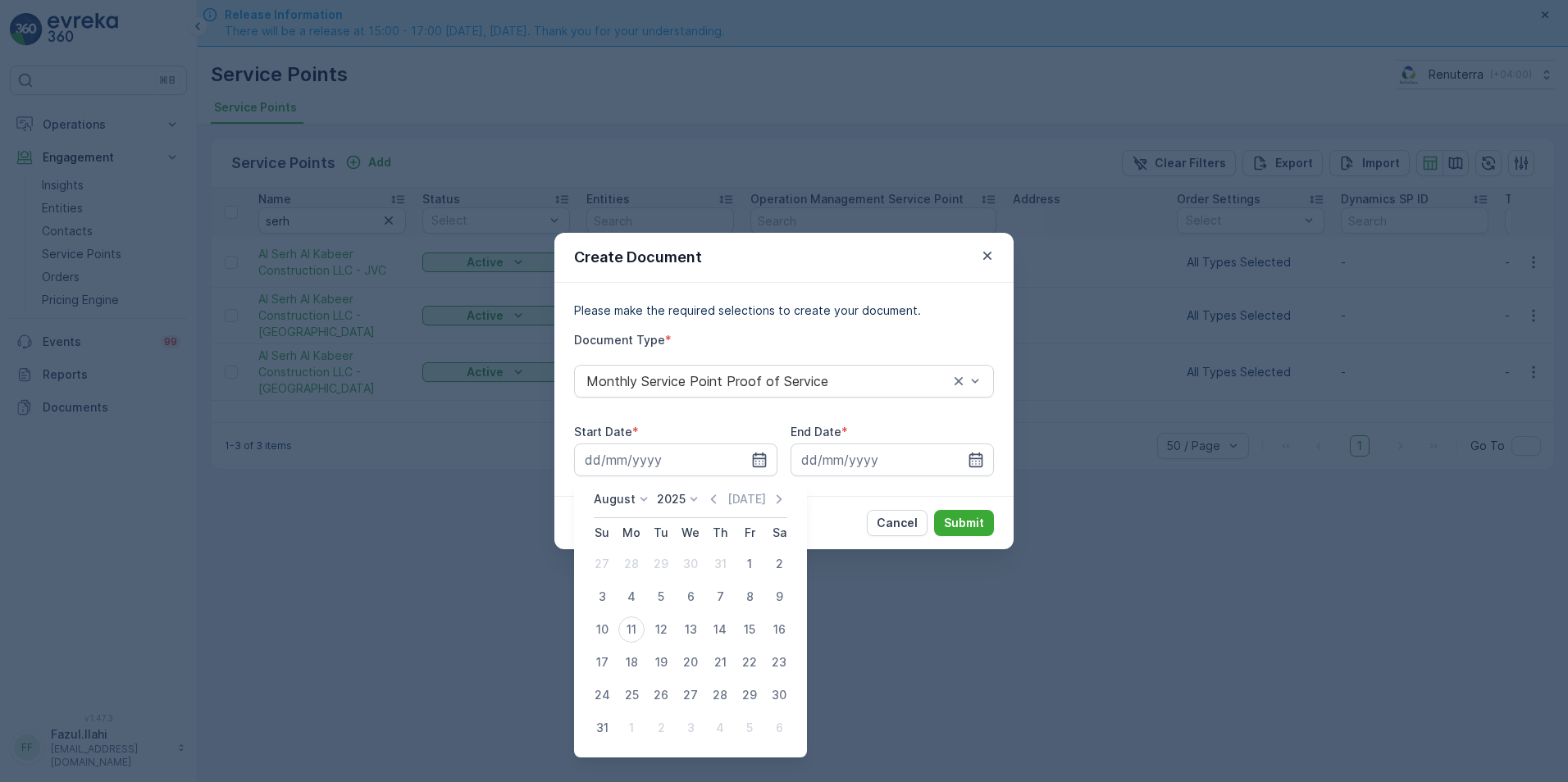
click at [720, 489] on div "August 2025 Today Su Mo Tu We Th Fr Sa 27 28 29 30 31 1 2 3 4 5 6 7 8 9 10 11 1…" at bounding box center [690, 618] width 233 height 279
click at [711, 495] on icon "button" at bounding box center [713, 499] width 16 height 16
click at [663, 559] on div "1" at bounding box center [661, 564] width 27 height 27
type input "01.07.2025"
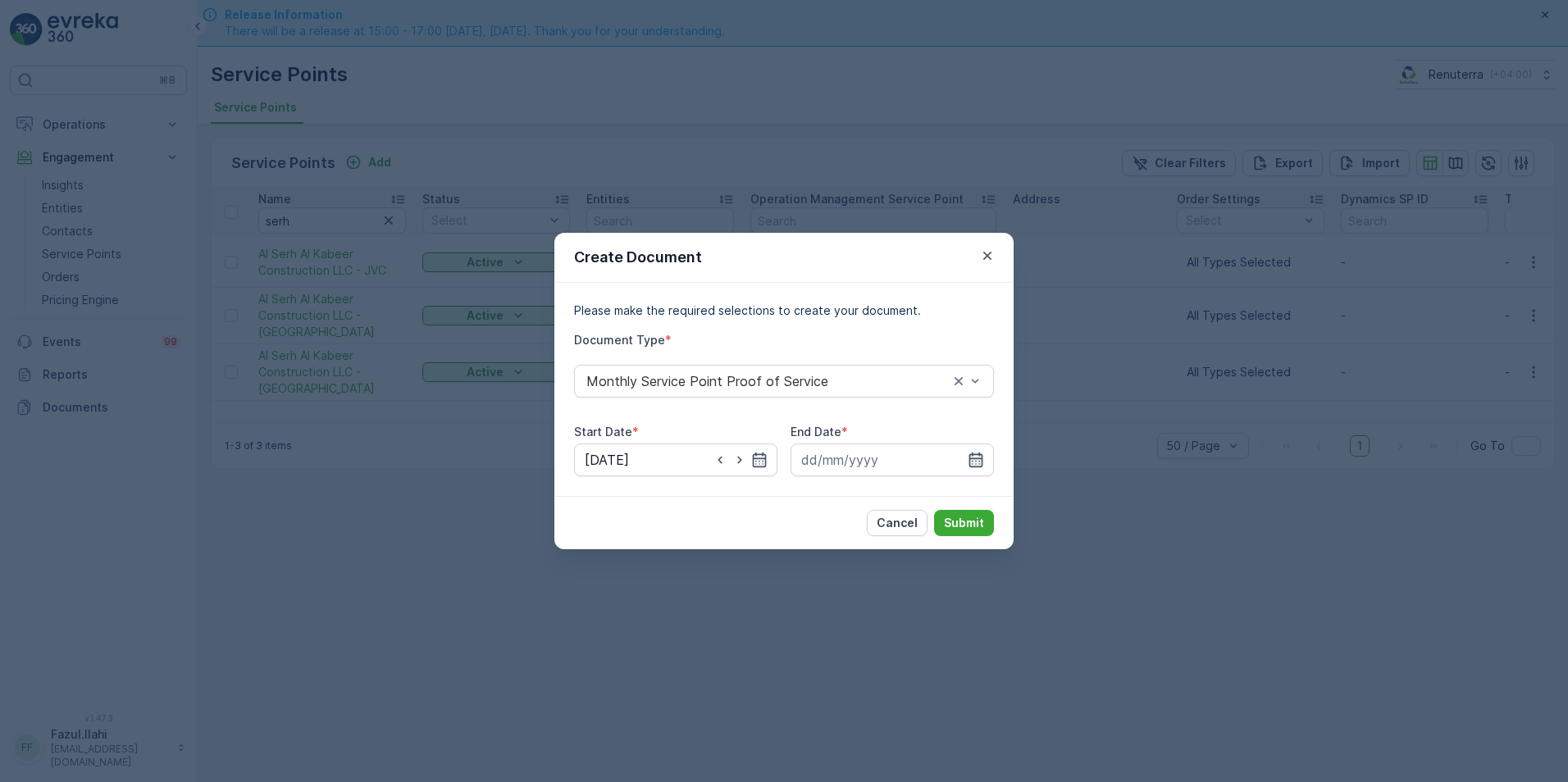
click at [978, 457] on icon "button" at bounding box center [975, 459] width 16 height 16
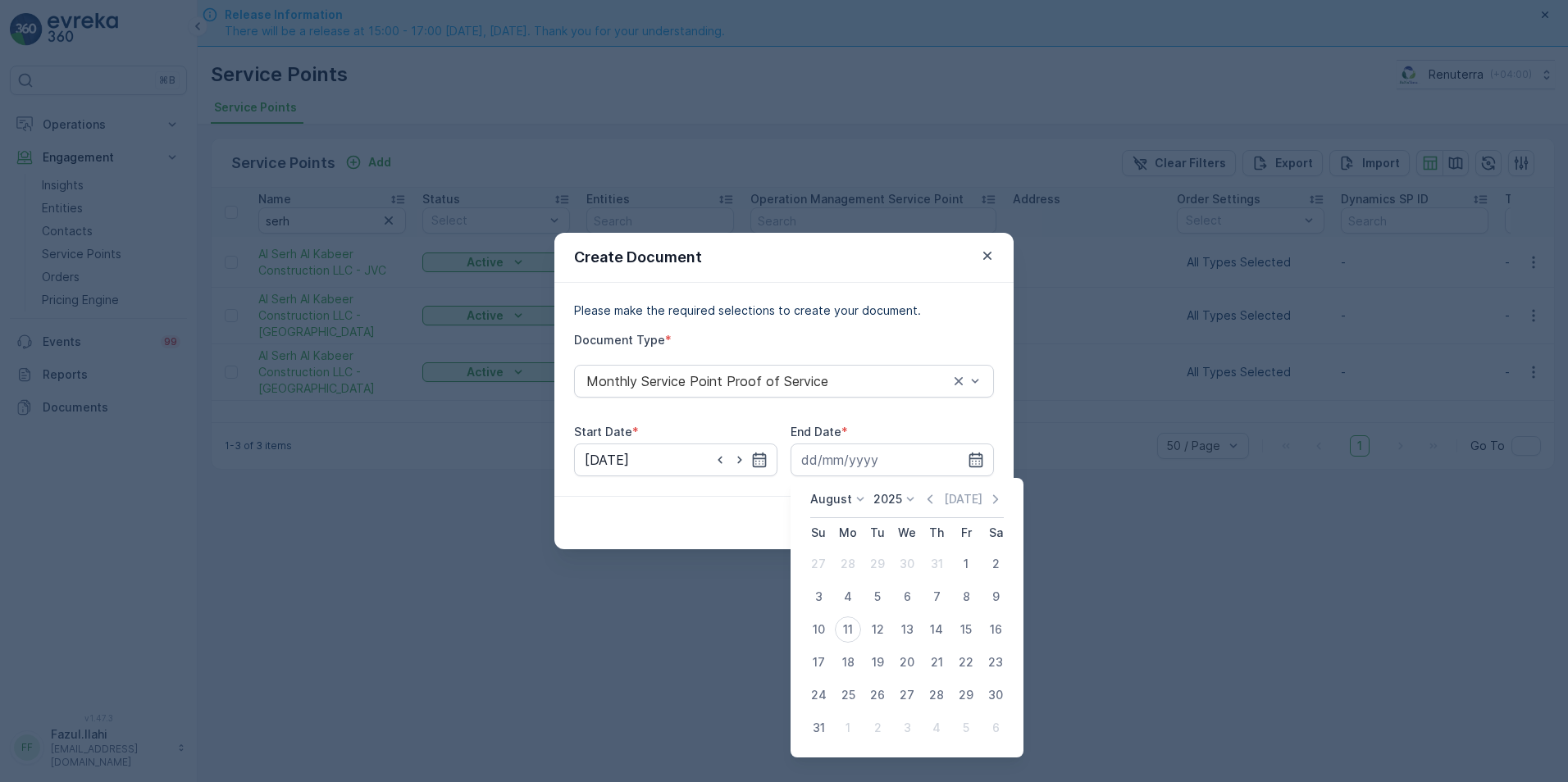
click at [942, 490] on div "August 2025 Today Su Mo Tu We Th Fr Sa 27 28 29 30 31 1 2 3 4 5 6 7 8 9 10 11 1…" at bounding box center [907, 618] width 233 height 279
click at [929, 502] on icon "button" at bounding box center [929, 499] width 16 height 16
click at [939, 696] on div "31" at bounding box center [937, 696] width 27 height 27
type input "31.07.2025"
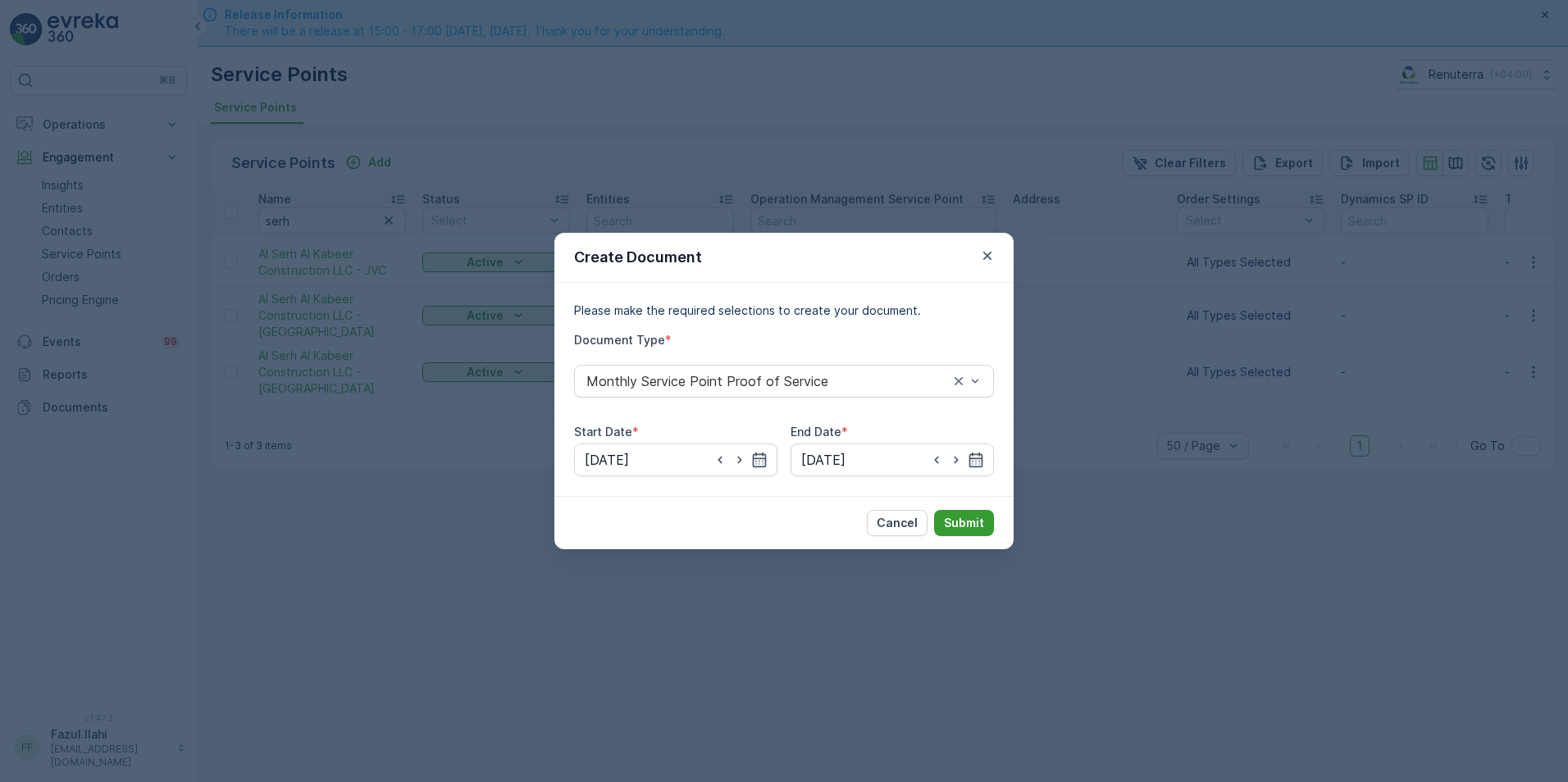
click at [963, 511] on button "Submit" at bounding box center [964, 524] width 60 height 27
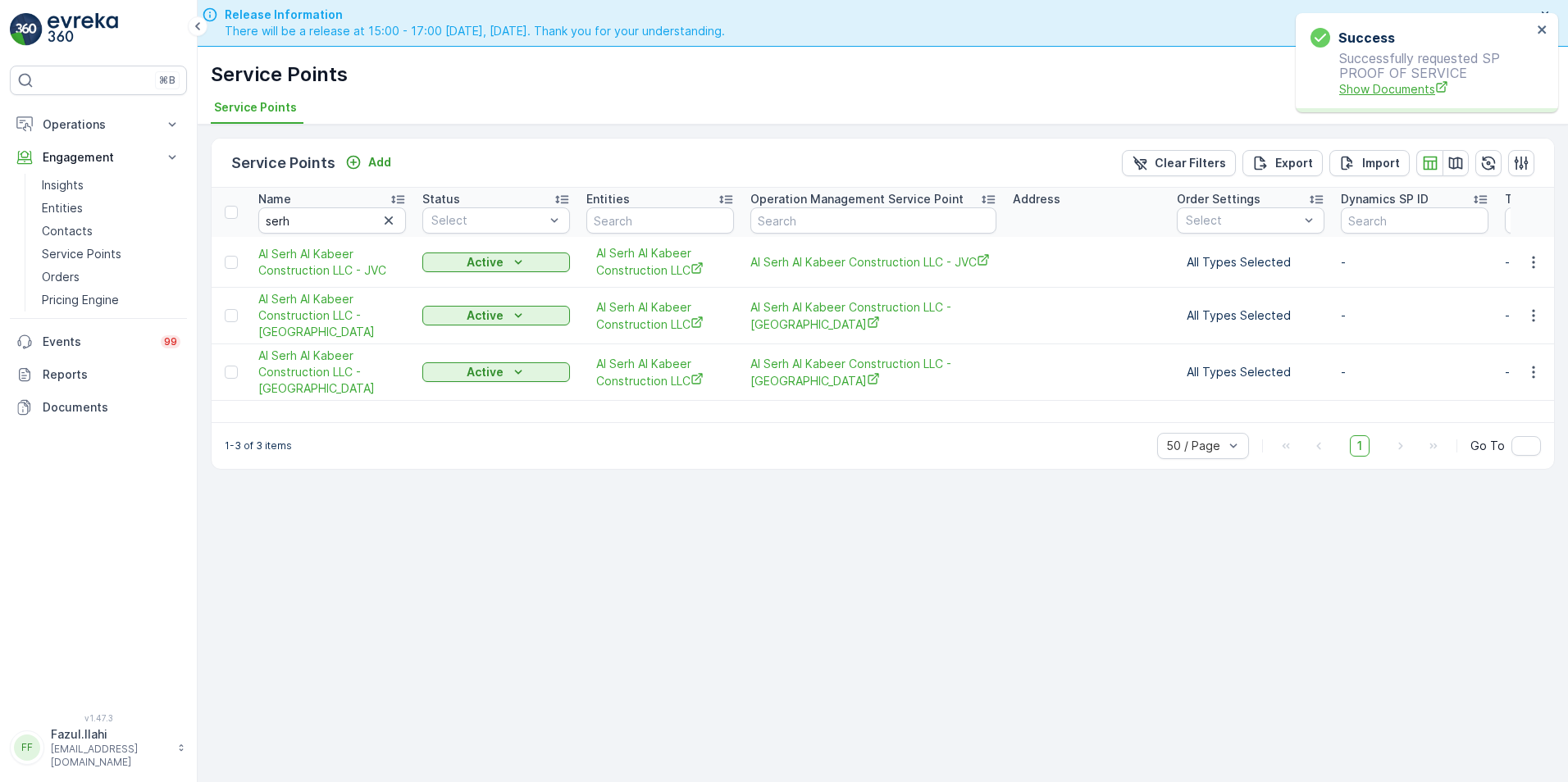
click at [1372, 83] on span "Show Documents" at bounding box center [1435, 89] width 193 height 17
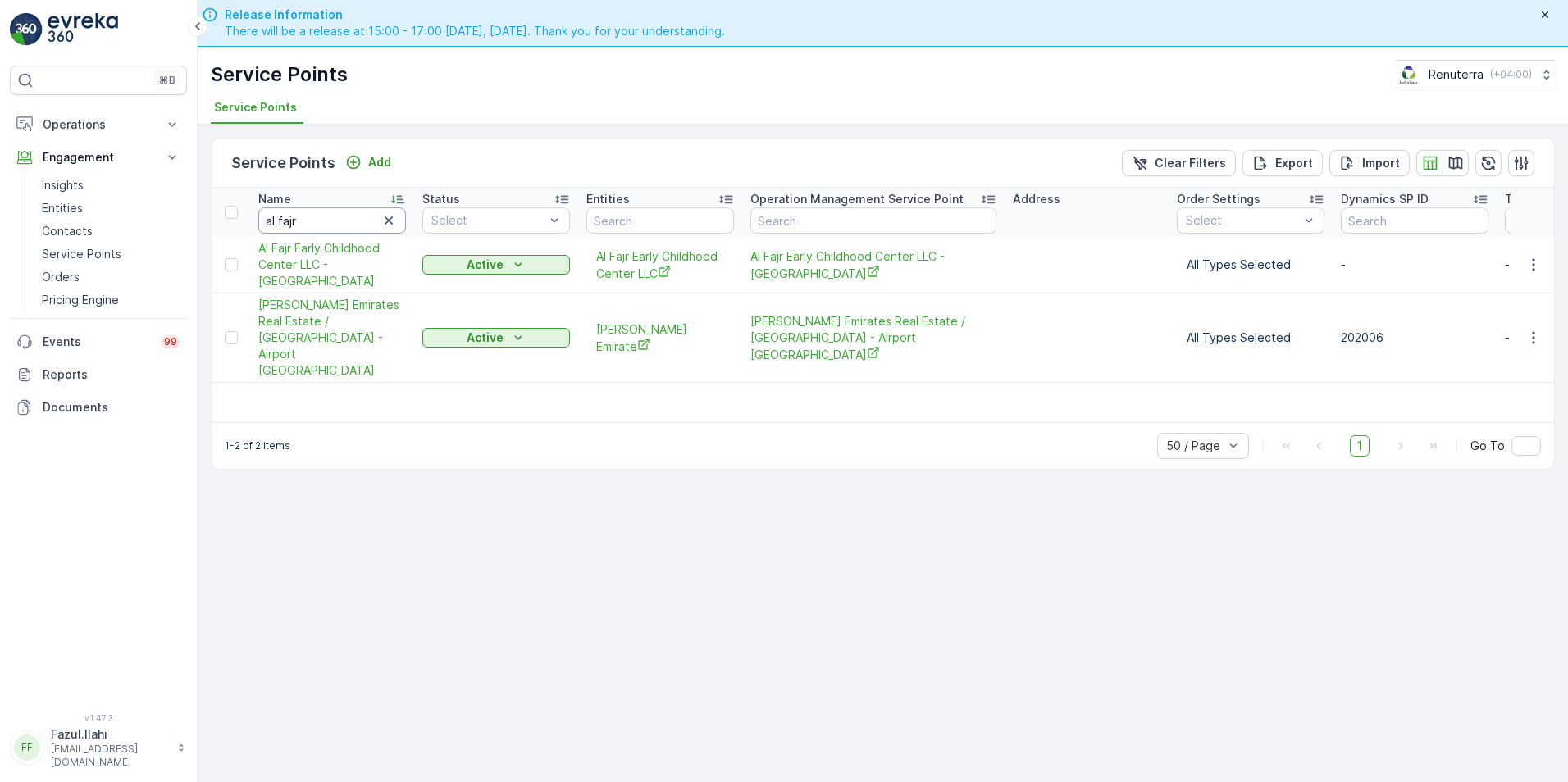
click at [314, 220] on input "al fajr" at bounding box center [332, 220] width 147 height 27
type input "better"
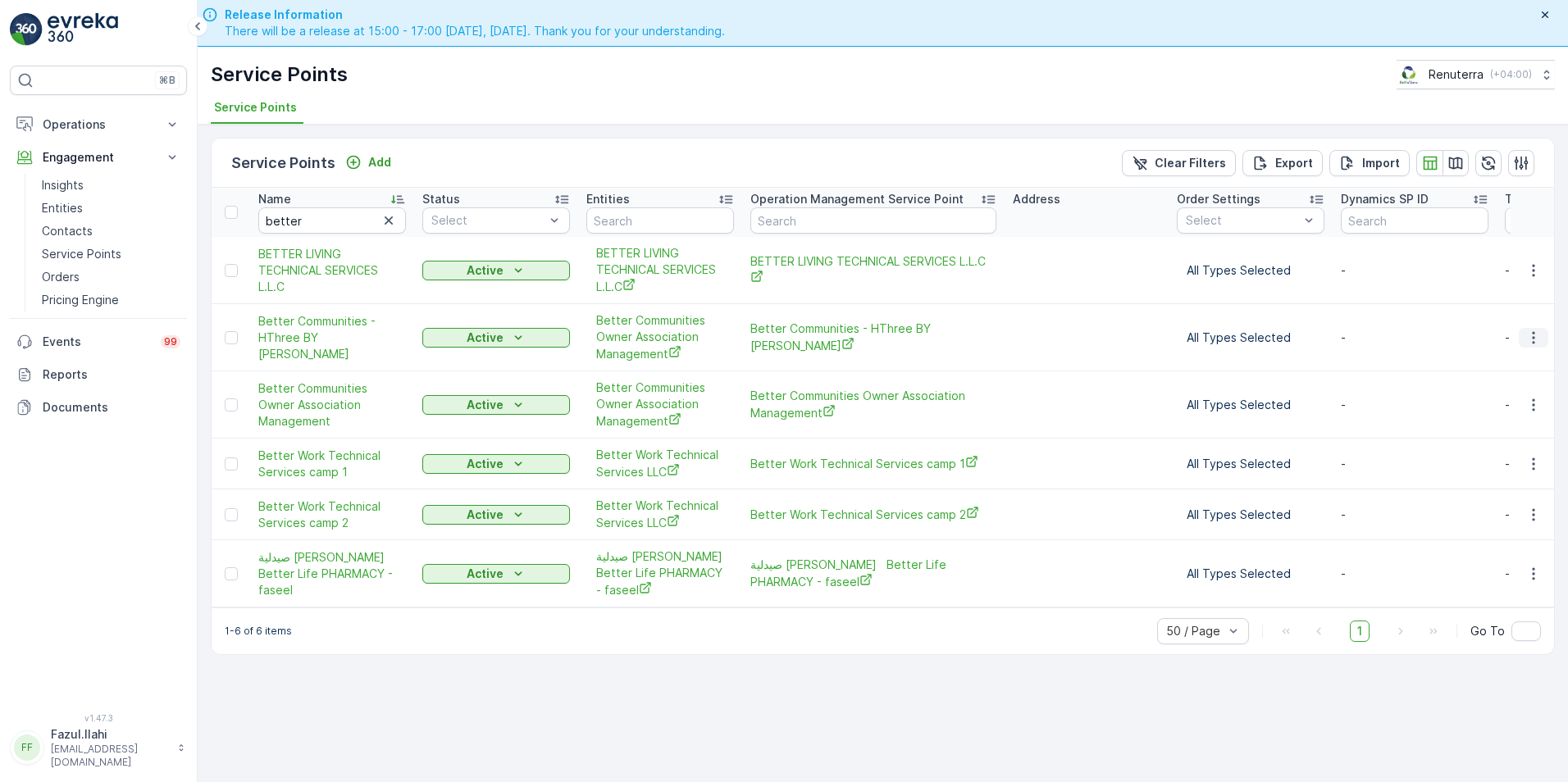
click at [1528, 335] on icon "button" at bounding box center [1533, 337] width 16 height 16
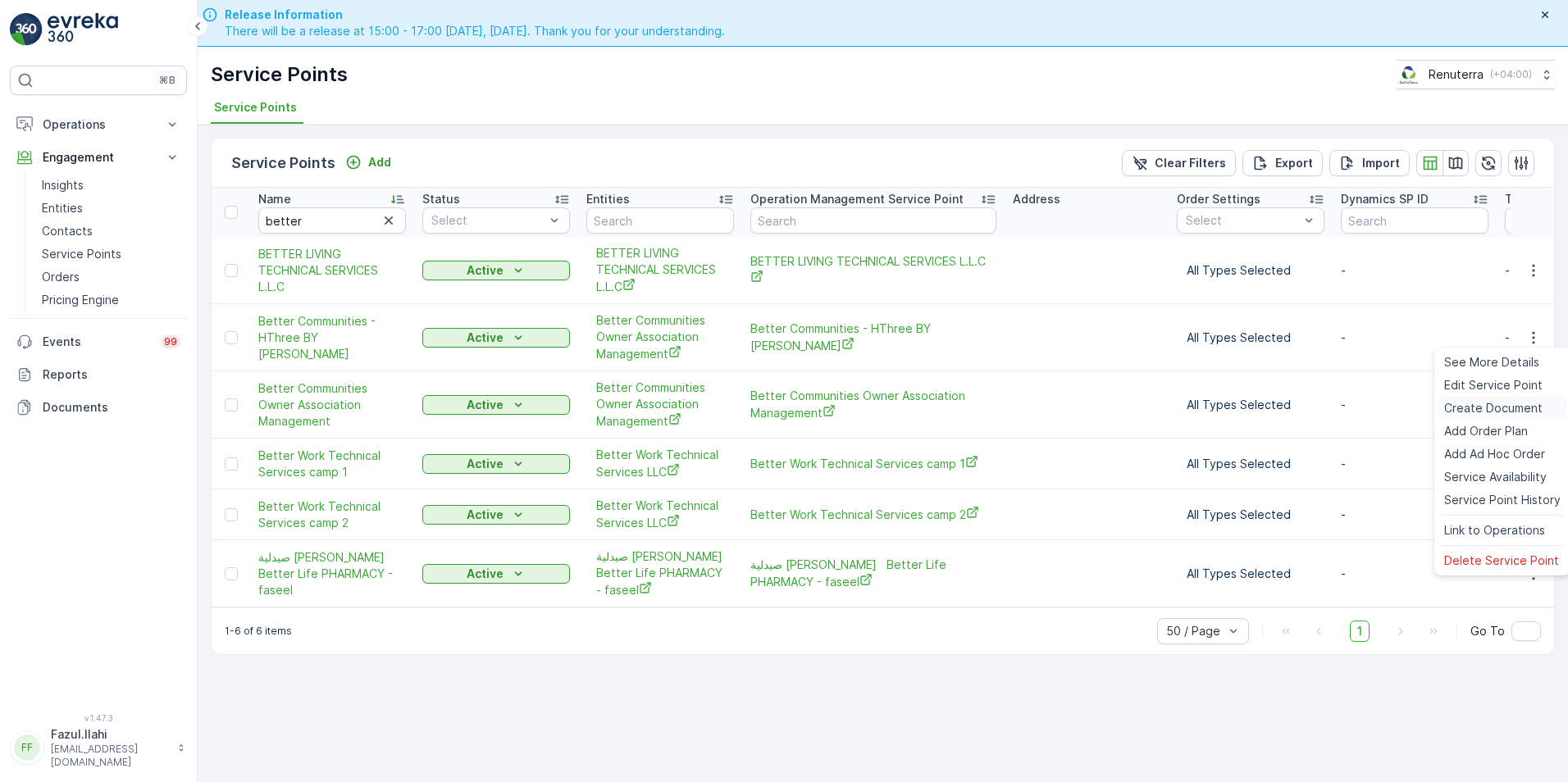
click at [1463, 402] on span "Create Document" at bounding box center [1494, 408] width 99 height 16
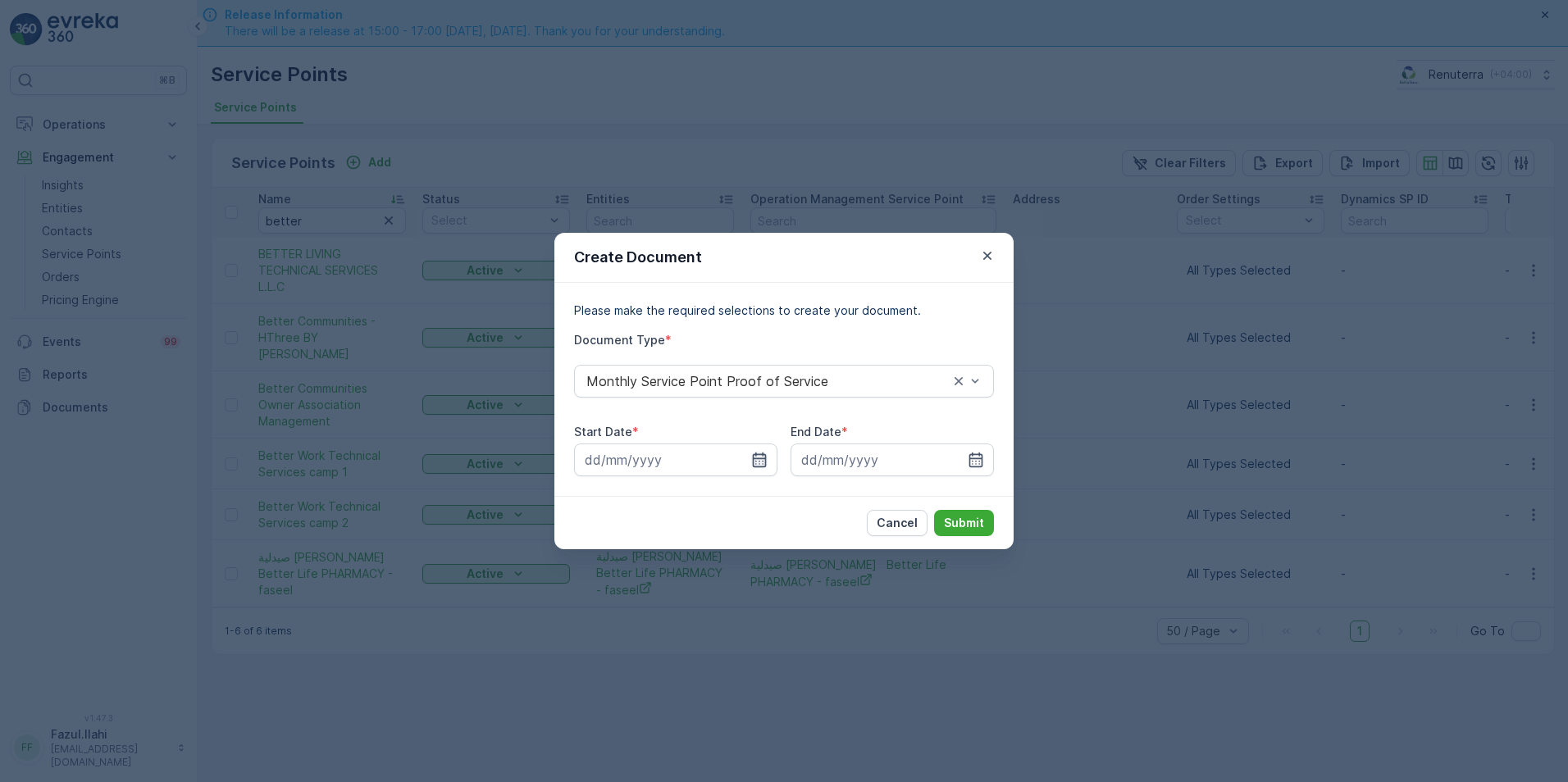
click at [755, 462] on icon "button" at bounding box center [758, 459] width 16 height 16
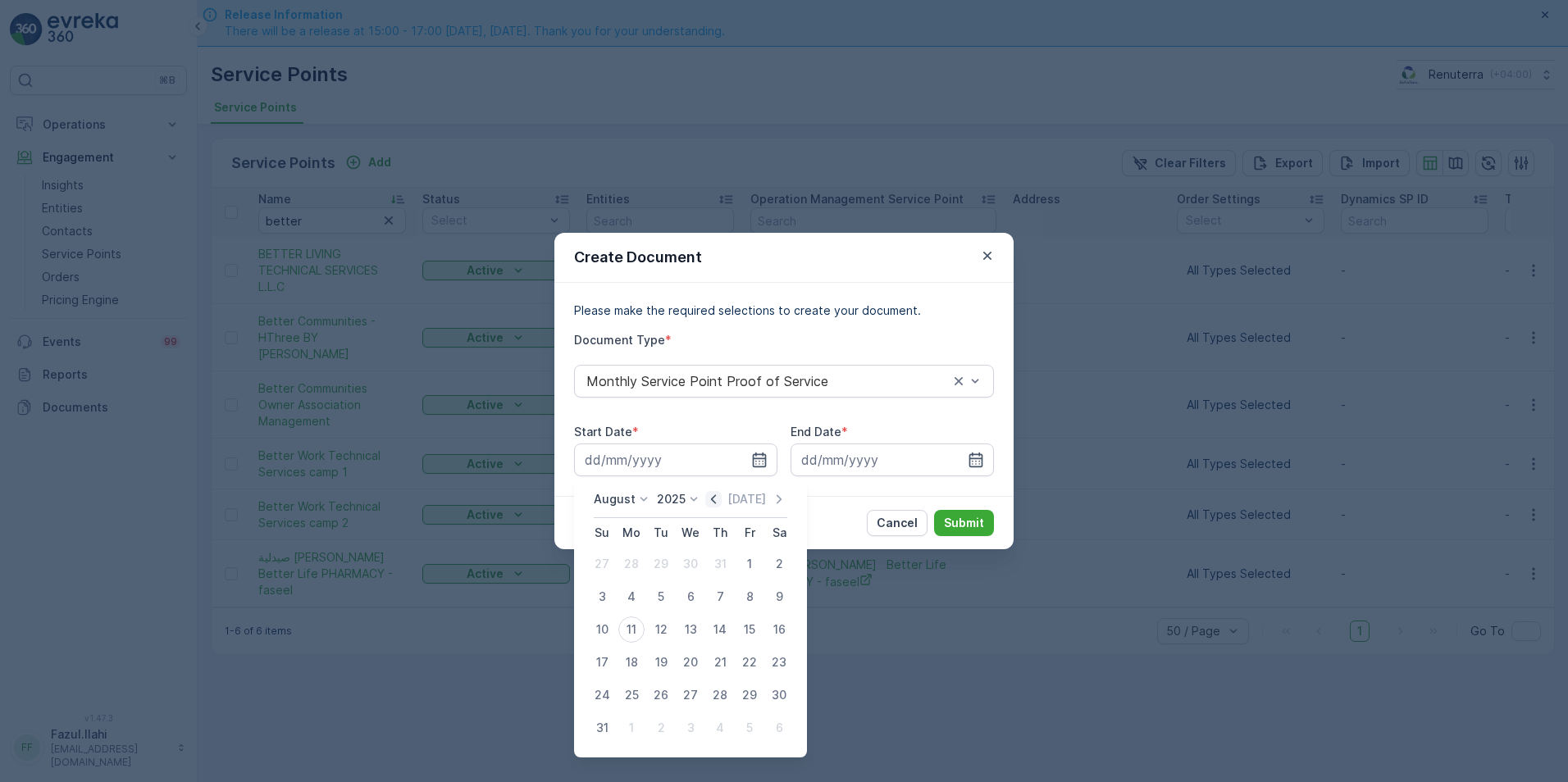
click at [711, 498] on icon "button" at bounding box center [713, 499] width 16 height 16
click at [660, 558] on div "1" at bounding box center [661, 564] width 27 height 27
type input "[DATE]"
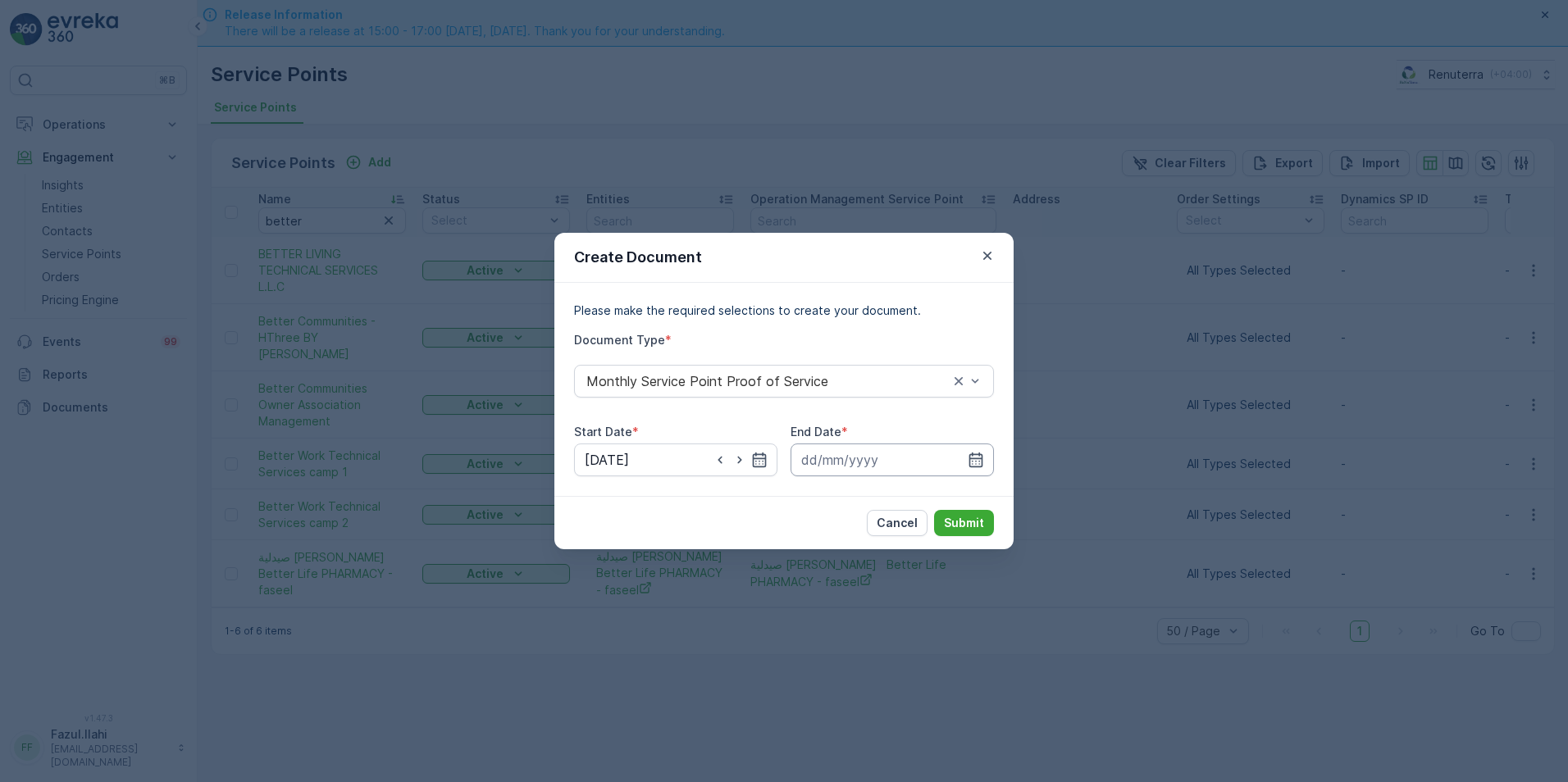
click at [966, 456] on input at bounding box center [892, 460] width 203 height 33
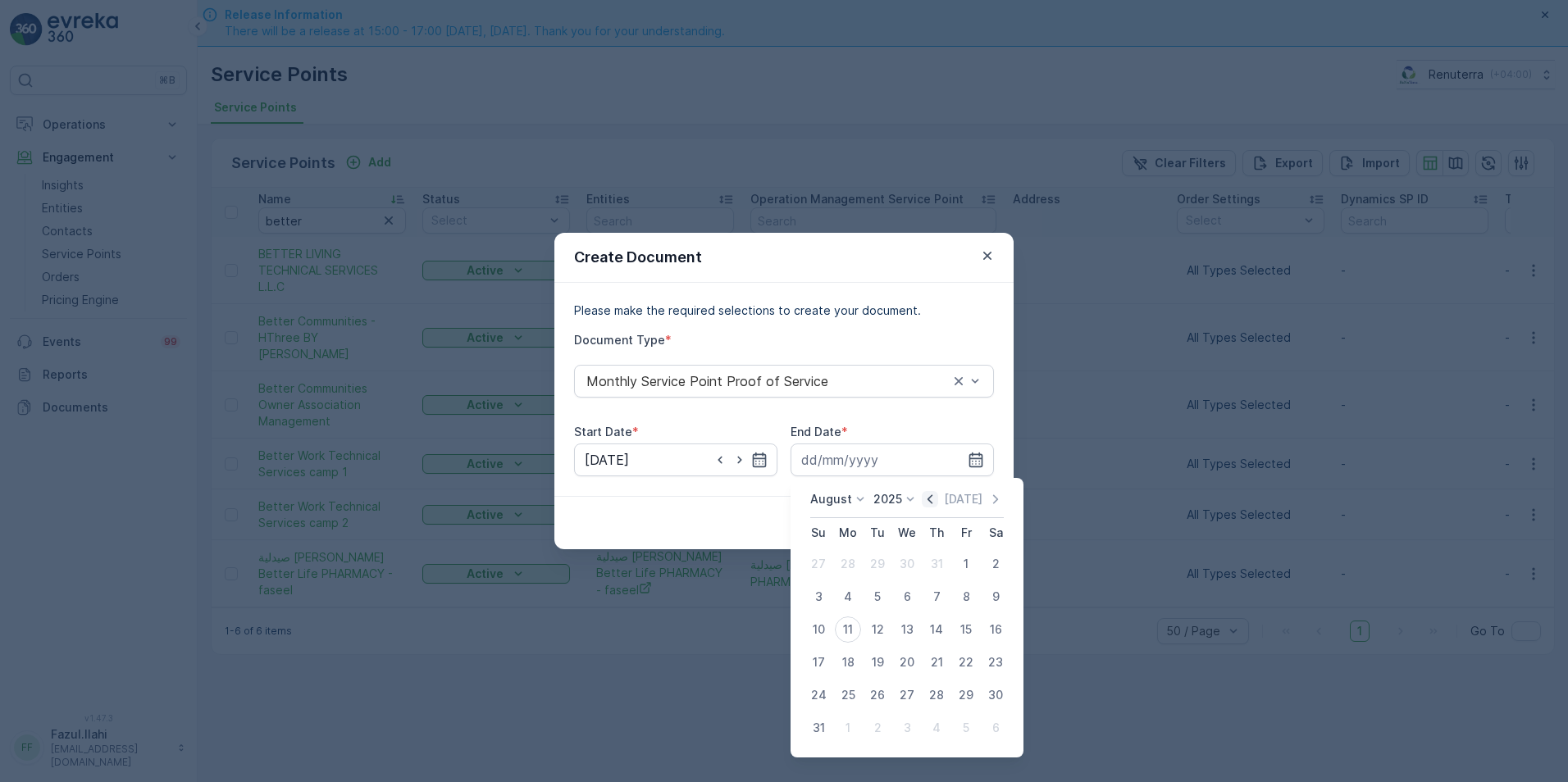
click at [938, 497] on icon "button" at bounding box center [929, 499] width 16 height 16
click at [928, 696] on div "31" at bounding box center [937, 696] width 27 height 27
type input "[DATE]"
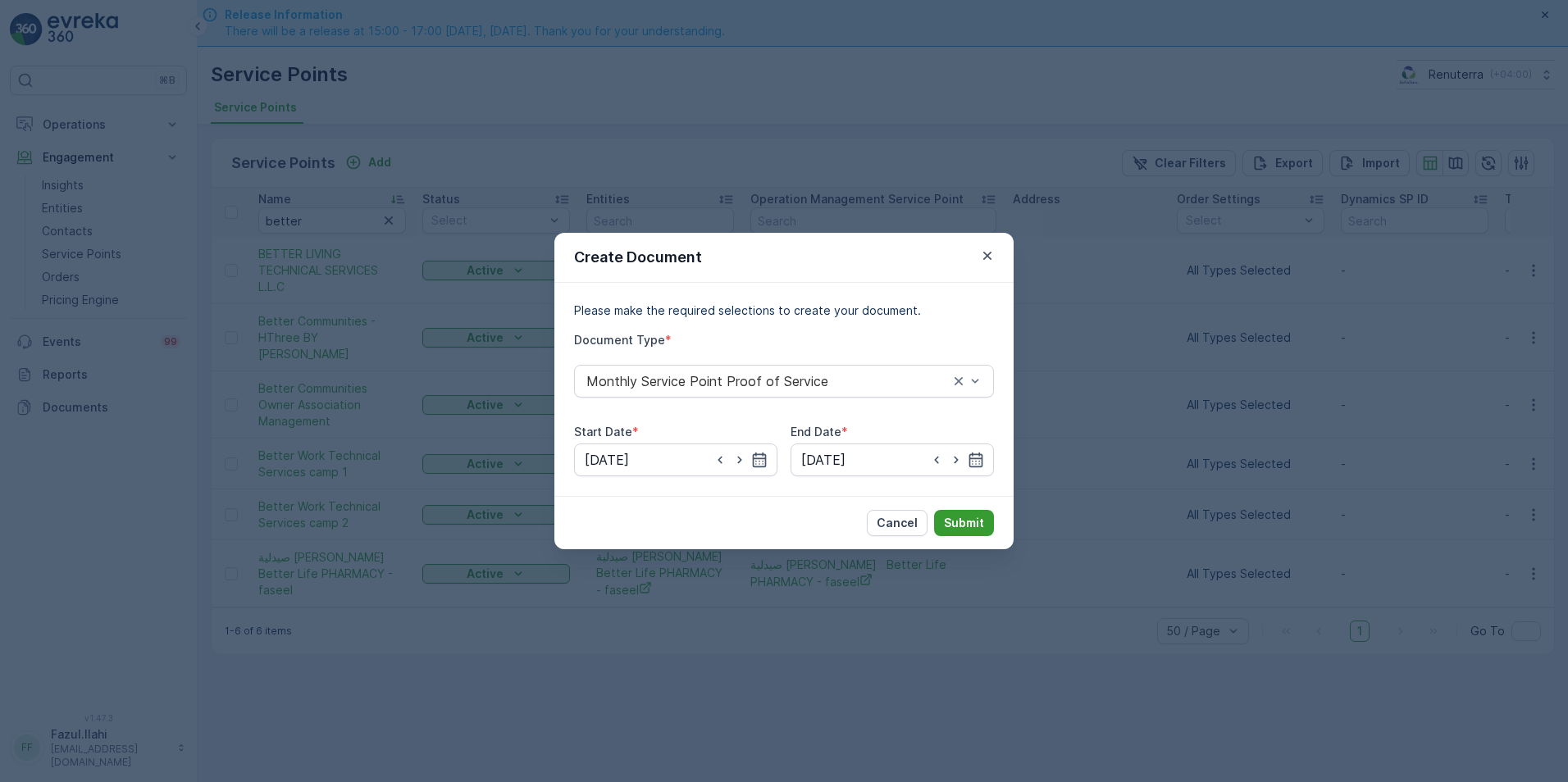
click at [984, 515] on button "Submit" at bounding box center [964, 524] width 60 height 27
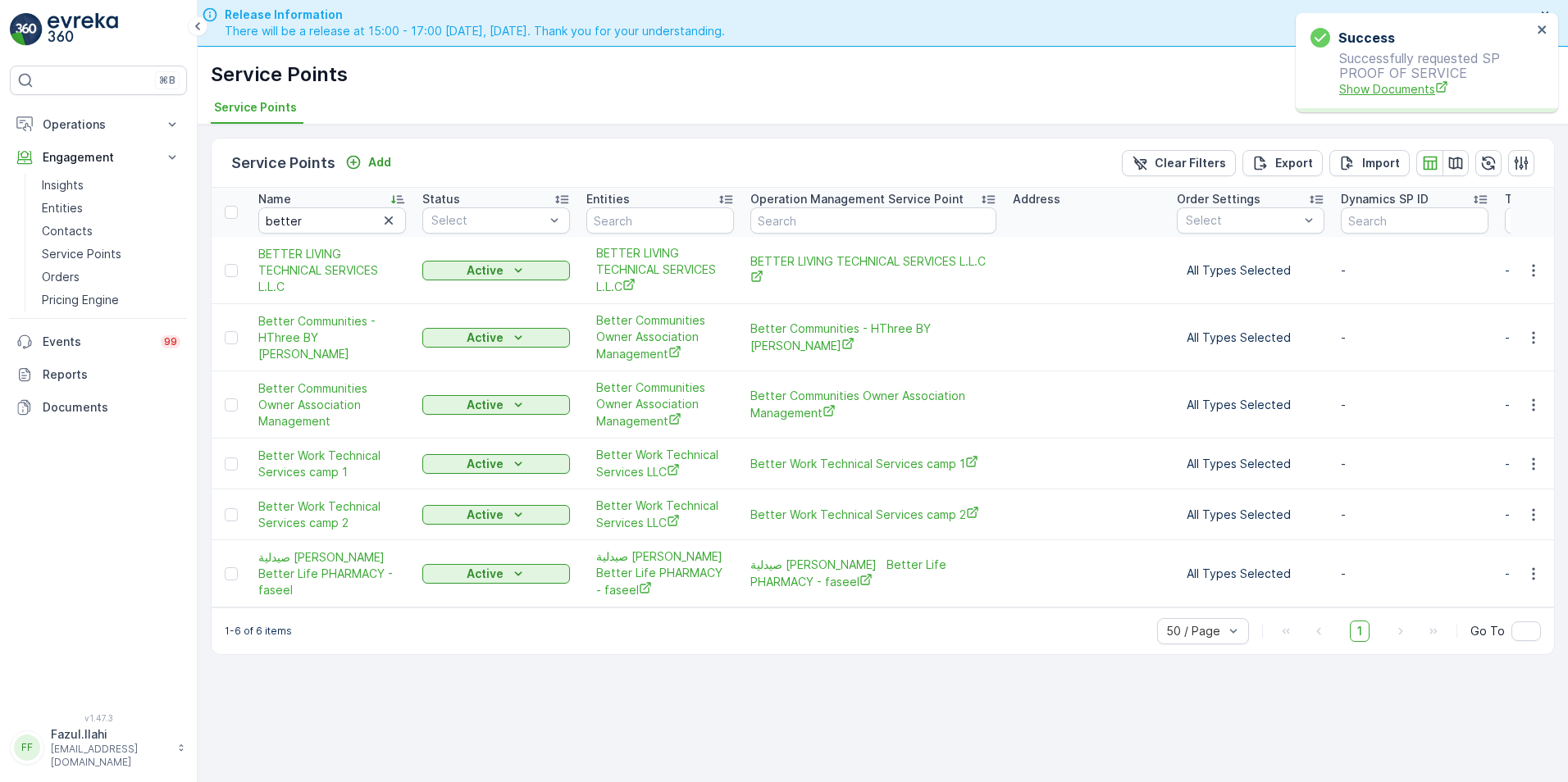
click at [1407, 94] on span "Show Documents" at bounding box center [1435, 89] width 193 height 17
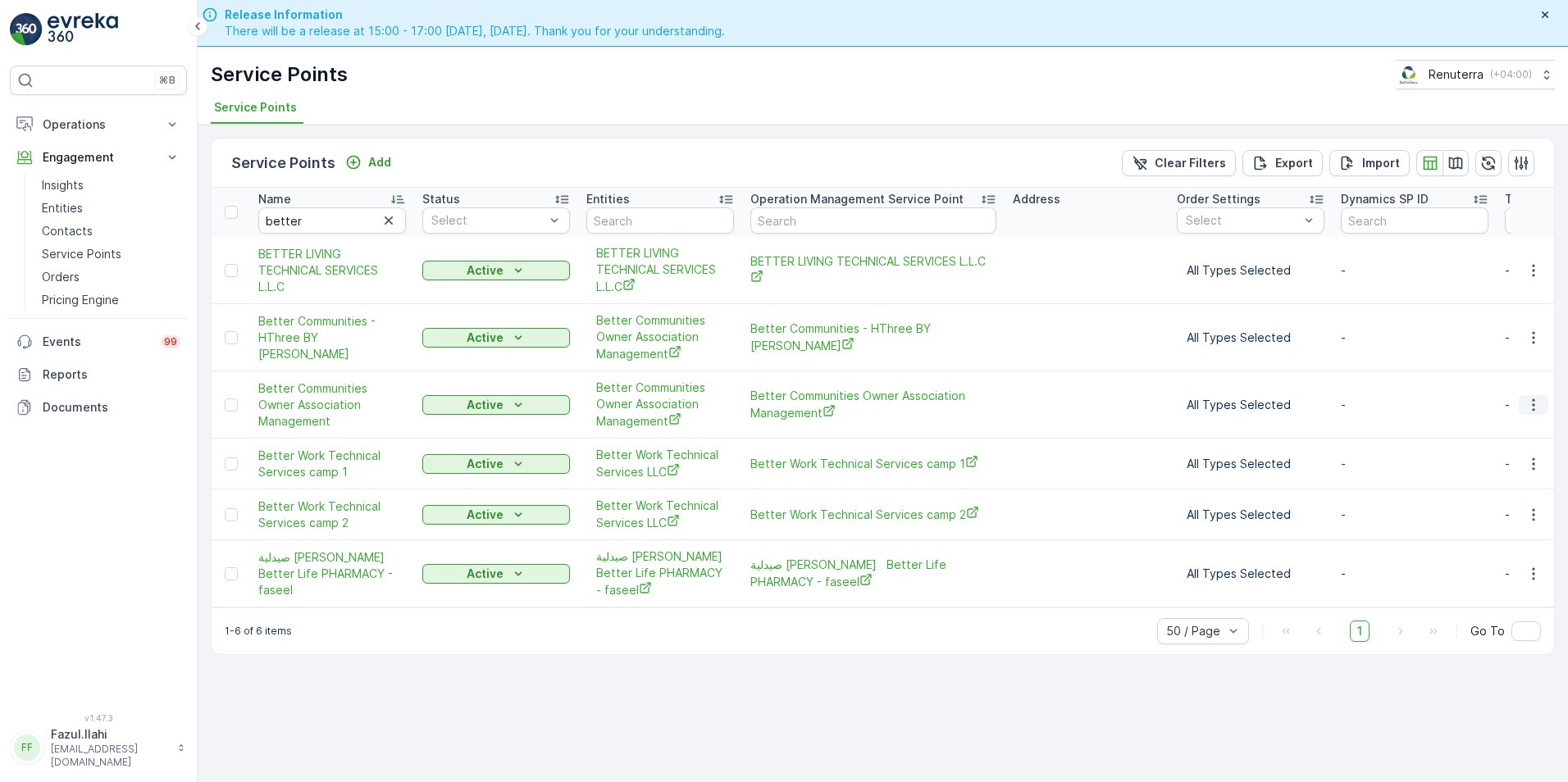
click at [1532, 404] on icon "button" at bounding box center [1533, 405] width 16 height 16
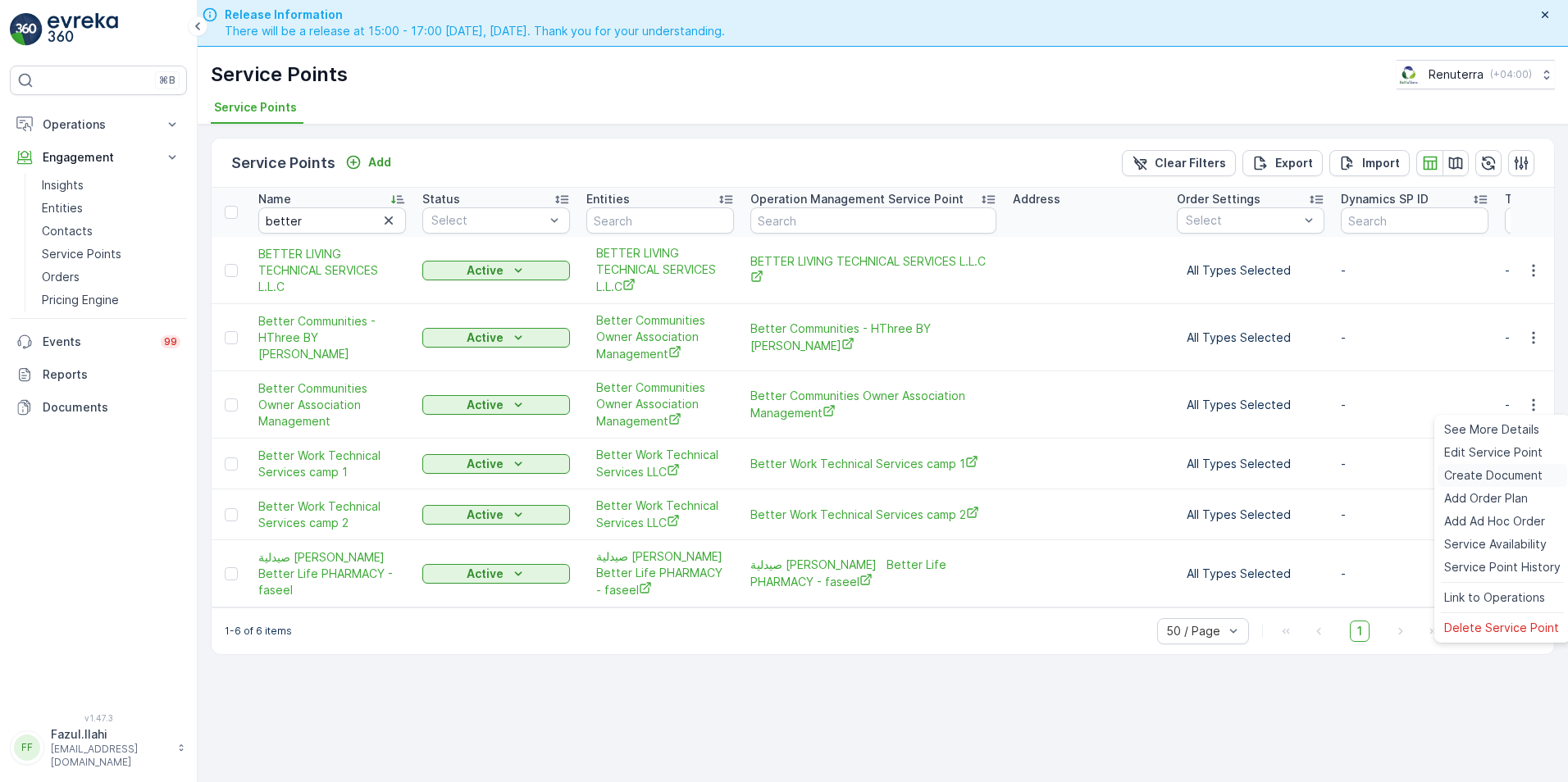
click at [1463, 475] on span "Create Document" at bounding box center [1494, 475] width 99 height 16
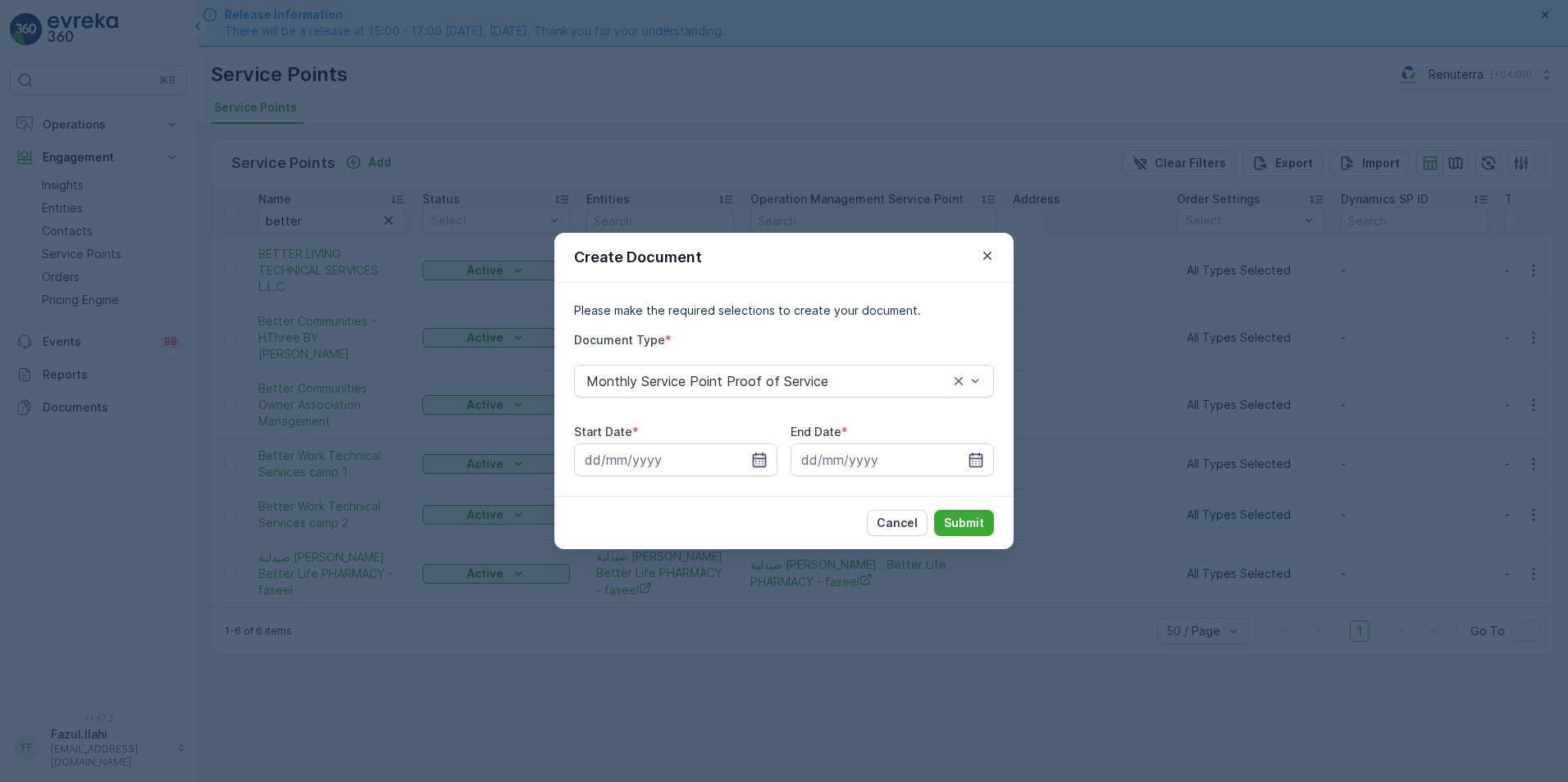
click at [759, 462] on icon "button" at bounding box center [759, 460] width 14 height 15
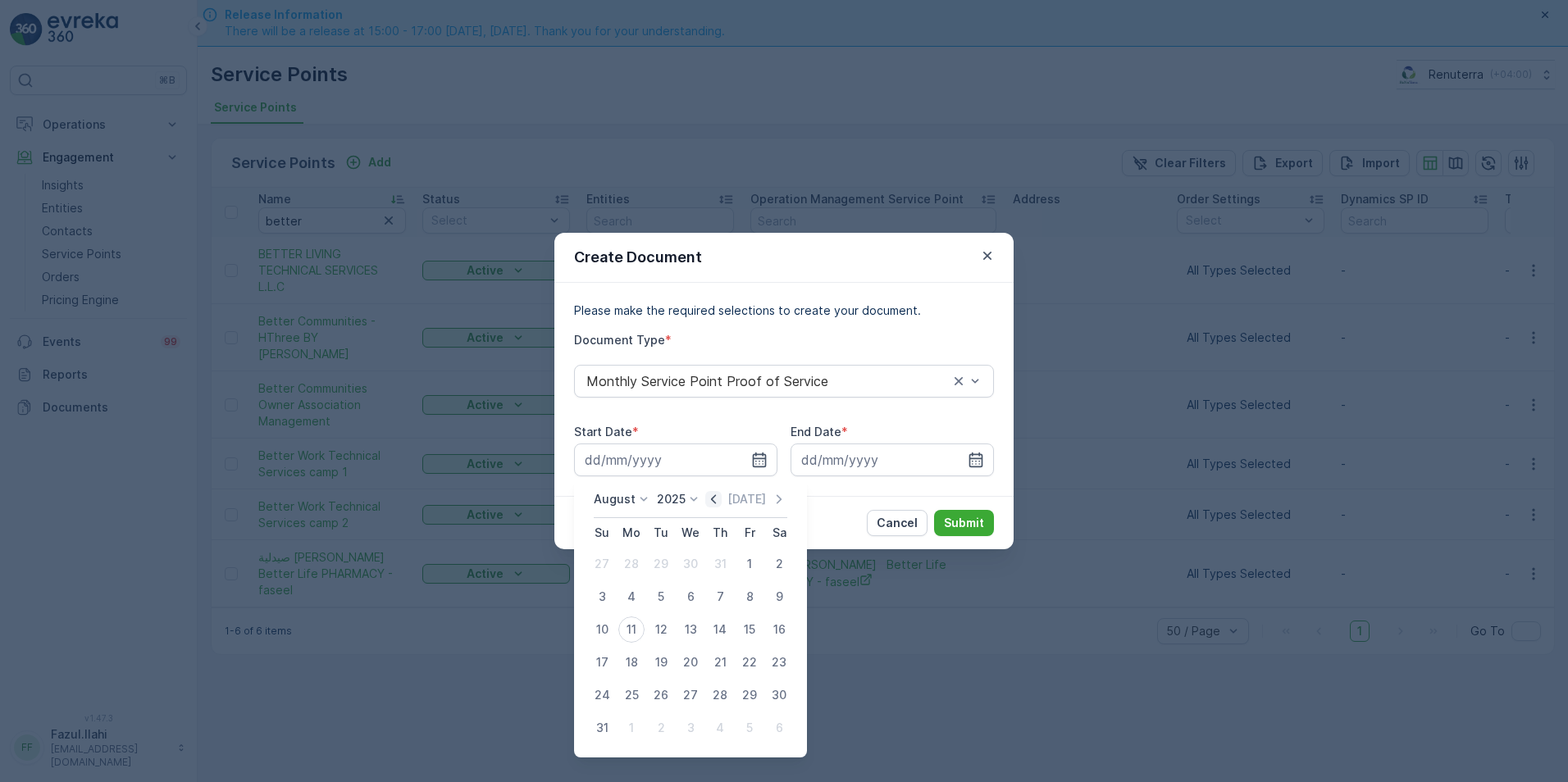
click at [714, 495] on icon "button" at bounding box center [713, 499] width 16 height 16
click at [658, 560] on div "1" at bounding box center [661, 564] width 27 height 27
type input "01.07.2025"
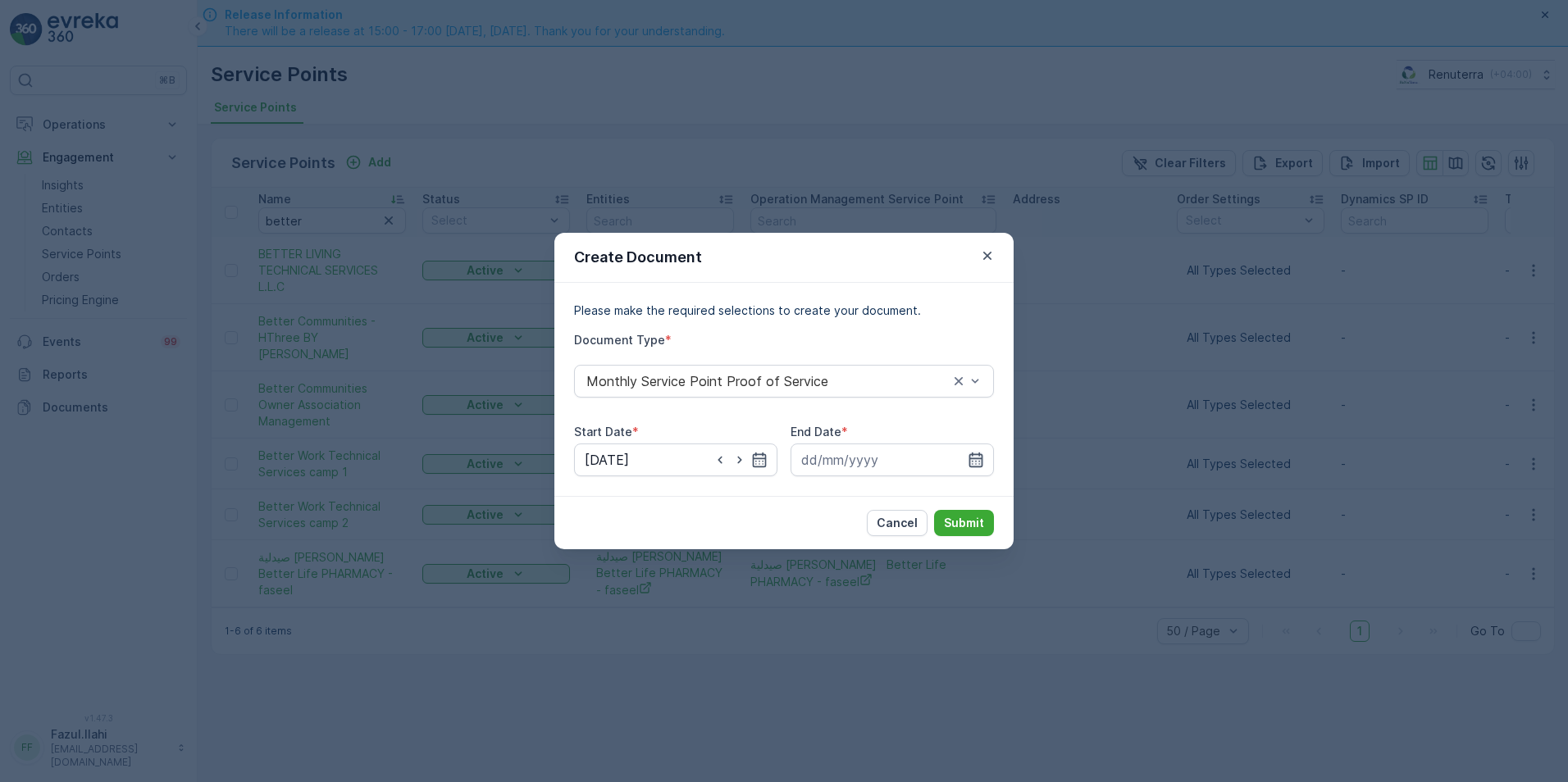
click at [979, 464] on icon "button" at bounding box center [975, 459] width 16 height 16
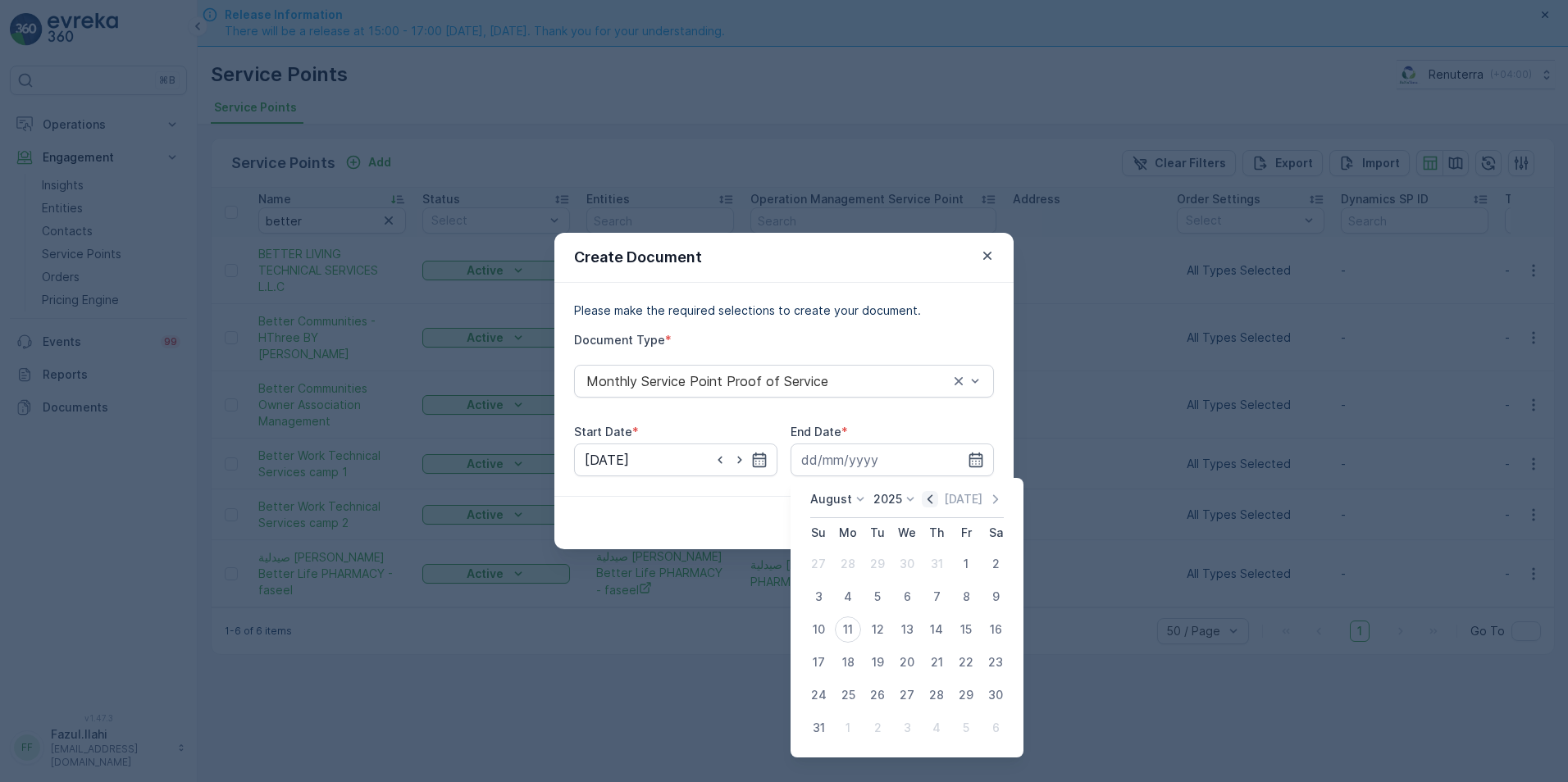
click at [932, 493] on icon "button" at bounding box center [929, 499] width 16 height 16
click at [940, 696] on div "31" at bounding box center [937, 696] width 27 height 27
type input "31.07.2025"
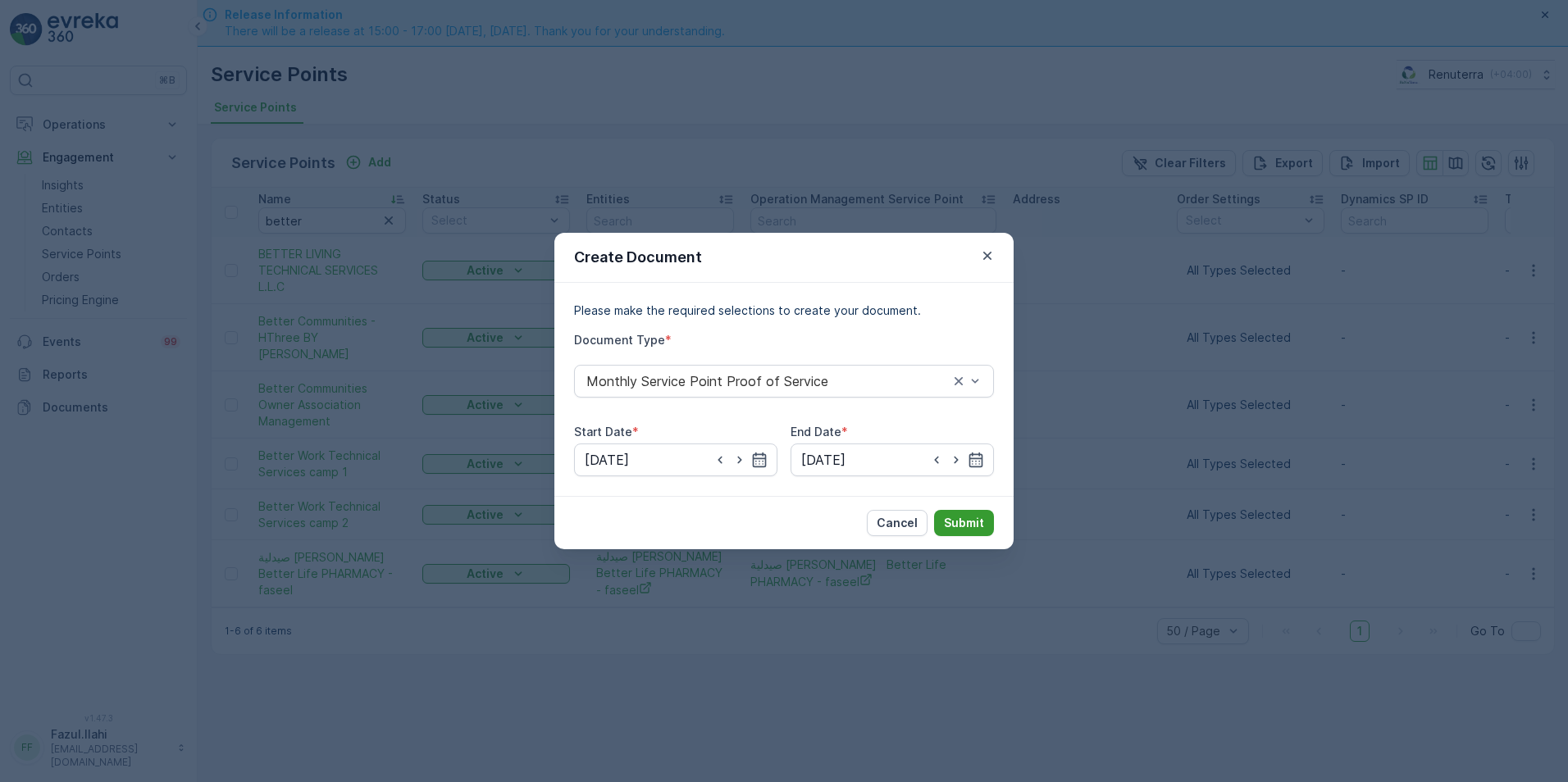
click at [965, 518] on p "Submit" at bounding box center [964, 523] width 40 height 16
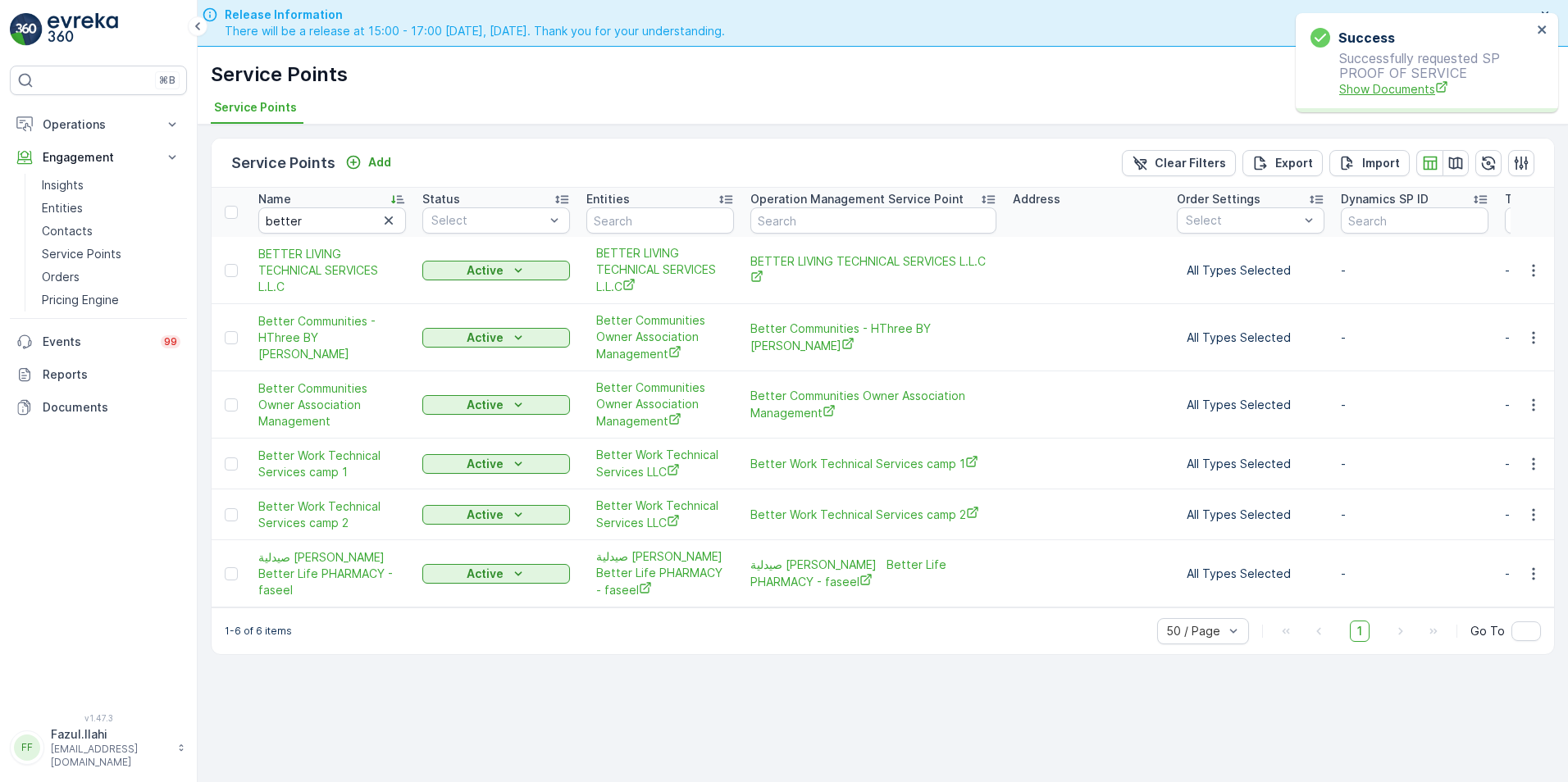
click at [1394, 93] on span "Show Documents" at bounding box center [1435, 89] width 193 height 17
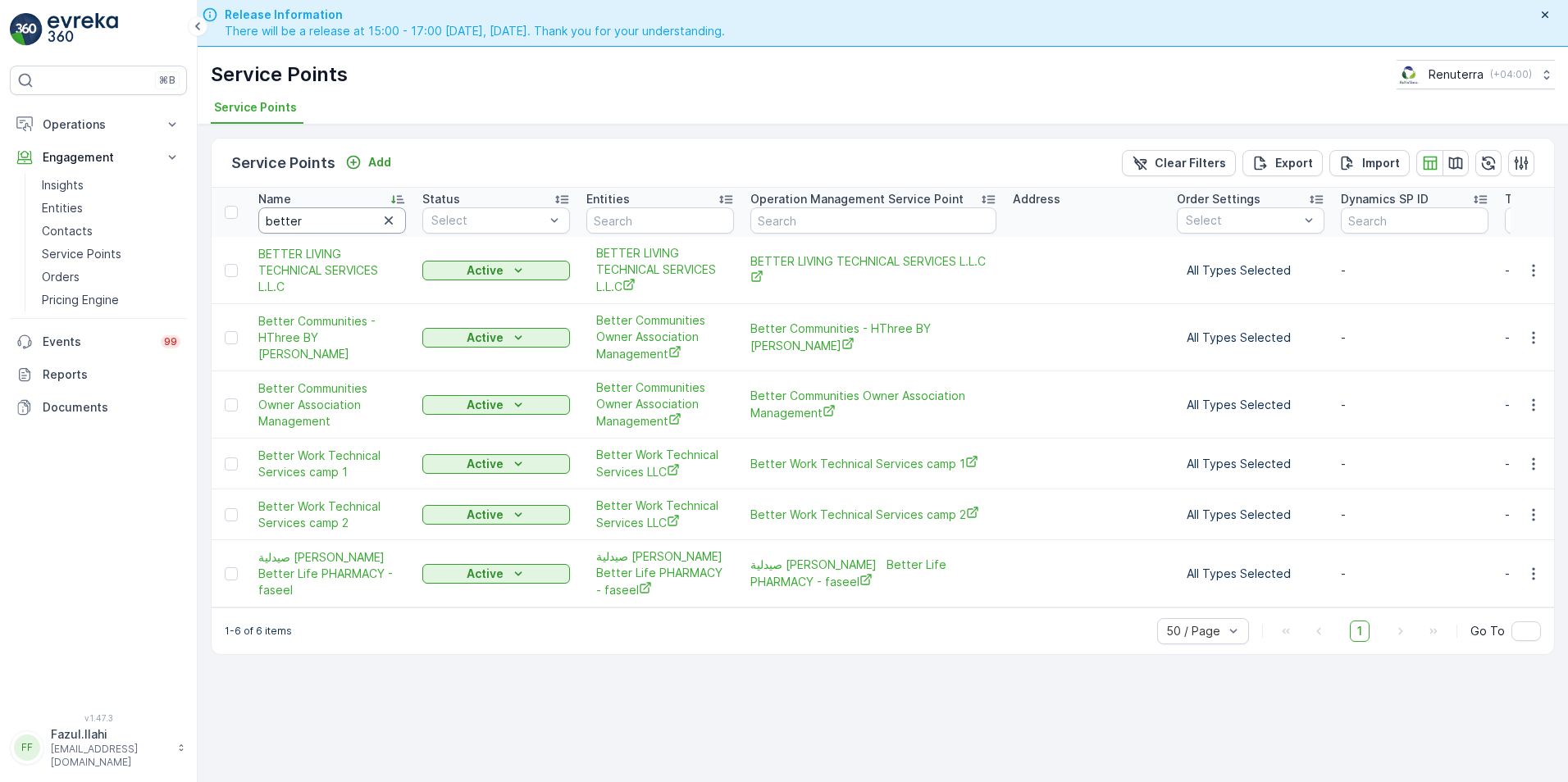
click at [314, 220] on input "better" at bounding box center [332, 220] width 147 height 27
type input "belgr"
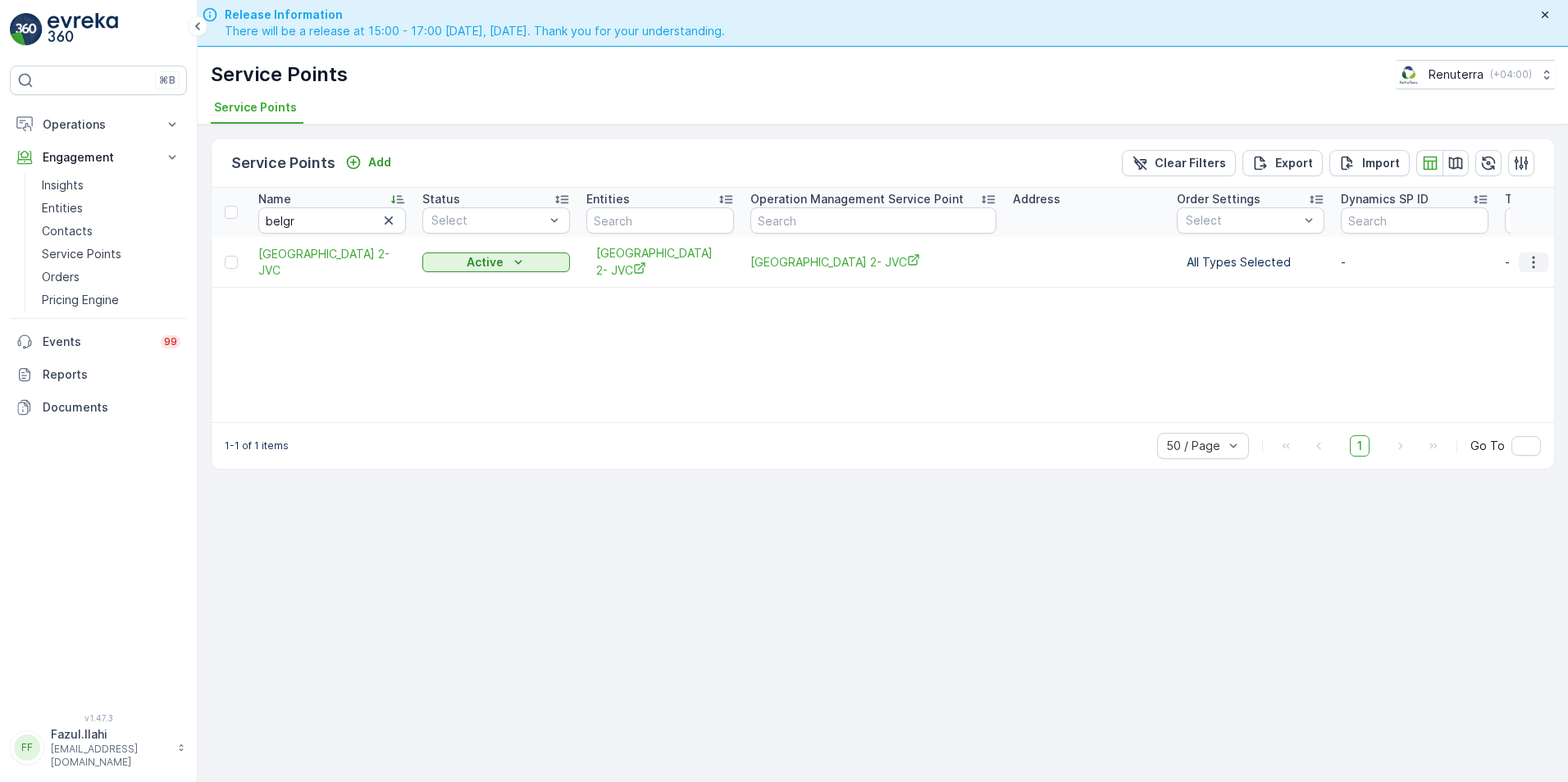
click at [1533, 257] on icon "button" at bounding box center [1533, 261] width 3 height 12
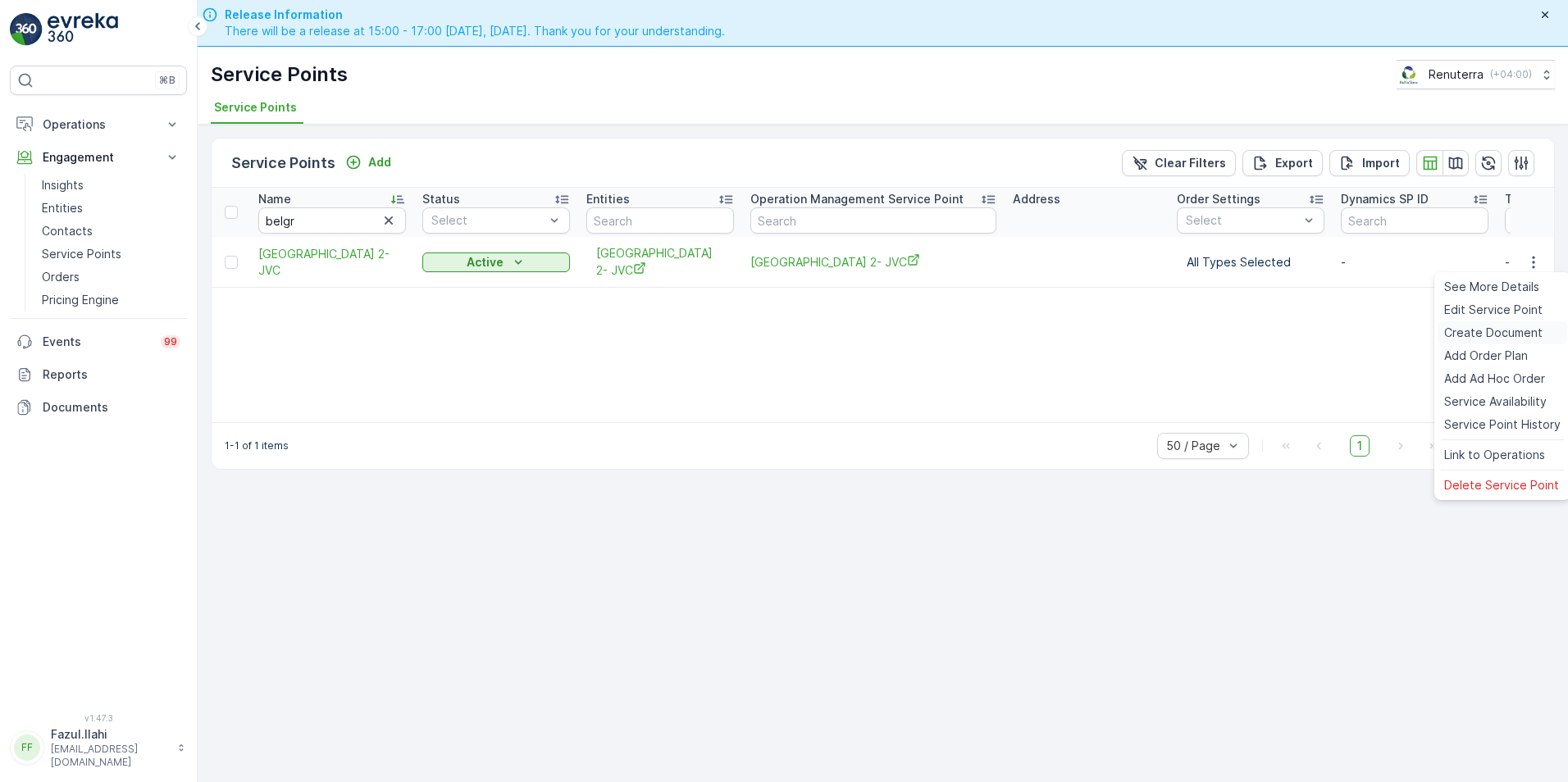
click at [1486, 330] on span "Create Document" at bounding box center [1494, 333] width 99 height 16
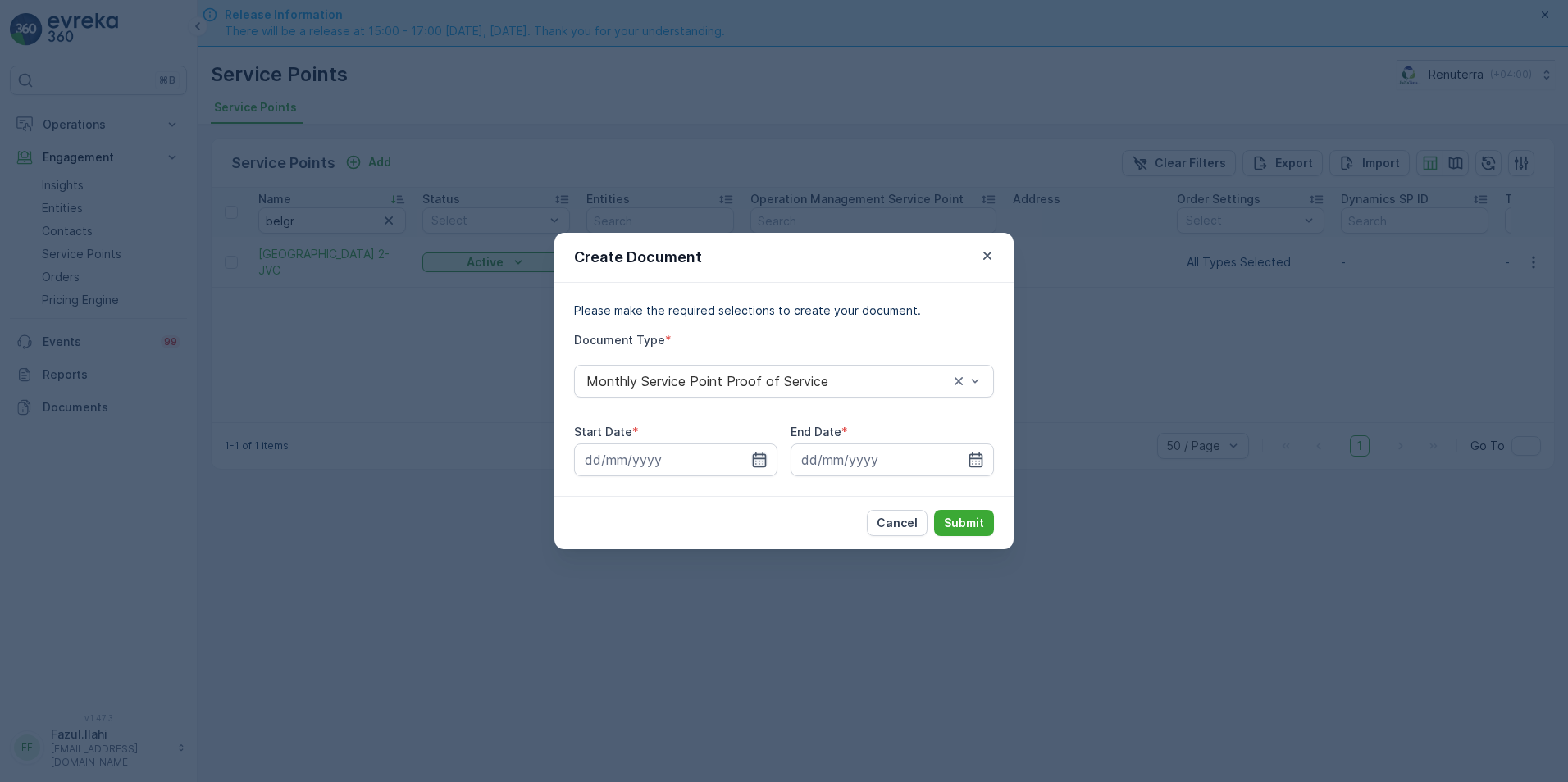
click at [759, 456] on icon "button" at bounding box center [758, 459] width 16 height 16
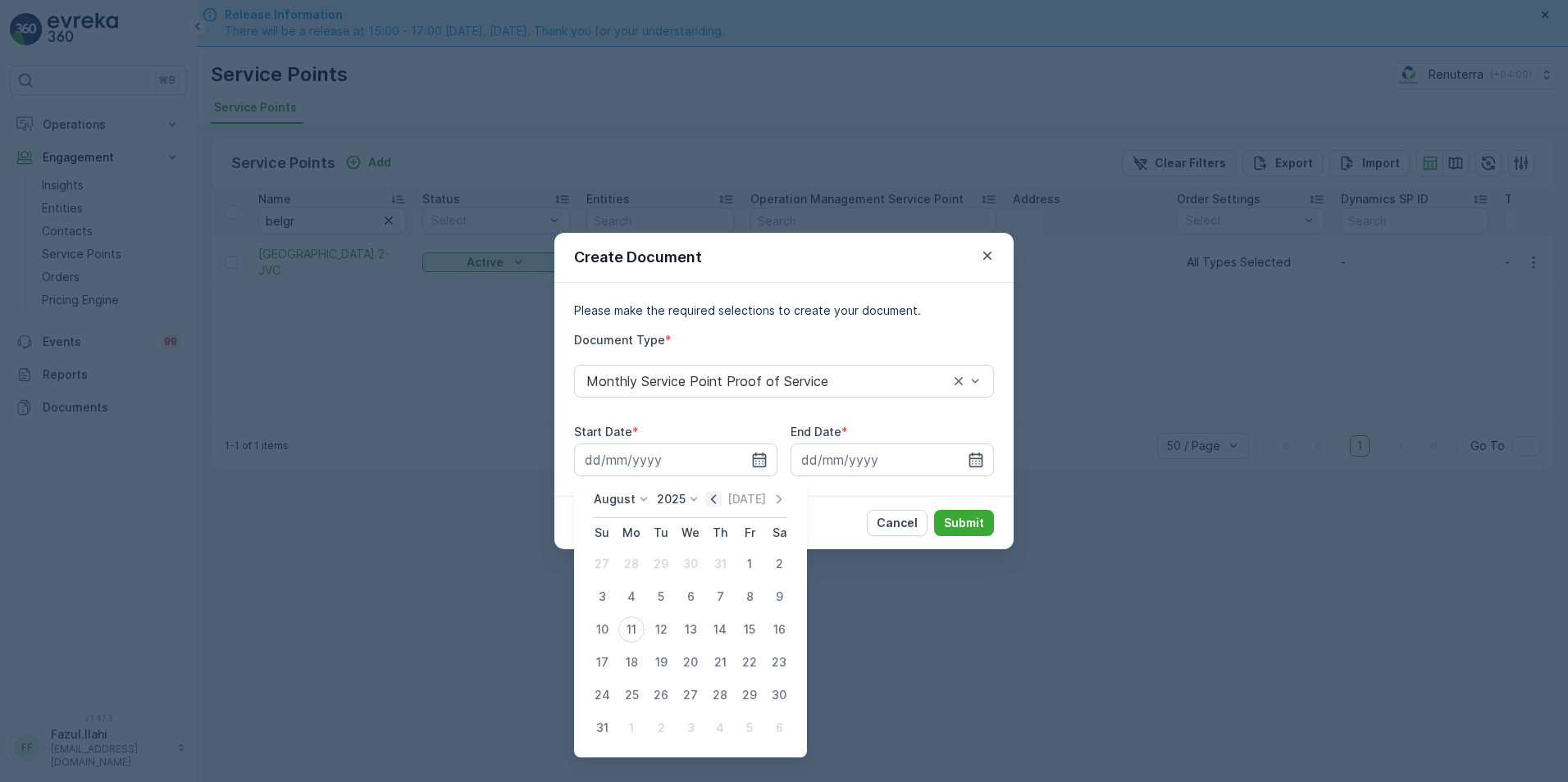
click at [721, 504] on icon "button" at bounding box center [713, 499] width 16 height 16
click at [665, 563] on div "1" at bounding box center [661, 564] width 27 height 27
type input "01.07.2025"
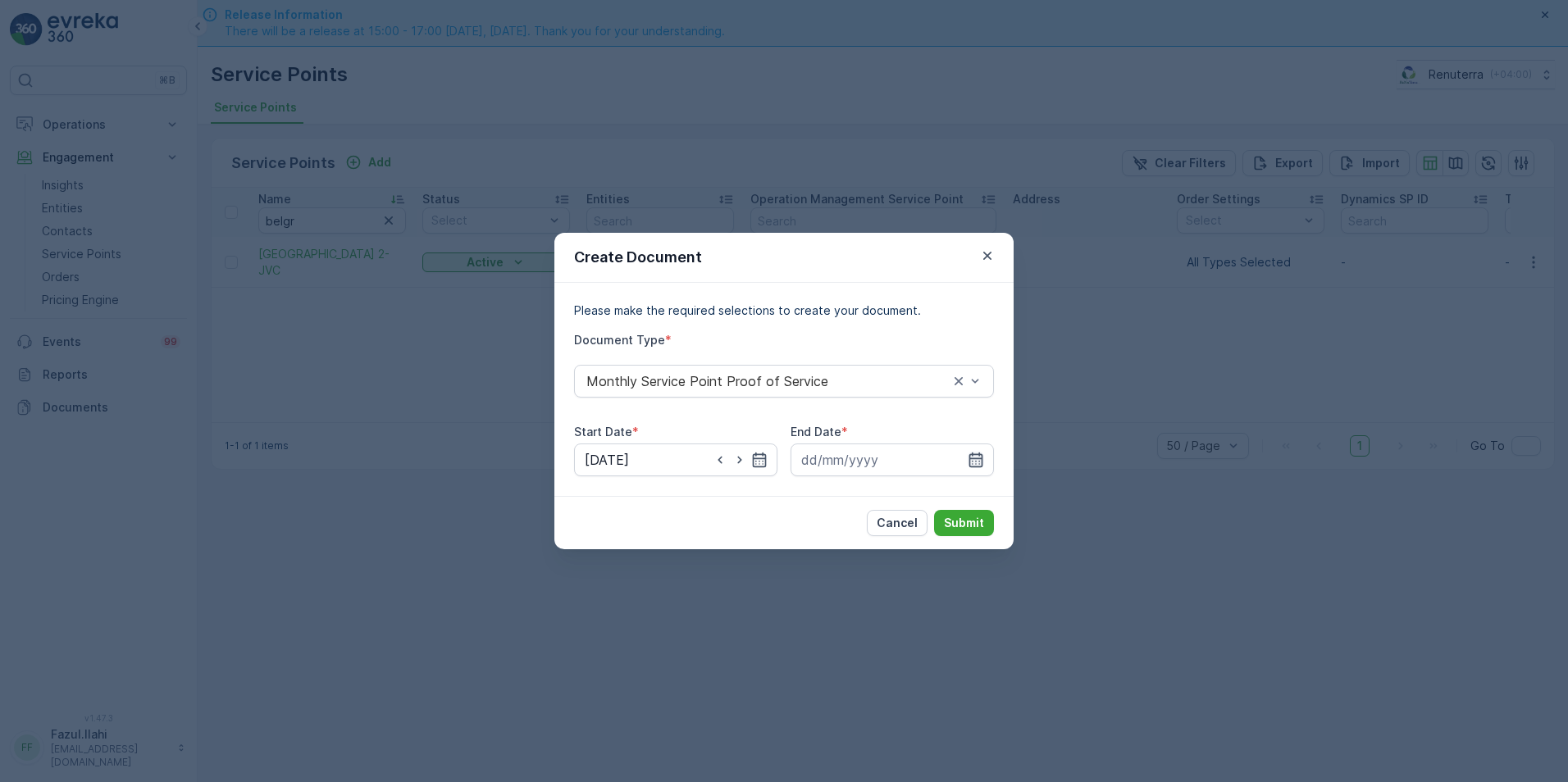
click at [971, 456] on icon "button" at bounding box center [975, 459] width 16 height 16
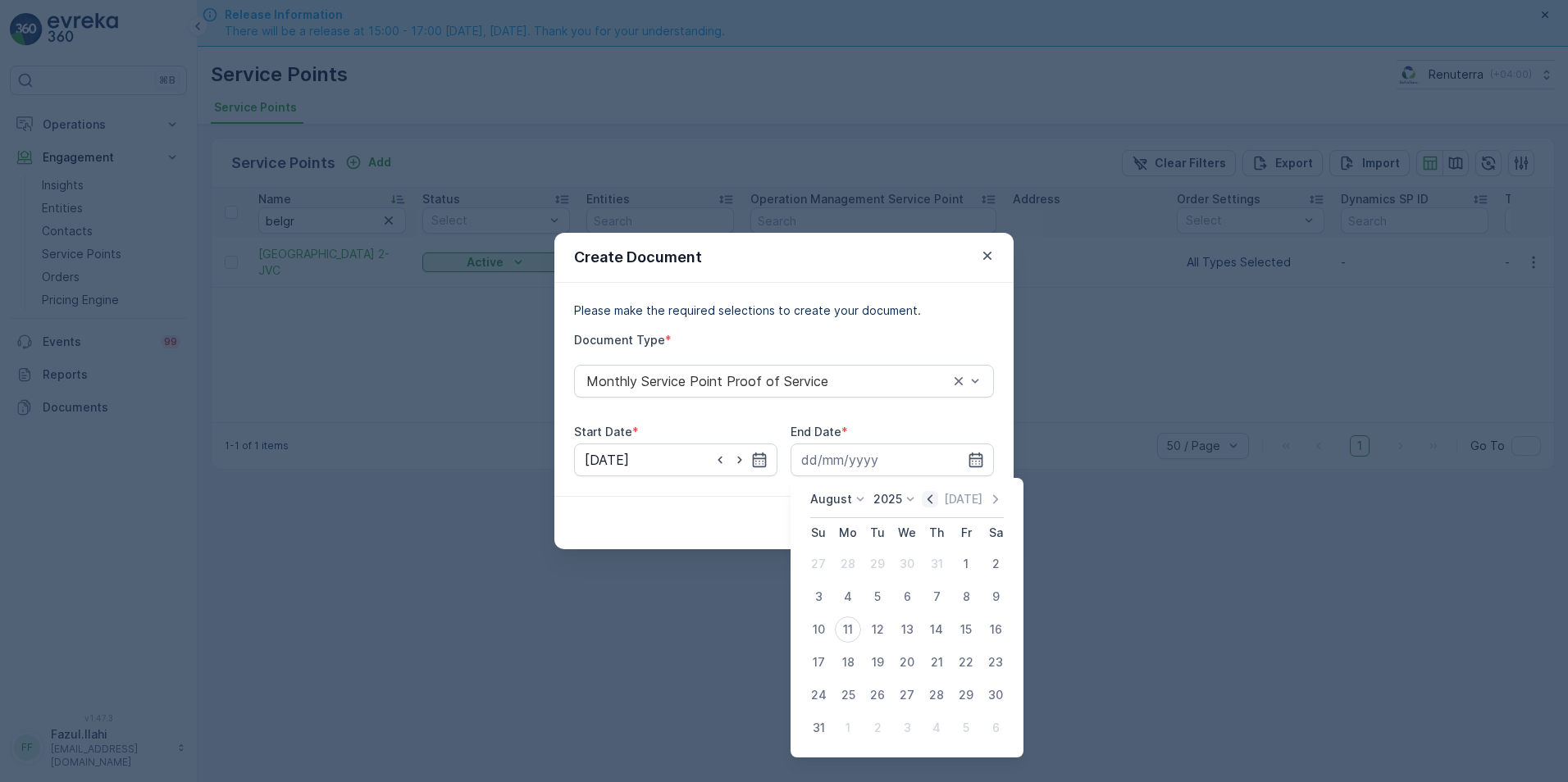
click at [929, 498] on icon "button" at bounding box center [929, 499] width 16 height 16
click at [935, 694] on div "31" at bounding box center [937, 696] width 27 height 27
type input "31.07.2025"
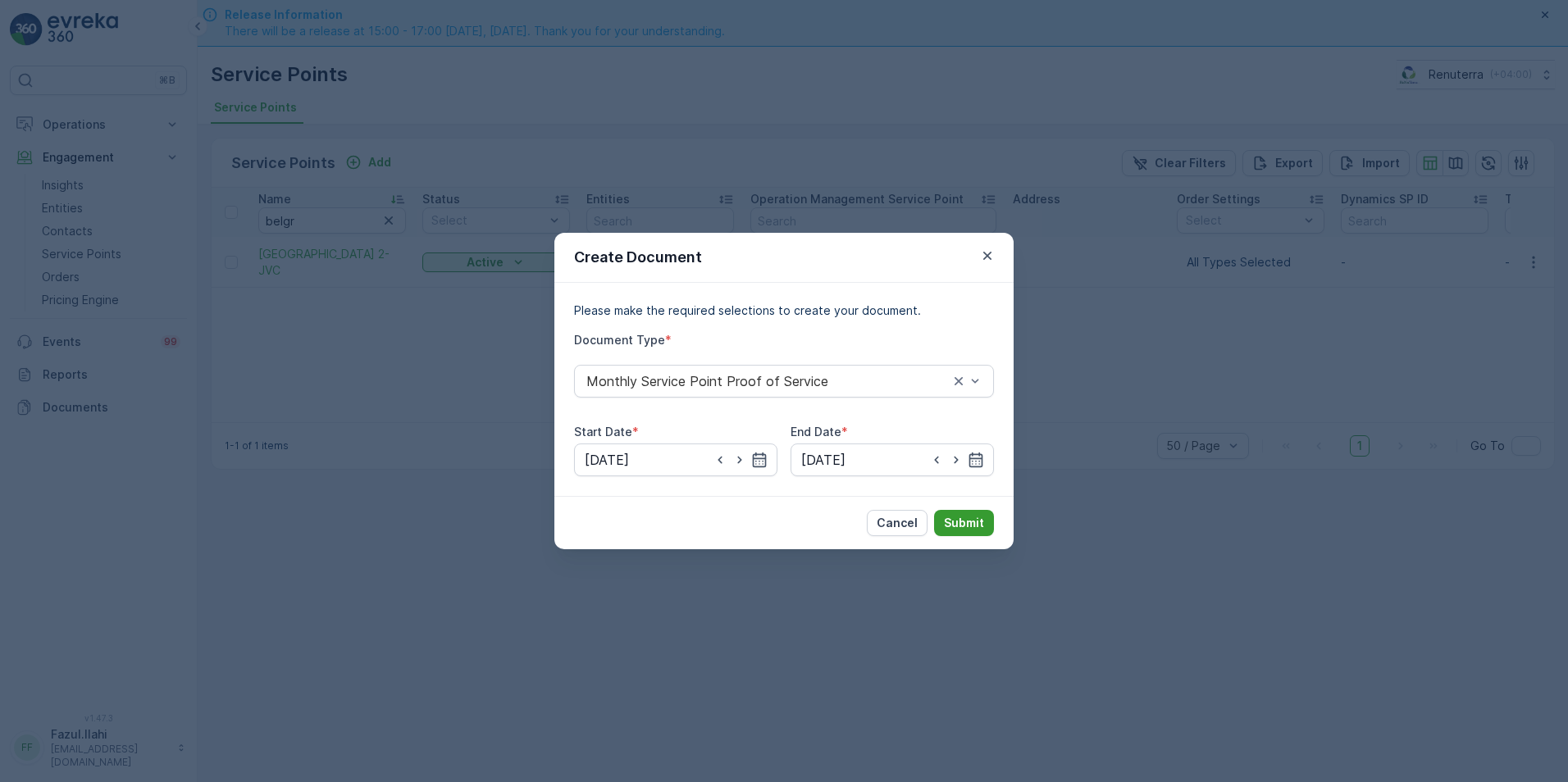
click at [960, 527] on p "Submit" at bounding box center [964, 523] width 40 height 16
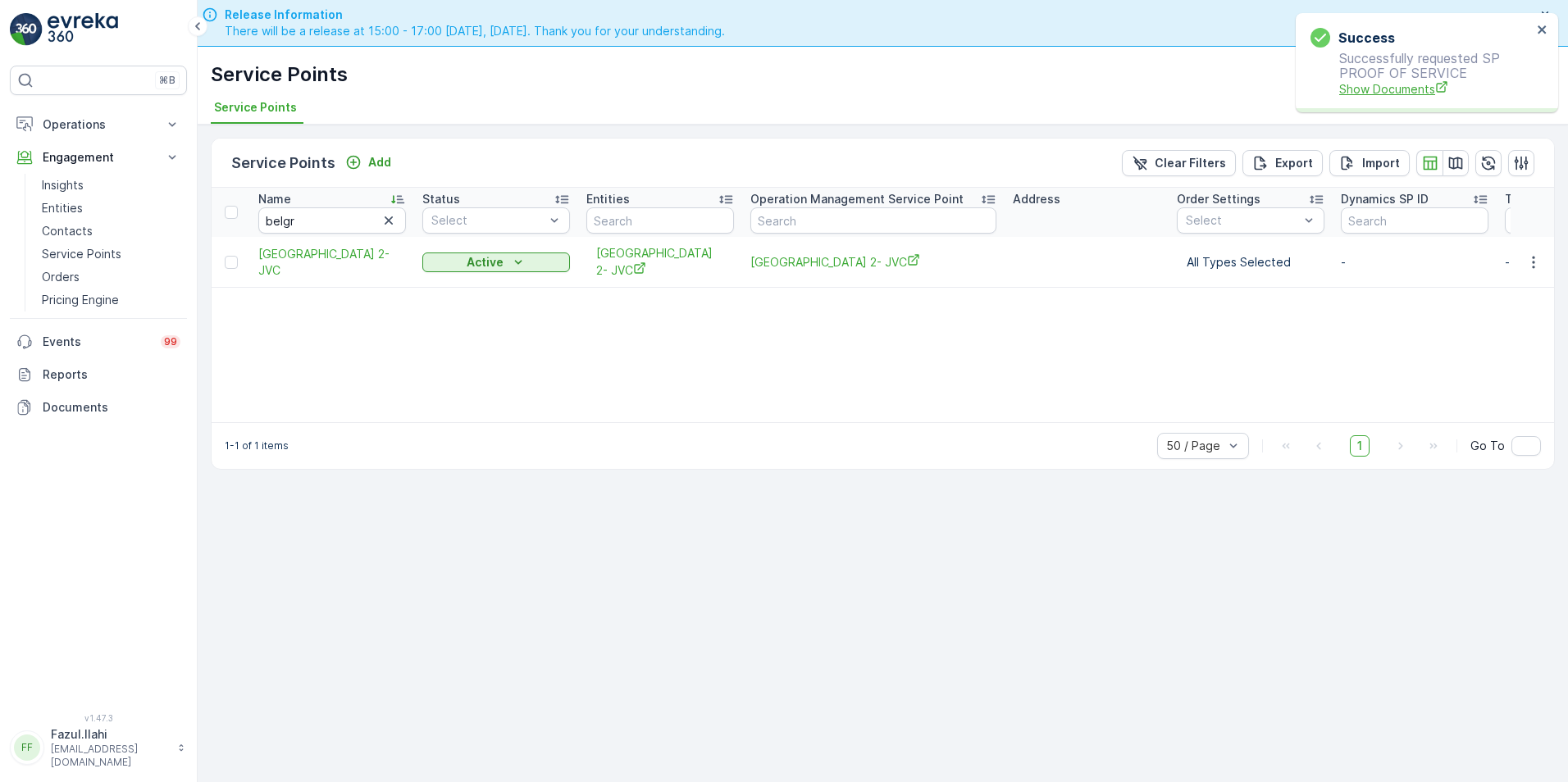
click at [1361, 88] on span "Show Documents" at bounding box center [1435, 89] width 193 height 17
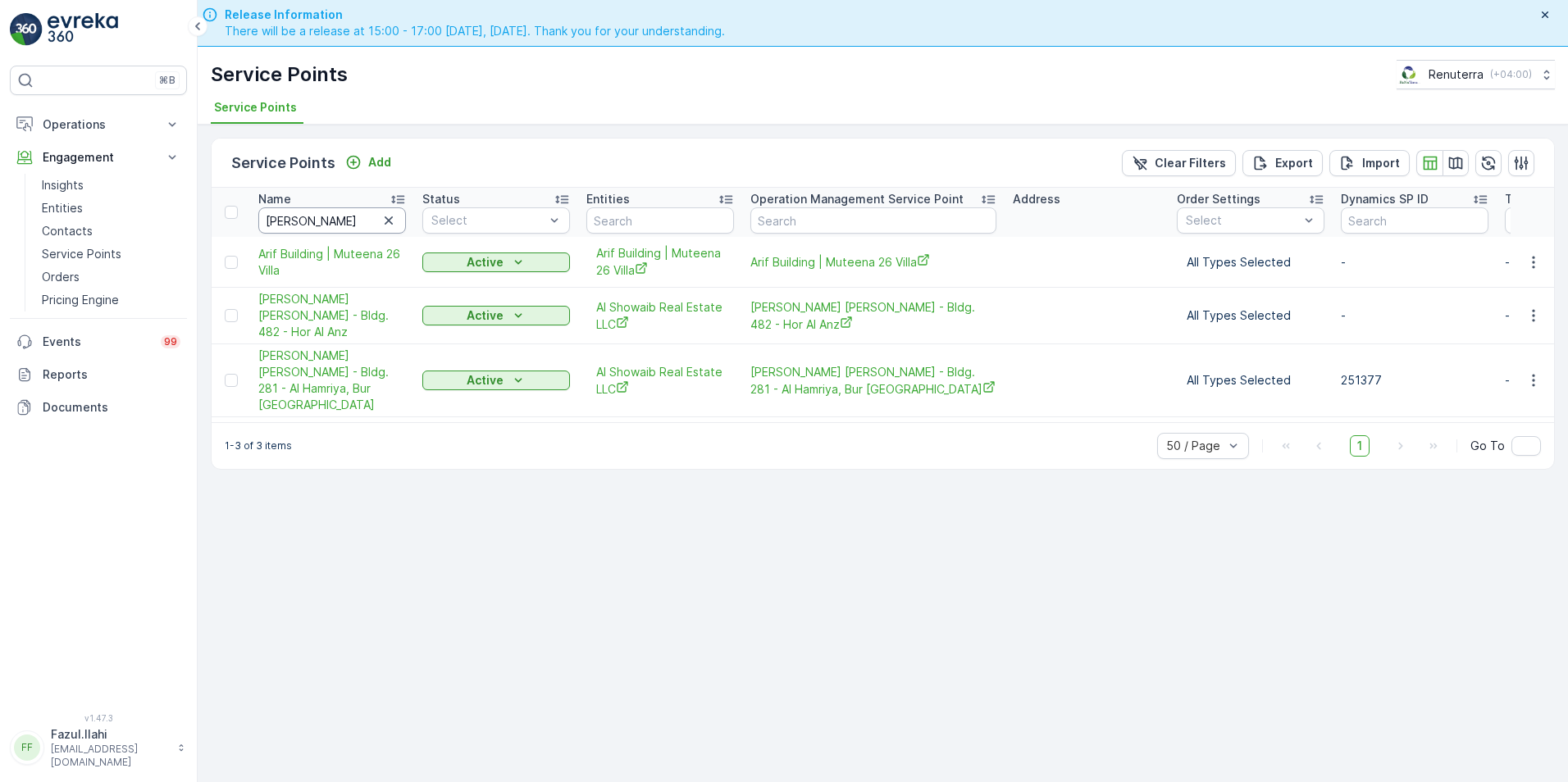
click at [327, 220] on input "arif" at bounding box center [332, 220] width 147 height 27
click at [365, 223] on input "arif" at bounding box center [332, 220] width 147 height 27
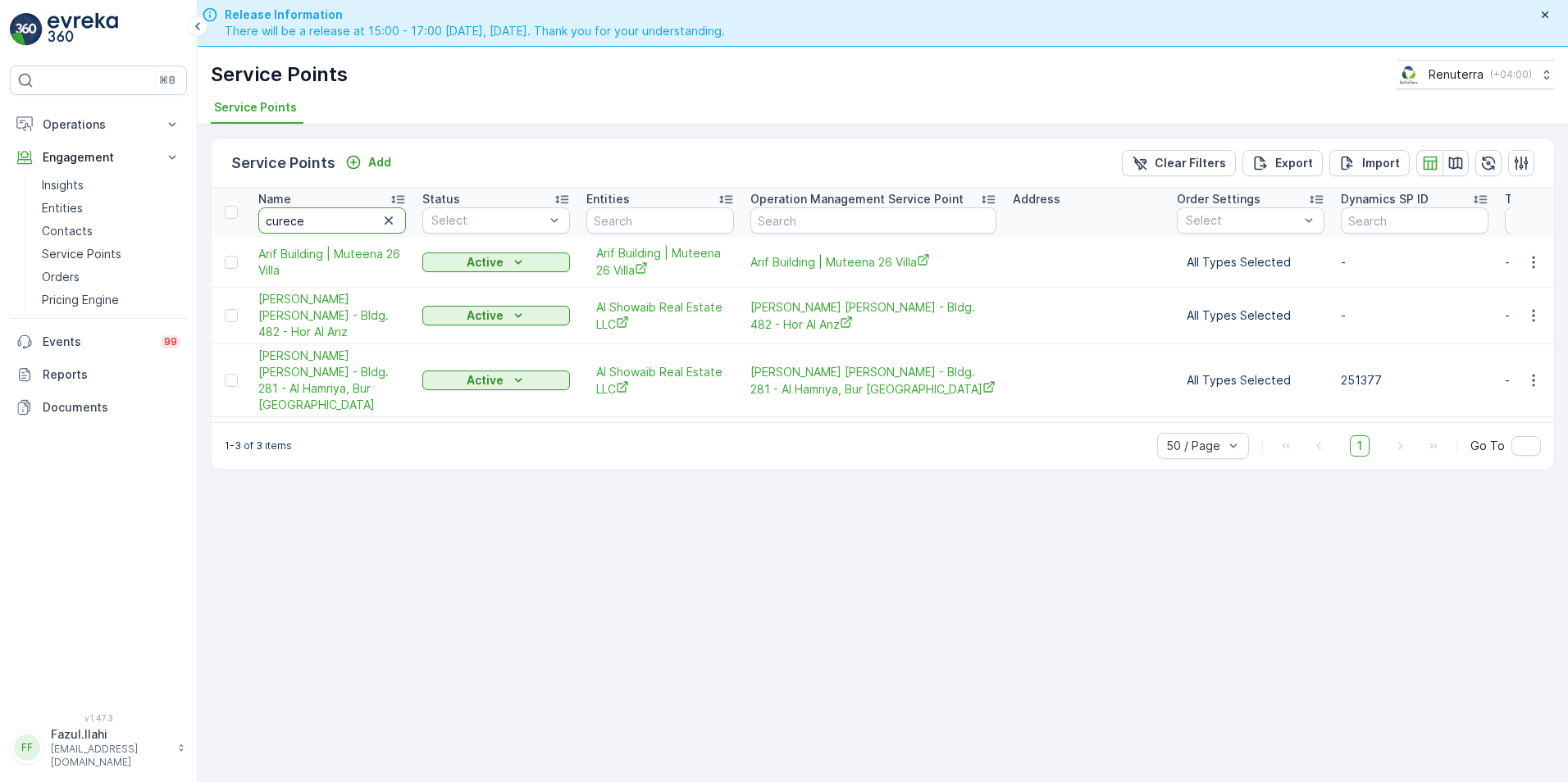
type input "curecel"
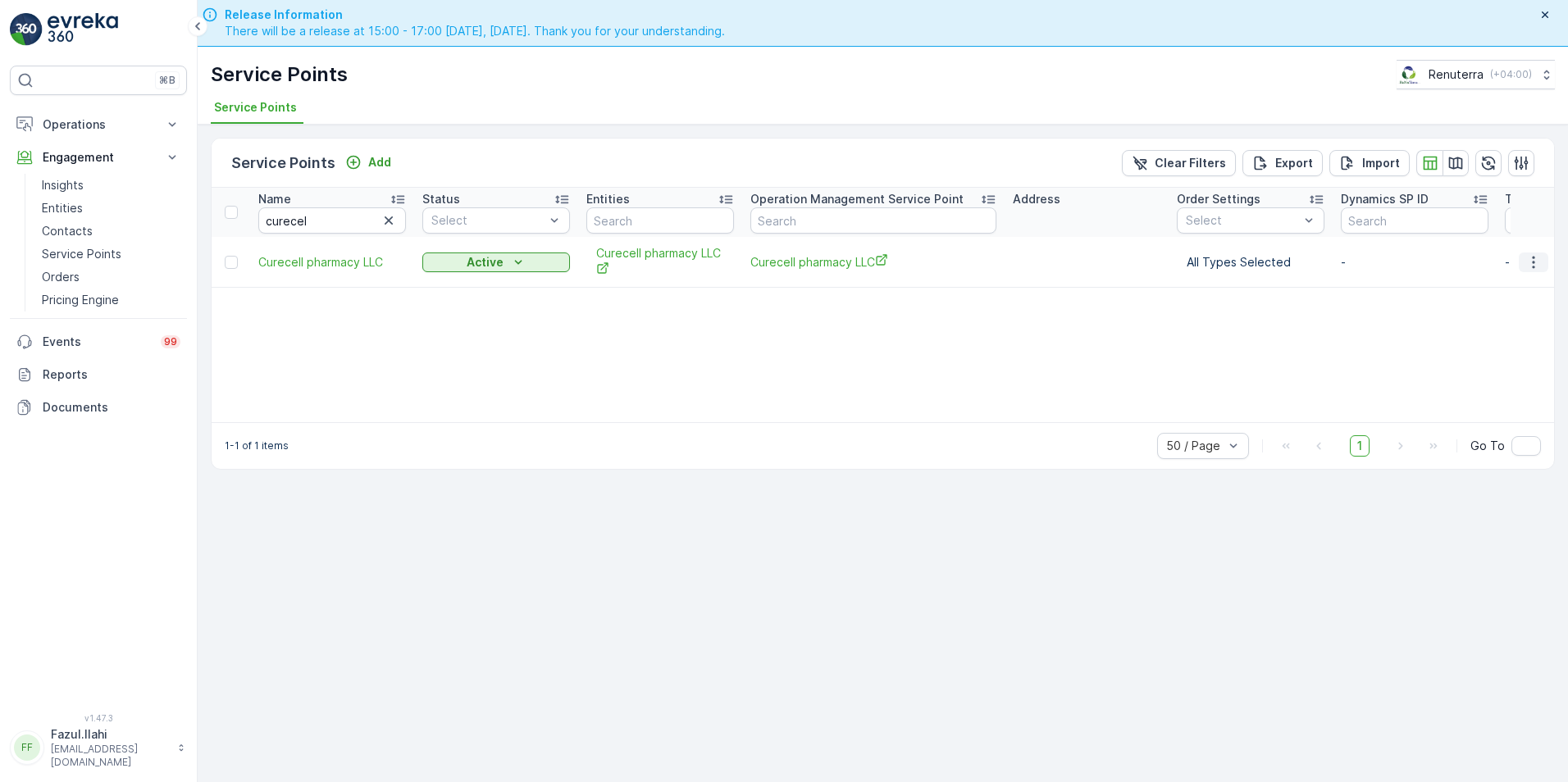
click at [1536, 257] on icon "button" at bounding box center [1533, 261] width 16 height 16
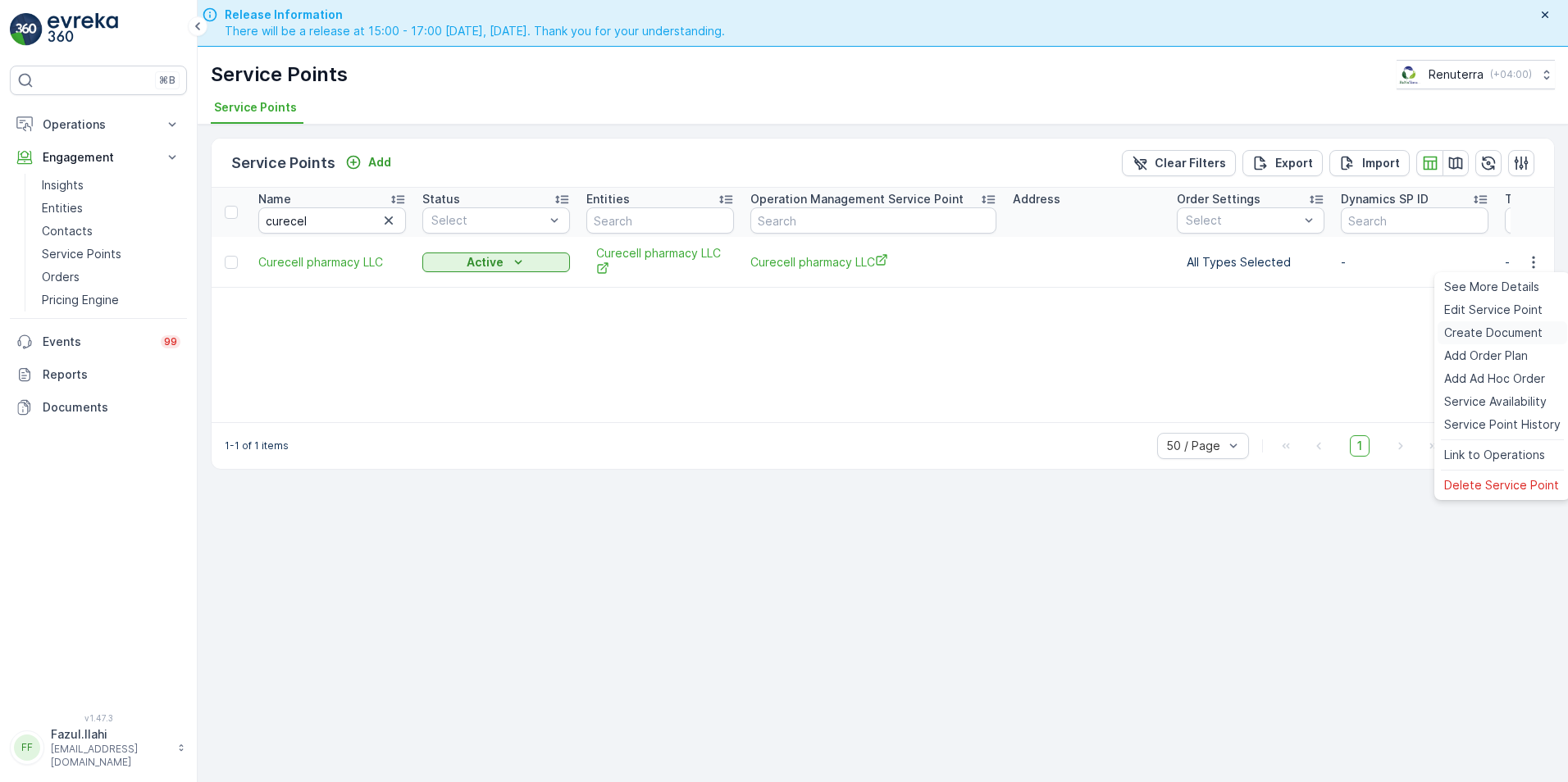
click at [1475, 326] on span "Create Document" at bounding box center [1494, 333] width 99 height 16
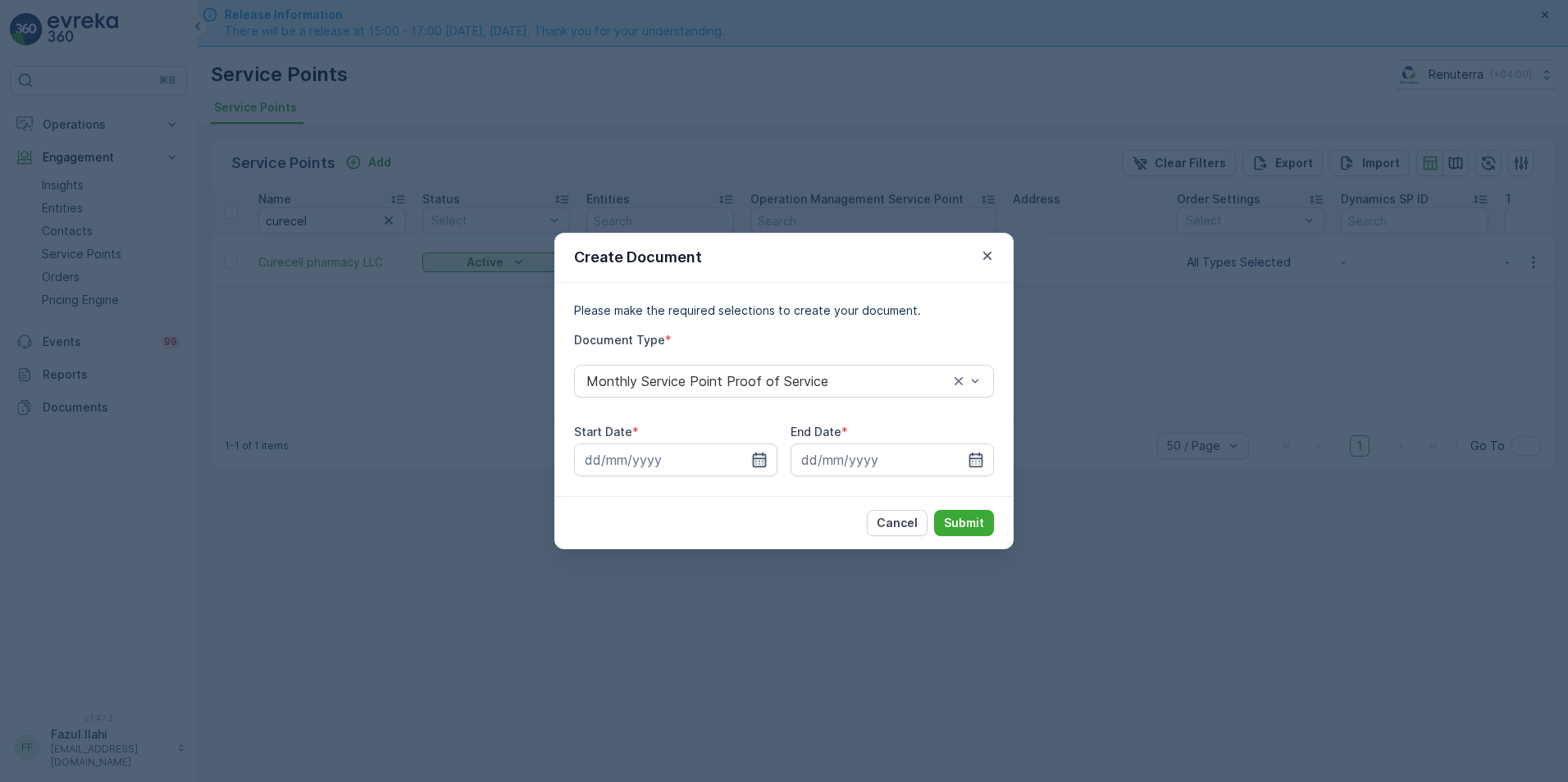
click at [762, 452] on icon "button" at bounding box center [758, 459] width 16 height 16
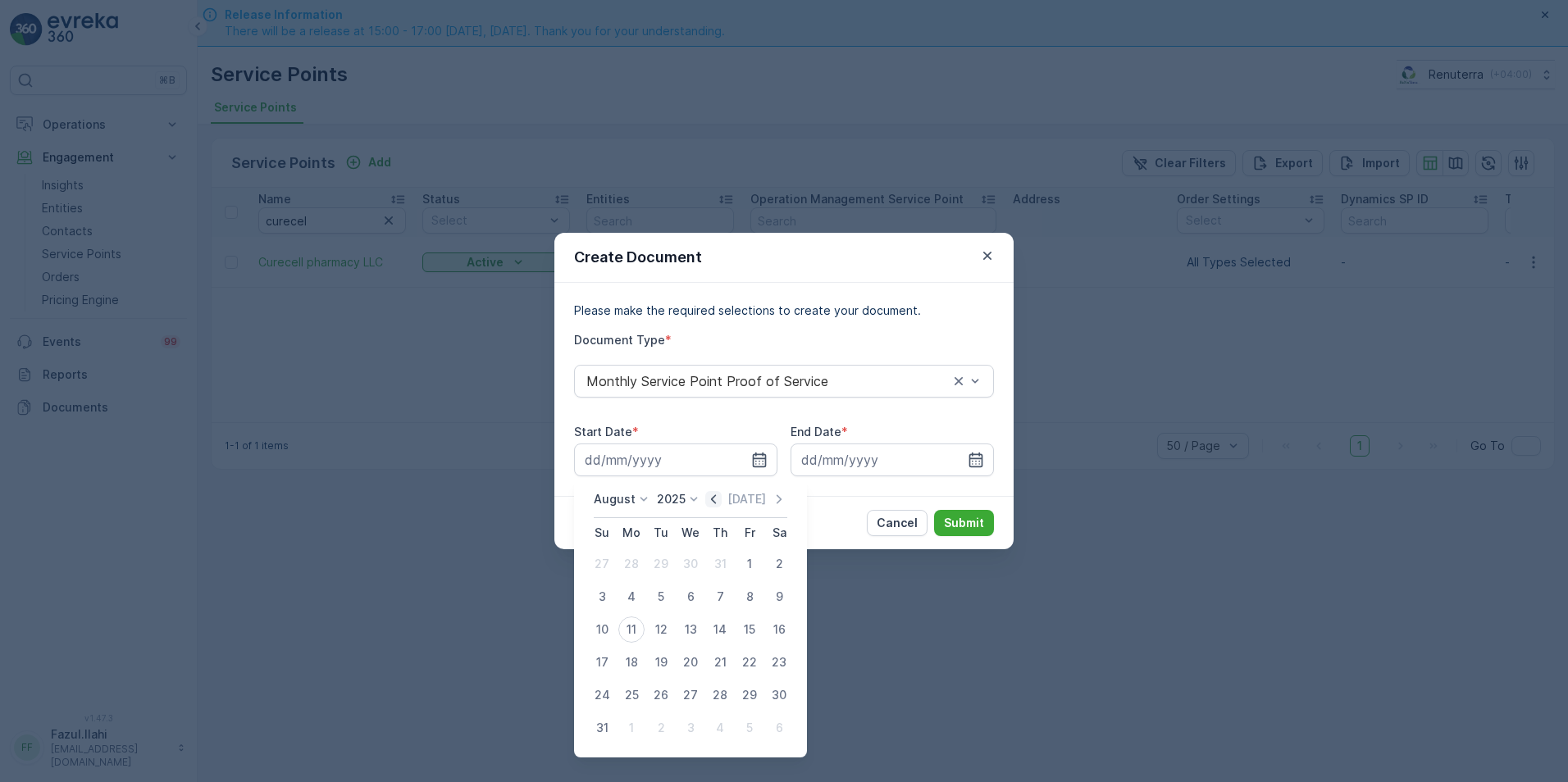
click at [715, 501] on icon "button" at bounding box center [713, 499] width 16 height 16
click at [659, 558] on div "1" at bounding box center [661, 564] width 27 height 27
type input "01.07.2025"
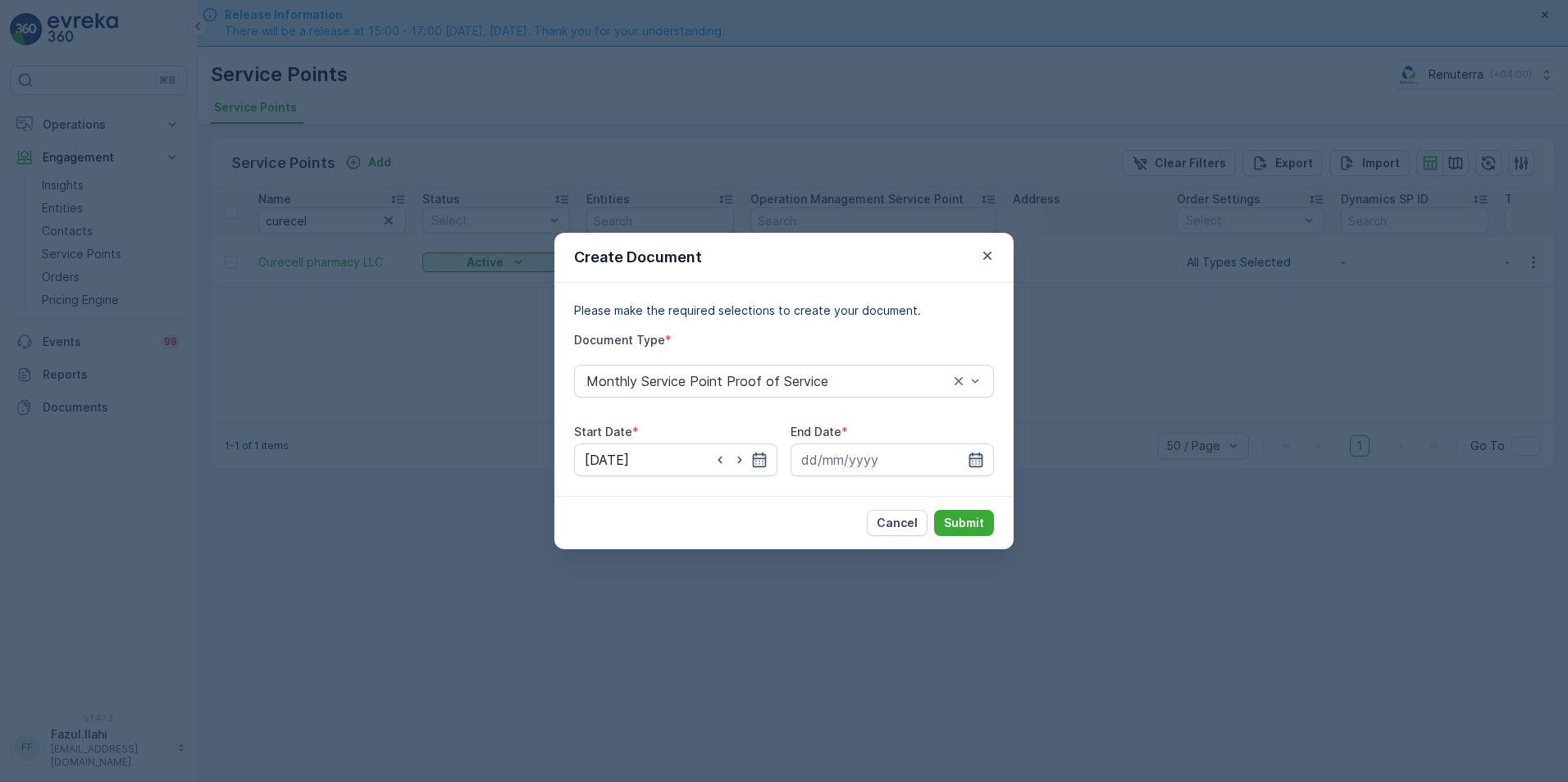
click at [978, 460] on icon "button" at bounding box center [975, 459] width 16 height 16
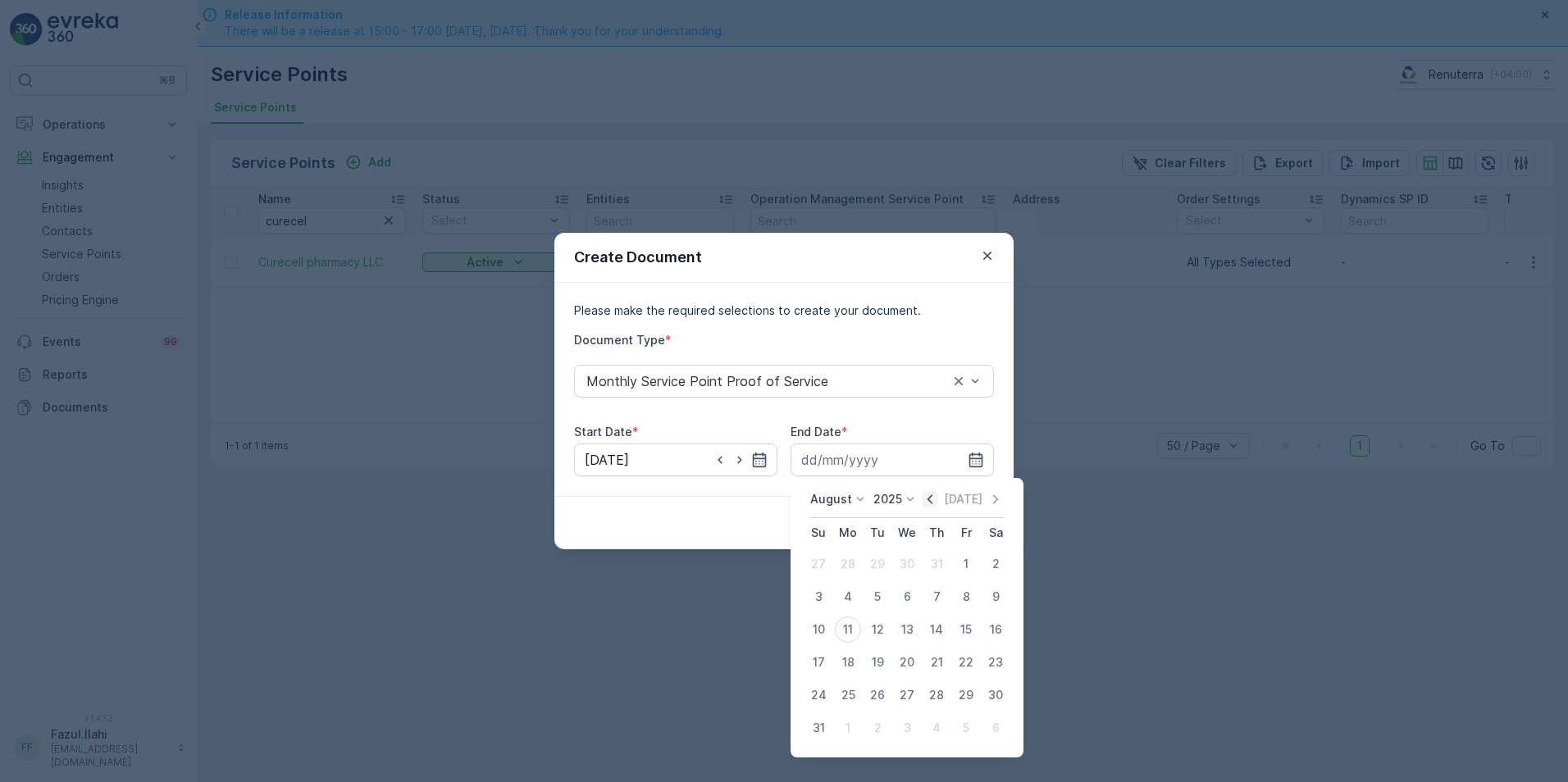
click at [929, 496] on icon "button" at bounding box center [929, 499] width 16 height 16
click at [927, 700] on div "31" at bounding box center [937, 696] width 27 height 27
type input "31.07.2025"
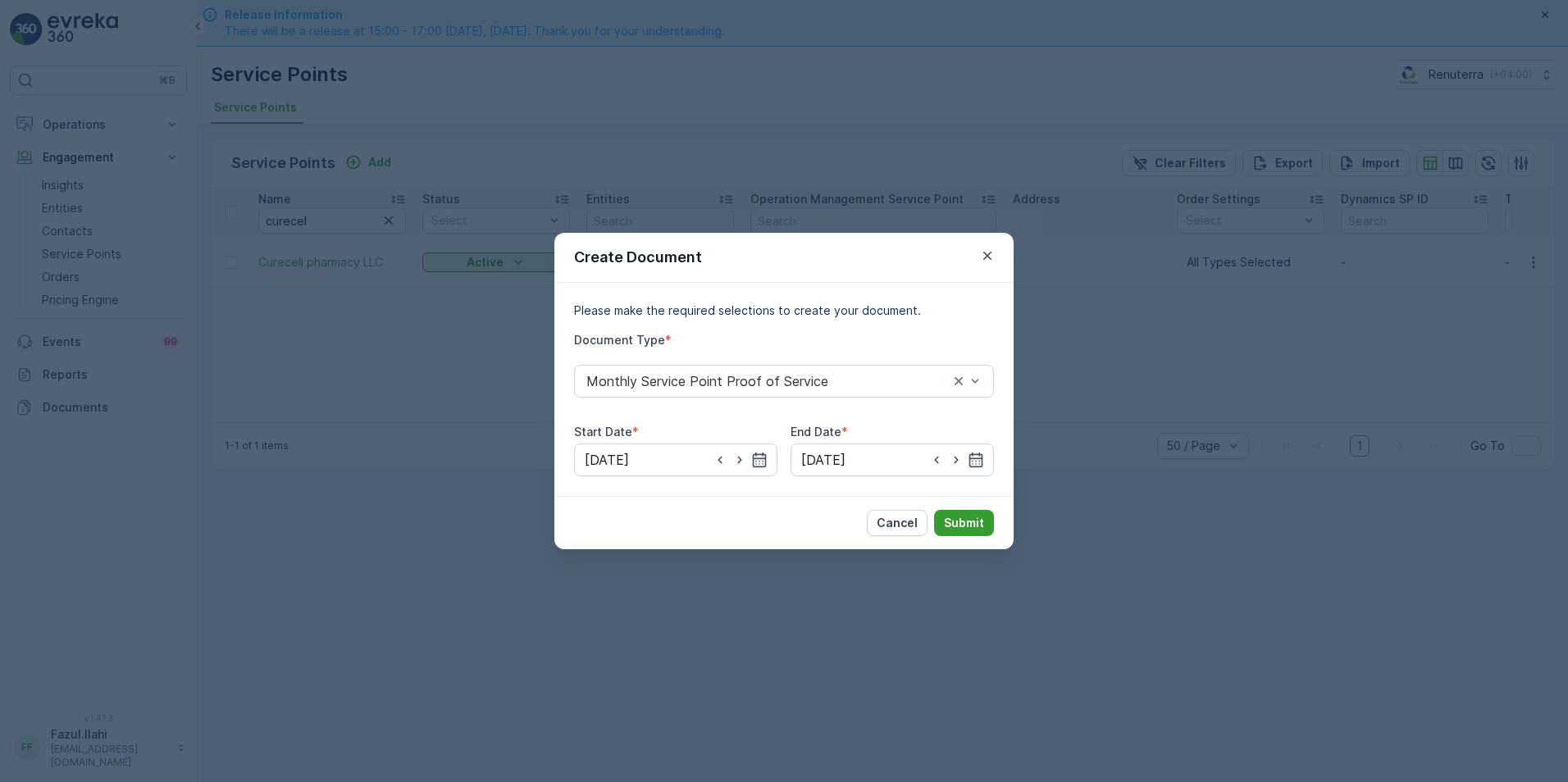
click at [985, 523] on button "Submit" at bounding box center [964, 524] width 60 height 27
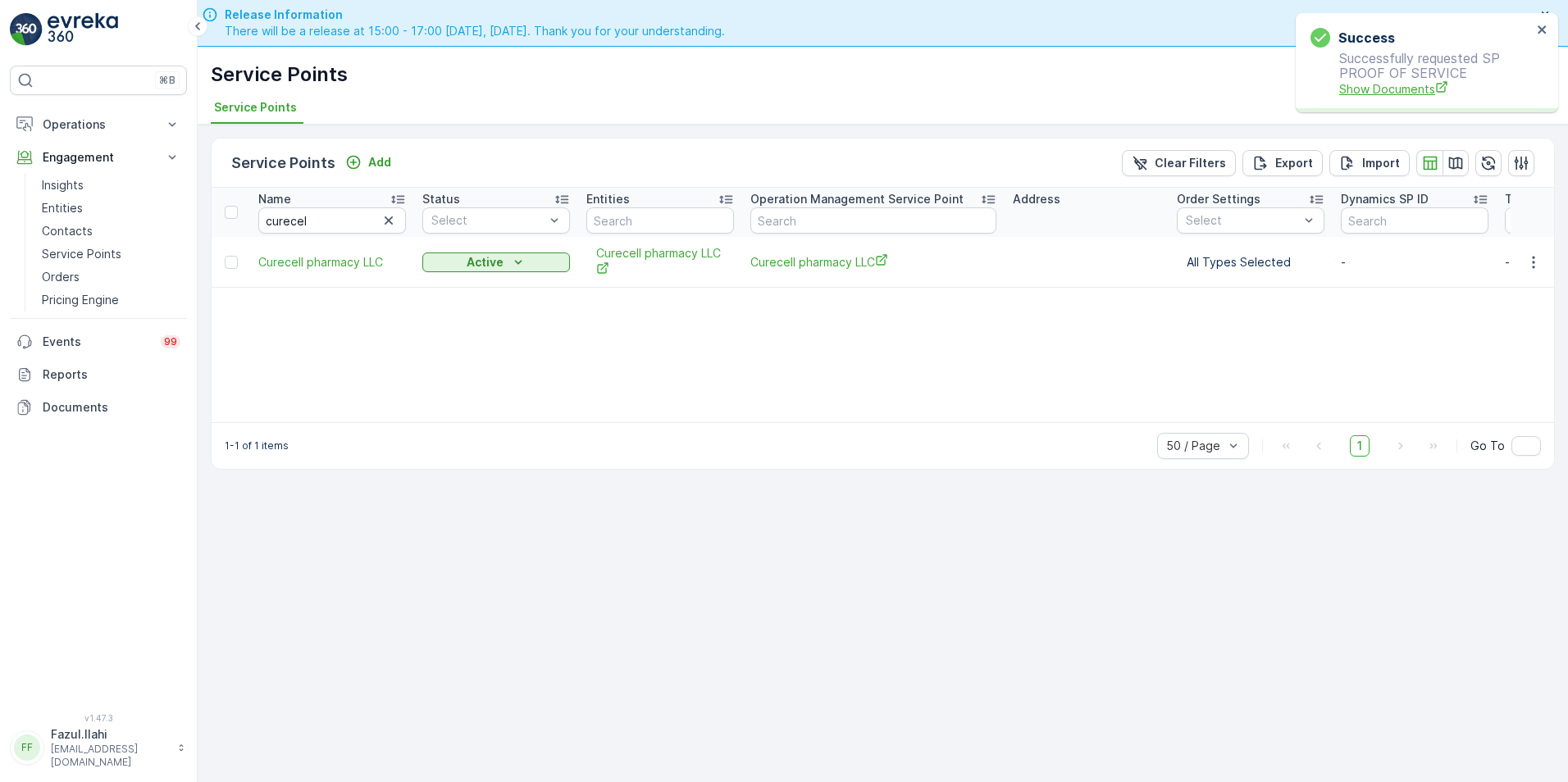
click at [1391, 89] on span "Show Documents" at bounding box center [1435, 89] width 193 height 17
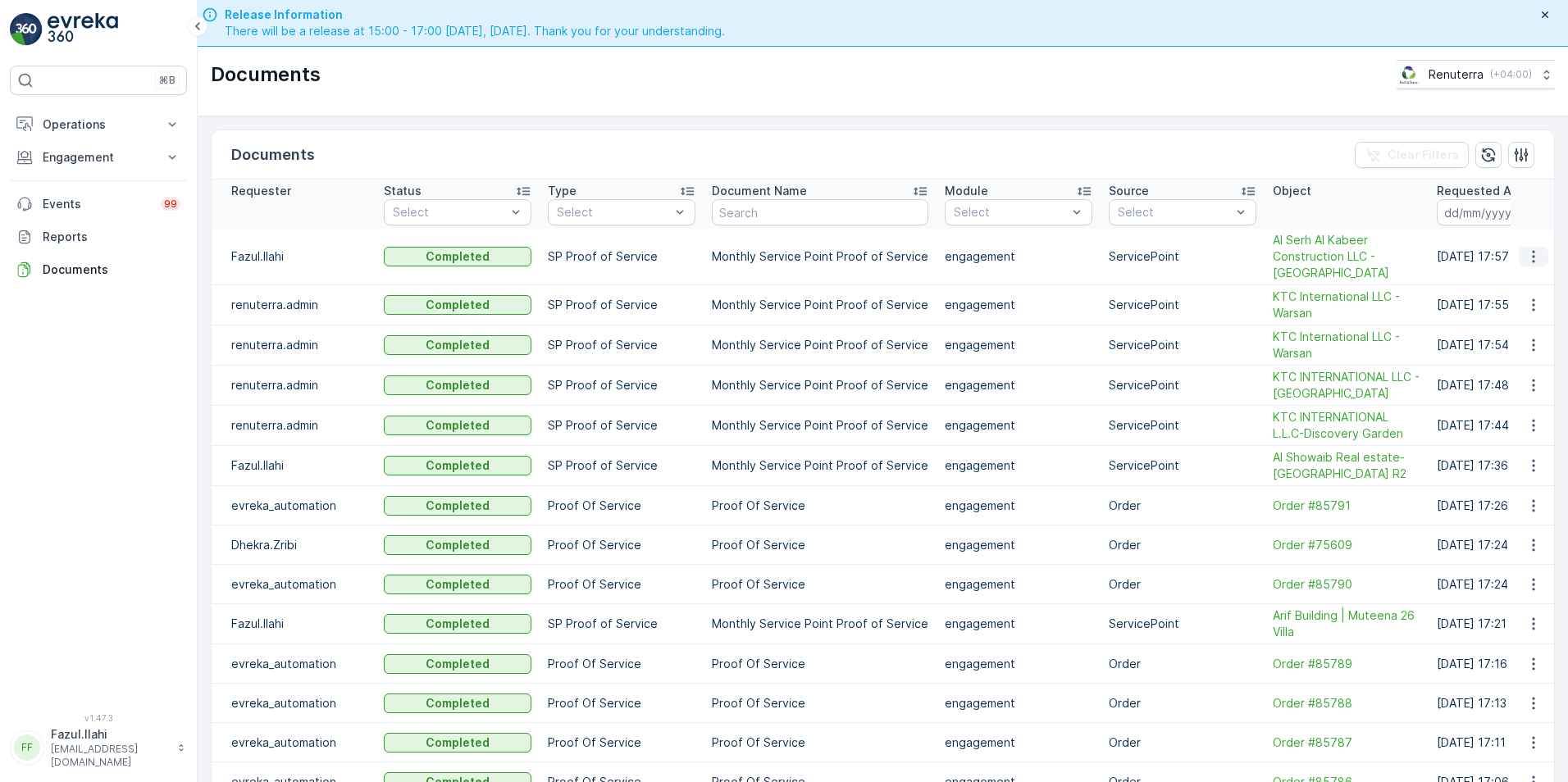
click at [1529, 254] on icon "button" at bounding box center [1533, 256] width 16 height 16
click at [1505, 285] on span "See Details" at bounding box center [1529, 280] width 63 height 16
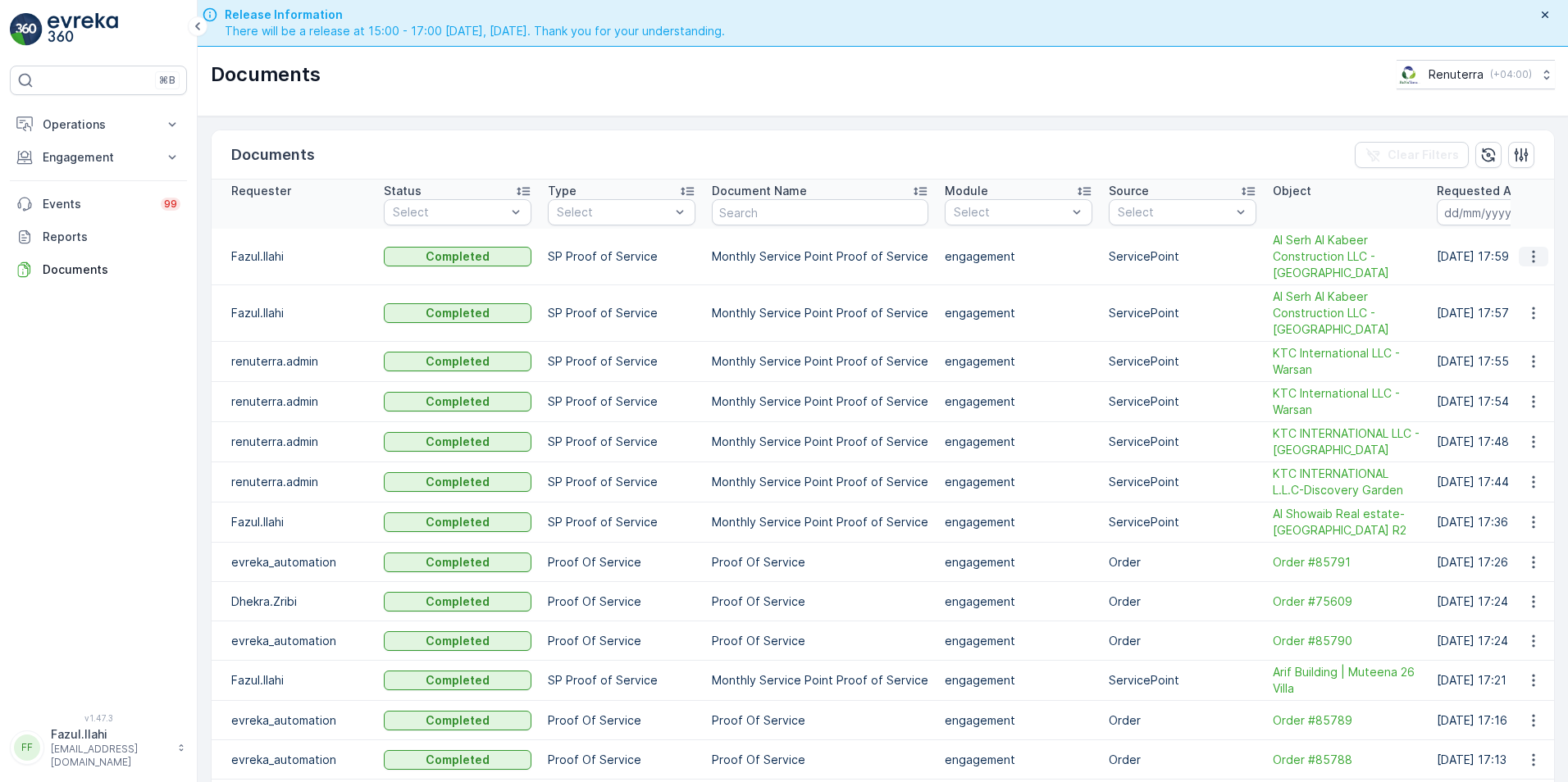
click at [1528, 256] on icon "button" at bounding box center [1533, 256] width 16 height 16
click at [1517, 274] on span "See Details" at bounding box center [1529, 280] width 63 height 16
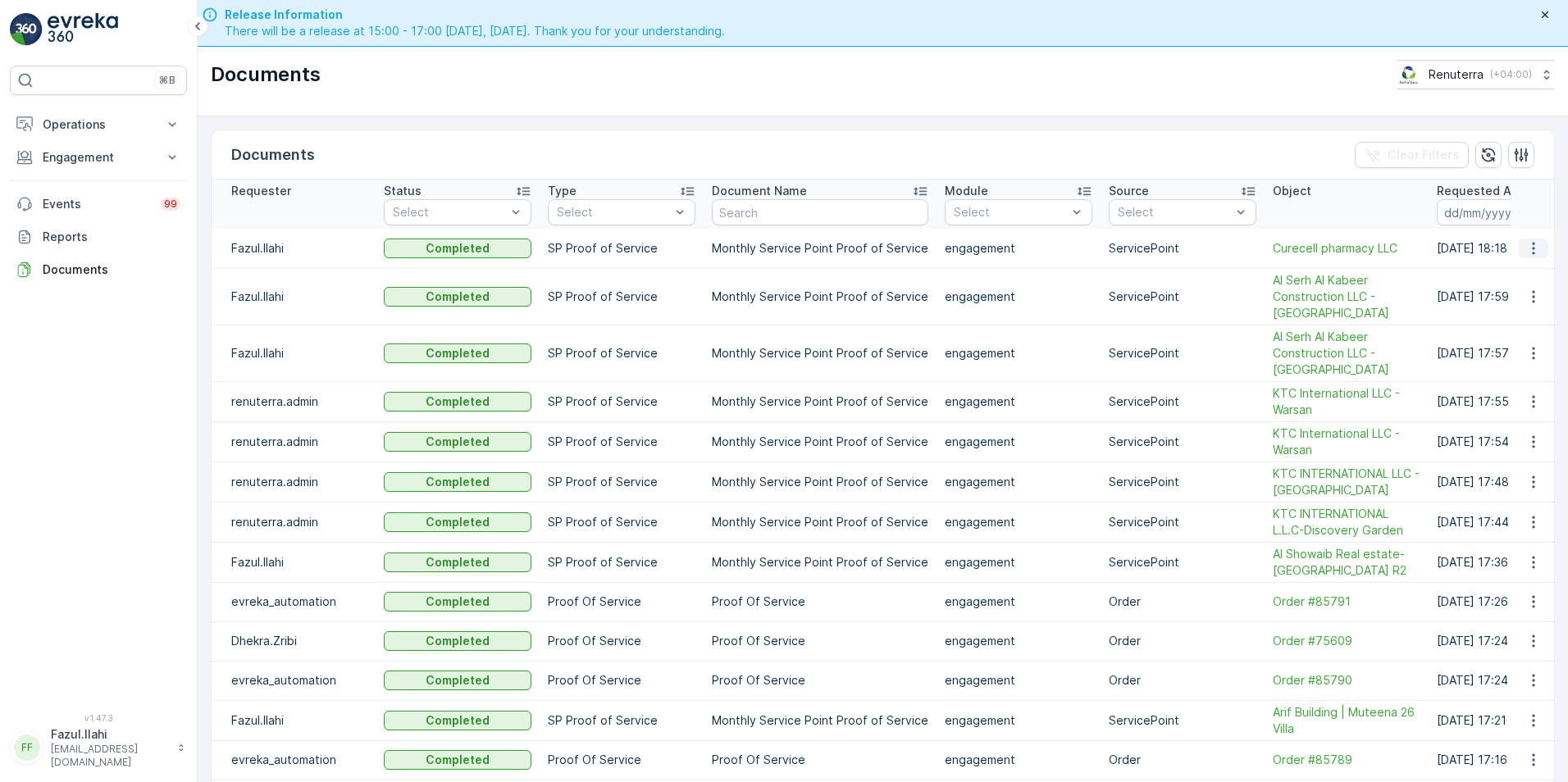
click at [1527, 247] on icon "button" at bounding box center [1533, 248] width 16 height 16
click at [1520, 266] on span "See Details" at bounding box center [1529, 273] width 63 height 16
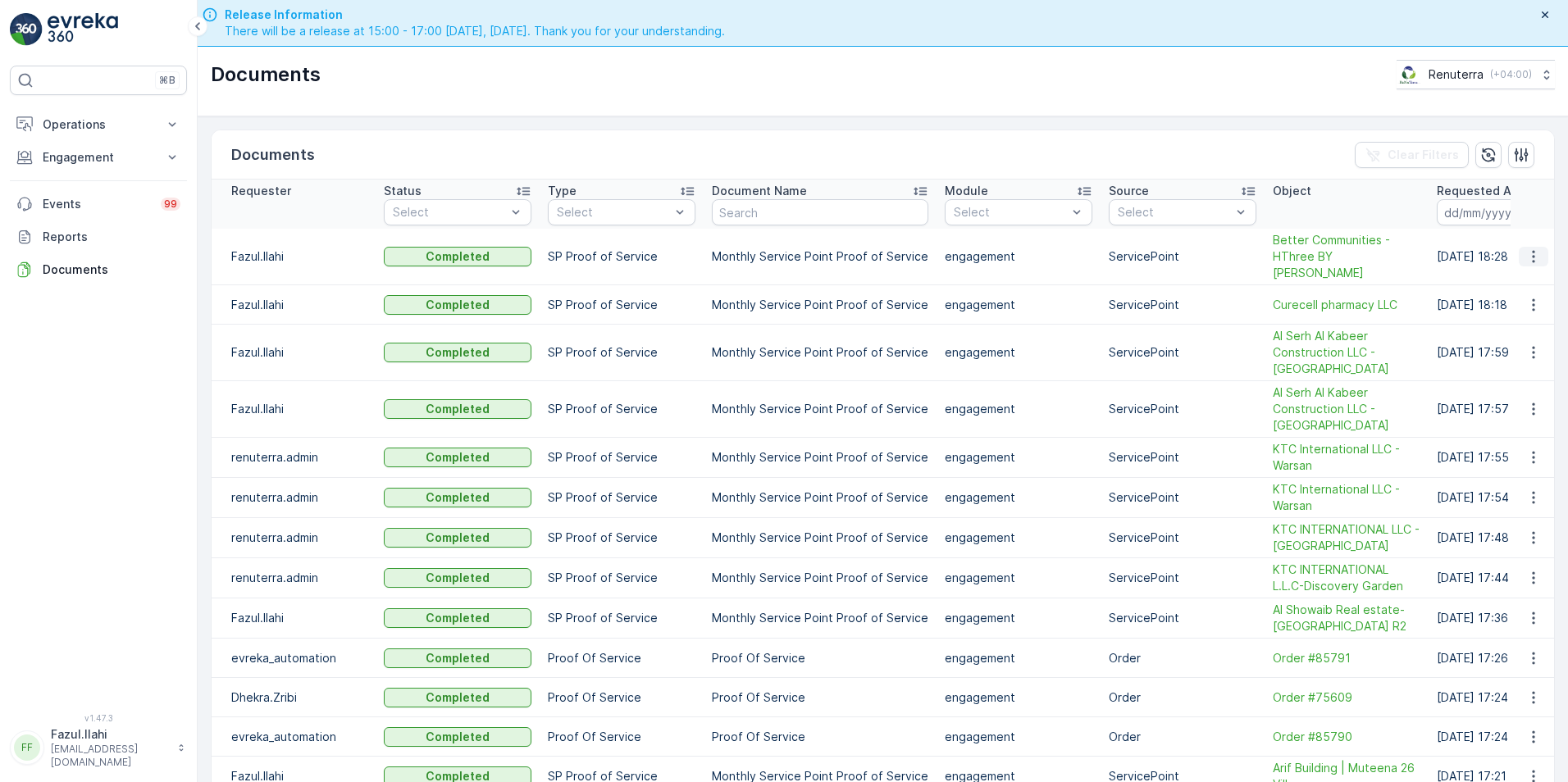
click at [1531, 248] on icon "button" at bounding box center [1533, 256] width 16 height 16
click at [1528, 275] on span "See Details" at bounding box center [1529, 273] width 63 height 16
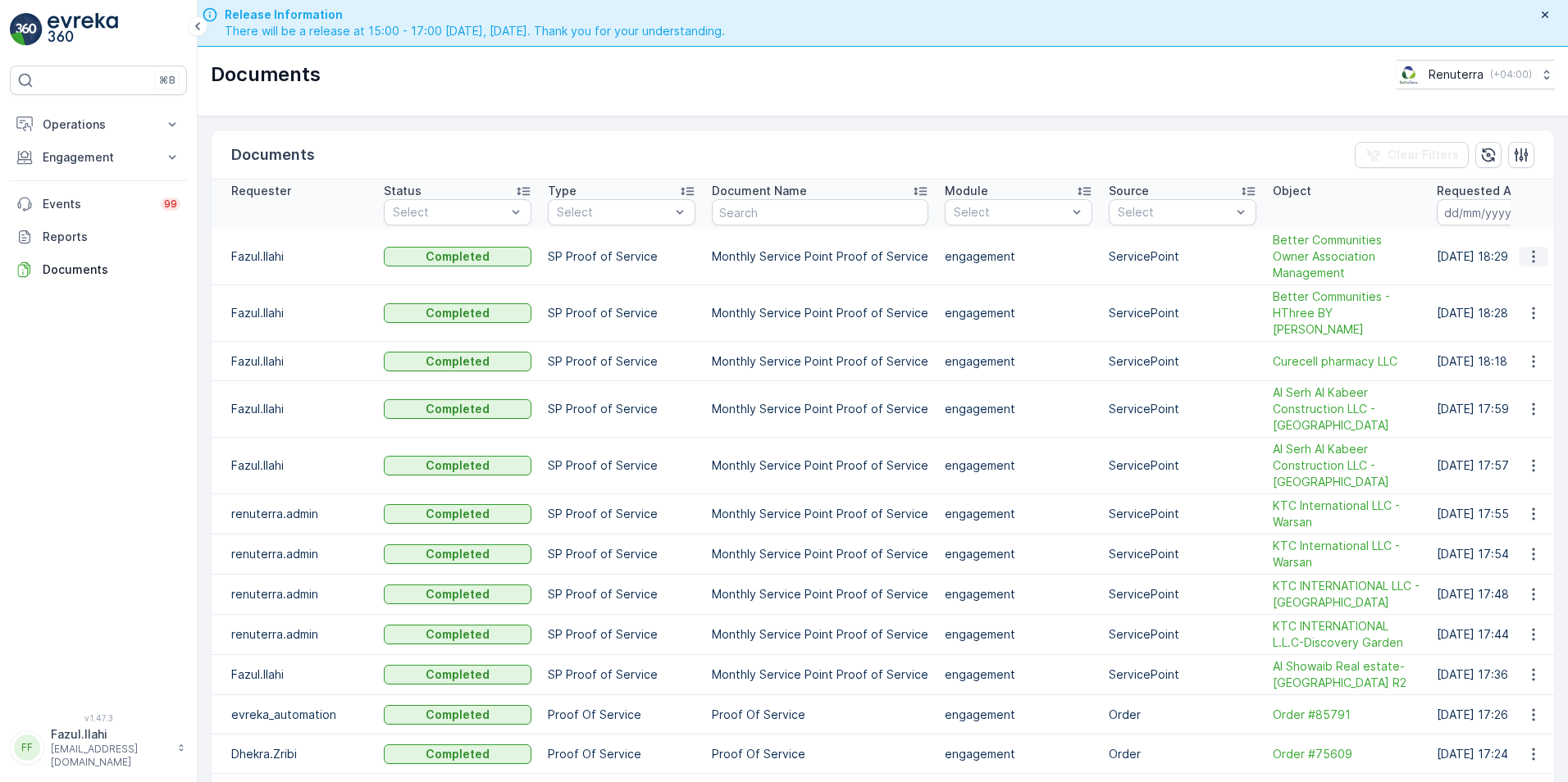
click at [1531, 254] on icon "button" at bounding box center [1533, 256] width 16 height 16
click at [1515, 272] on span "See Details" at bounding box center [1529, 273] width 63 height 16
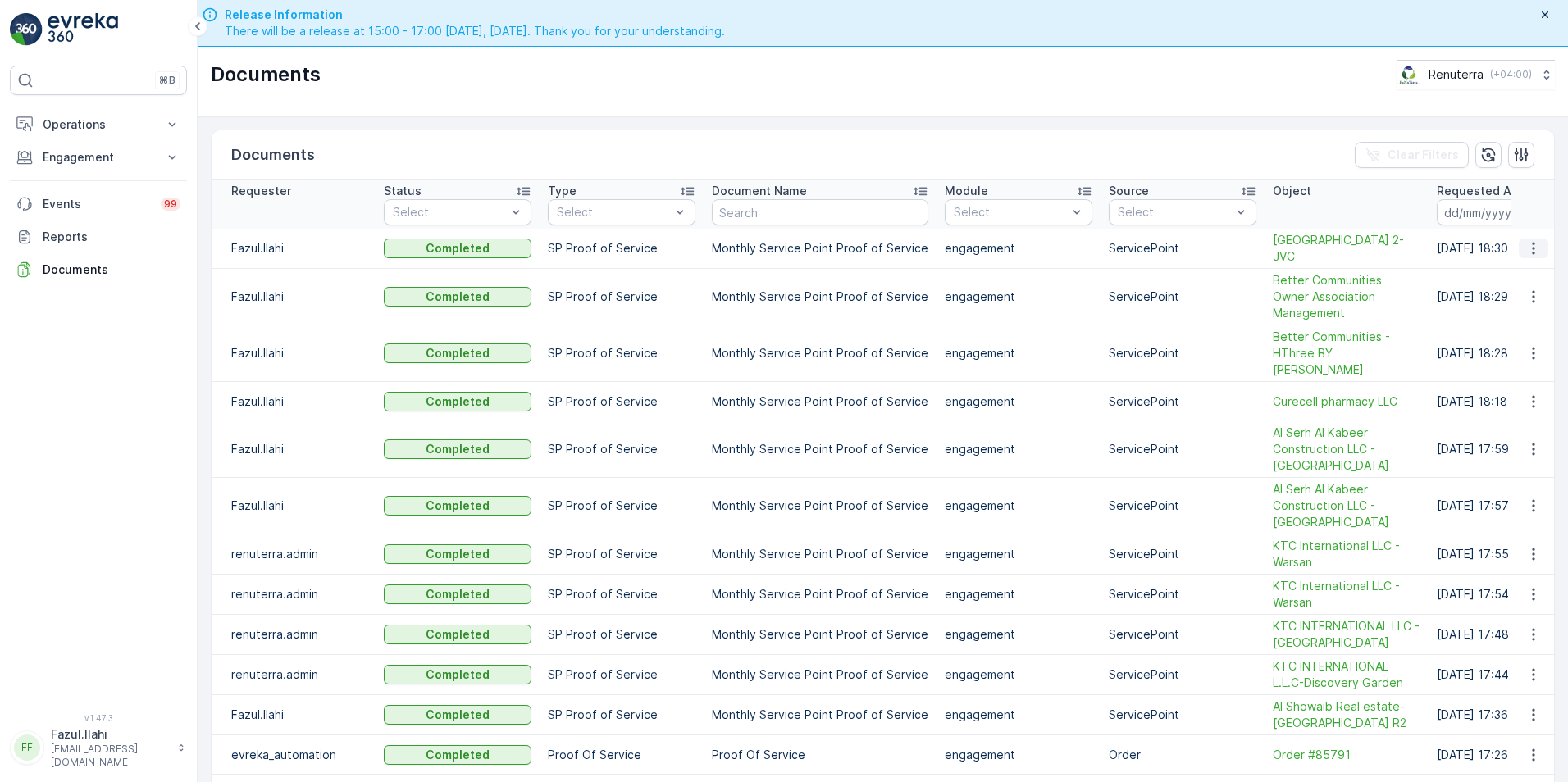
click at [1526, 247] on icon "button" at bounding box center [1533, 248] width 16 height 16
click at [1512, 273] on span "See Details" at bounding box center [1529, 273] width 63 height 16
